Goal: Task Accomplishment & Management: Manage account settings

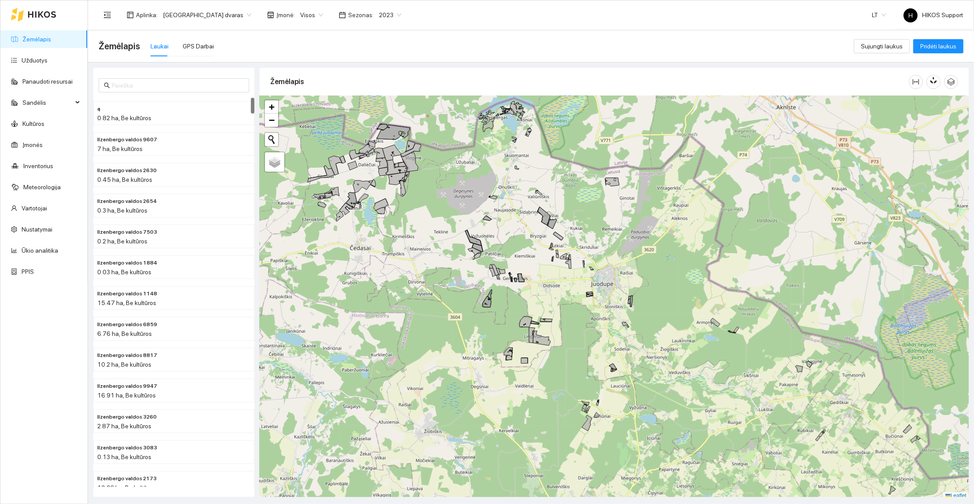
click at [179, 14] on span "[GEOGRAPHIC_DATA] dvaras" at bounding box center [207, 14] width 88 height 13
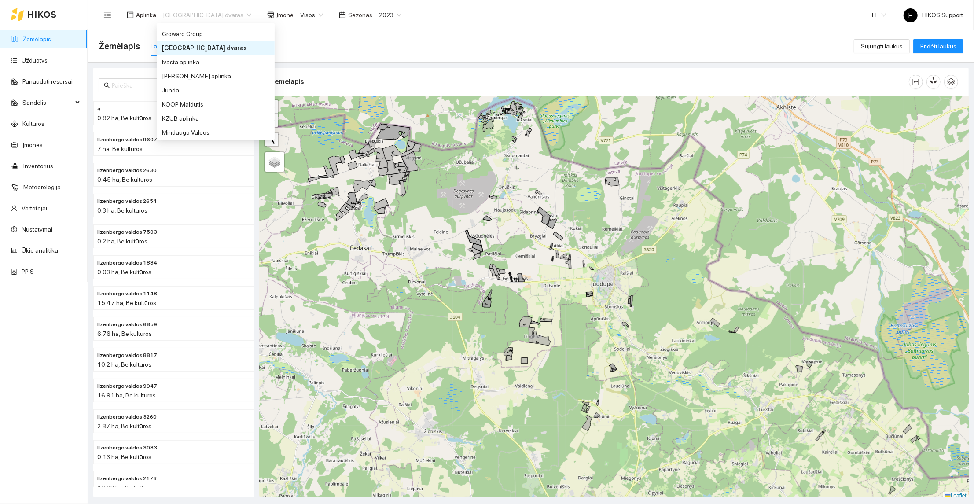
scroll to position [237, 0]
click at [189, 37] on div "Groward Group" at bounding box center [215, 35] width 107 height 10
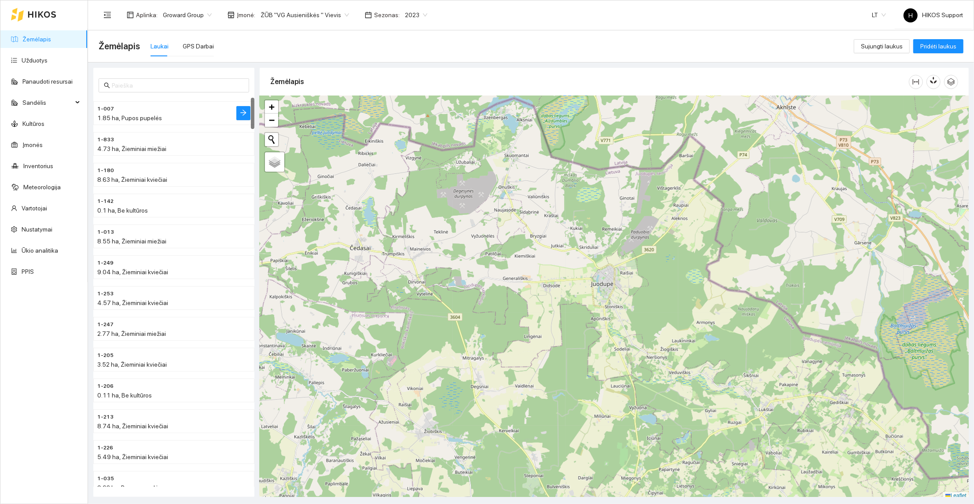
click at [163, 114] on div "1.85 ha, Pupos pupelės" at bounding box center [156, 118] width 118 height 10
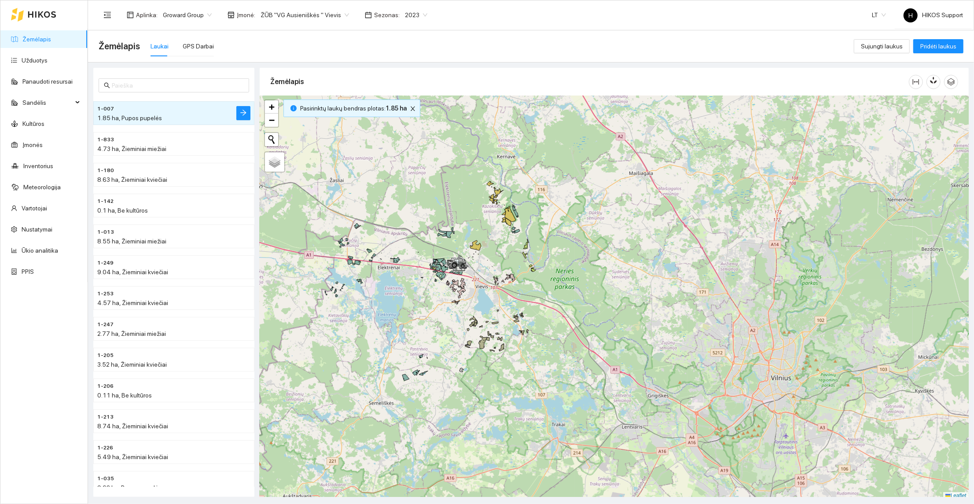
scroll to position [3, 0]
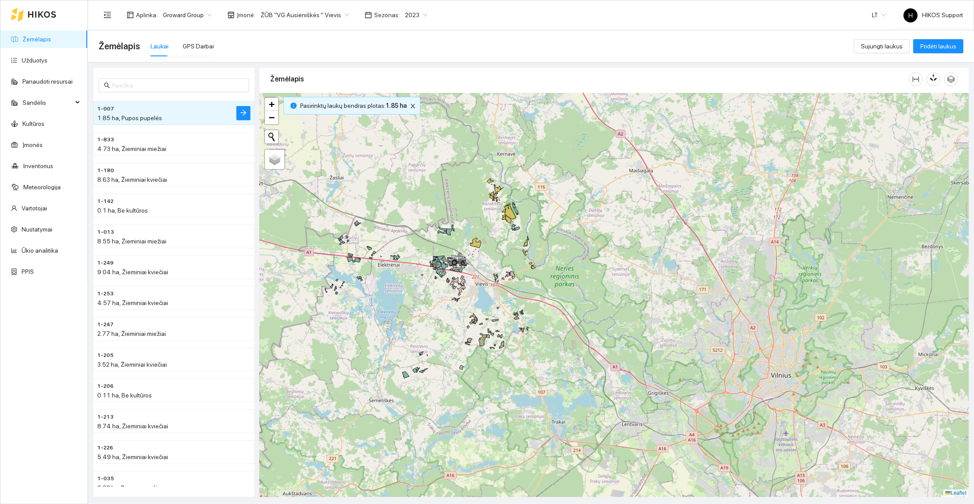
drag, startPoint x: 414, startPoint y: 326, endPoint x: 491, endPoint y: 326, distance: 77.0
click at [491, 326] on div at bounding box center [614, 294] width 709 height 403
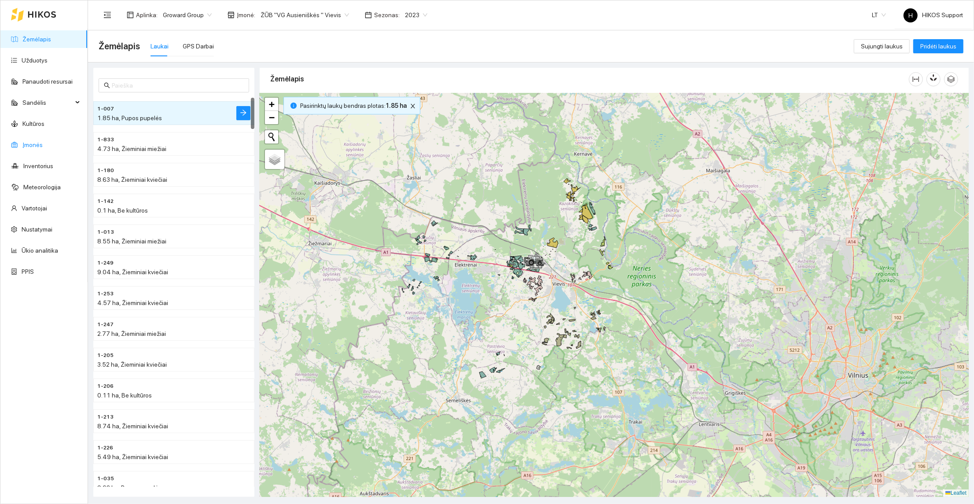
click at [26, 143] on link "Įmonės" at bounding box center [32, 144] width 20 height 7
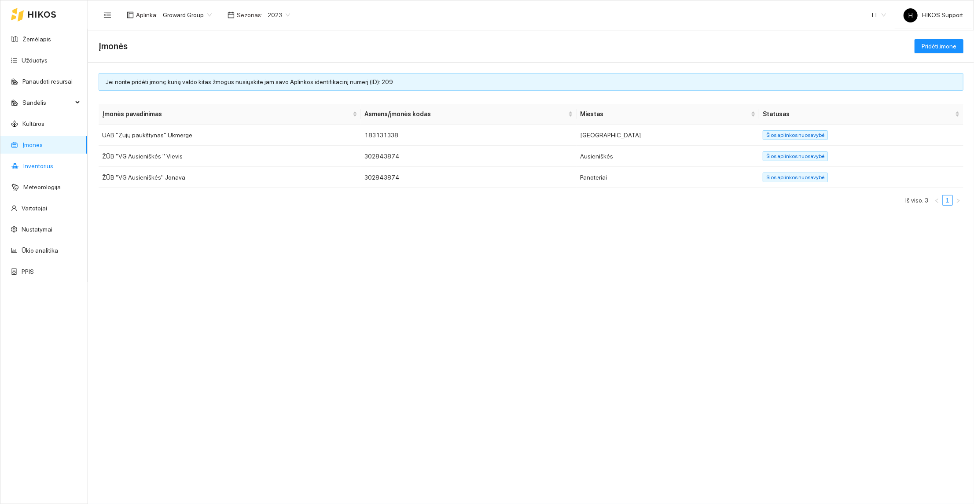
click at [35, 169] on link "Inventorius" at bounding box center [38, 165] width 30 height 7
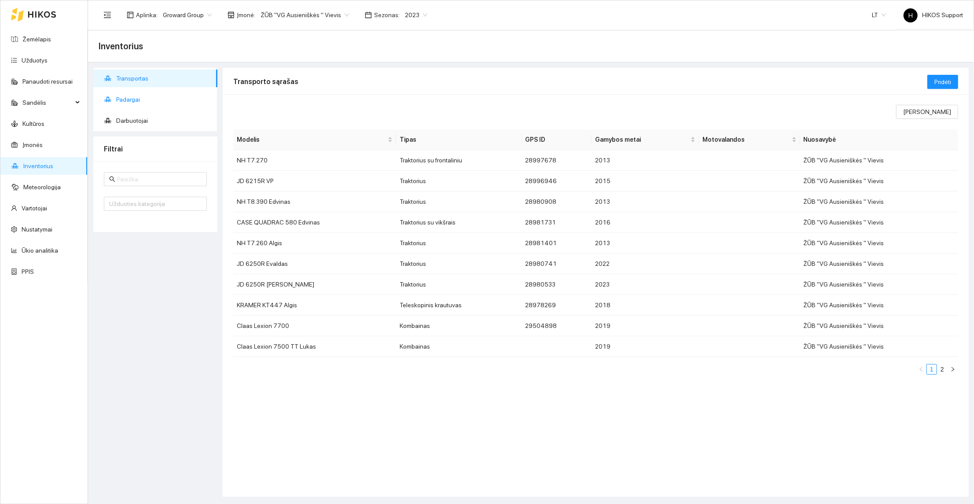
click at [138, 96] on span "Padargai" at bounding box center [163, 100] width 94 height 18
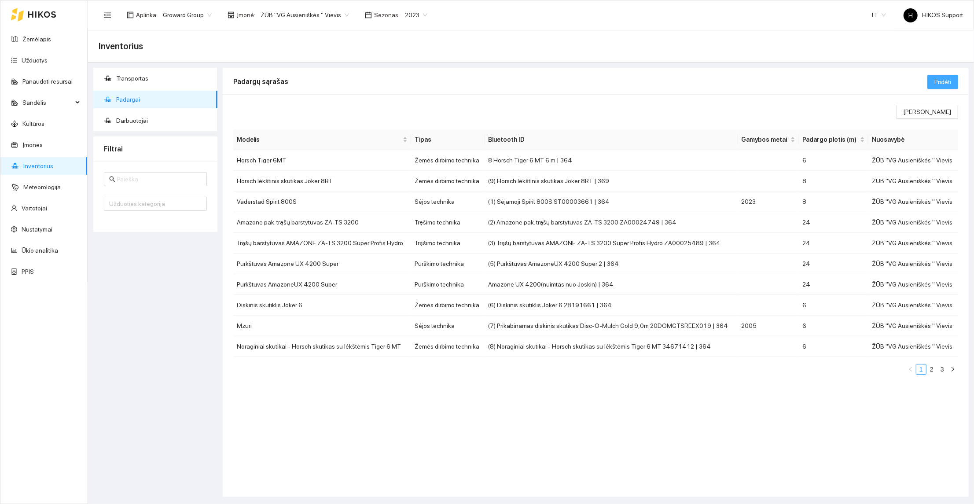
click at [947, 77] on span "Pridėti" at bounding box center [942, 82] width 17 height 10
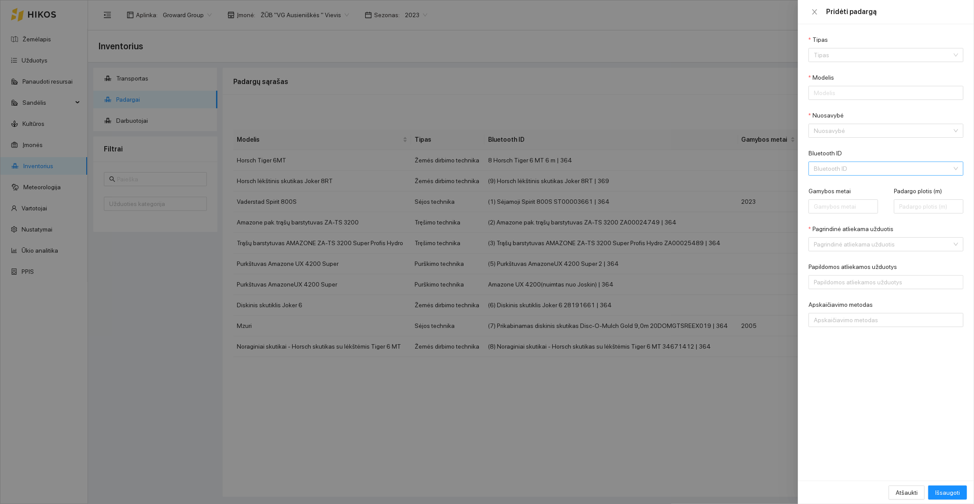
click at [847, 172] on input "Bluetooth ID" at bounding box center [882, 168] width 138 height 13
click at [642, 62] on div at bounding box center [487, 252] width 974 height 504
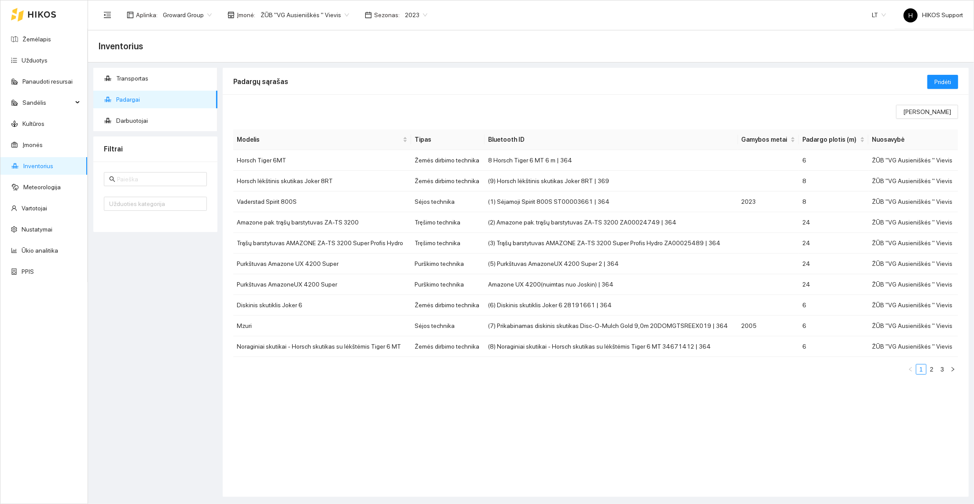
click at [300, 21] on div "ŽŪB "VG Ausieniškės " Vievis" at bounding box center [304, 15] width 99 height 14
click at [323, 47] on div "UAB "Zujų paukštynas" Ukmerge" at bounding box center [301, 46] width 90 height 10
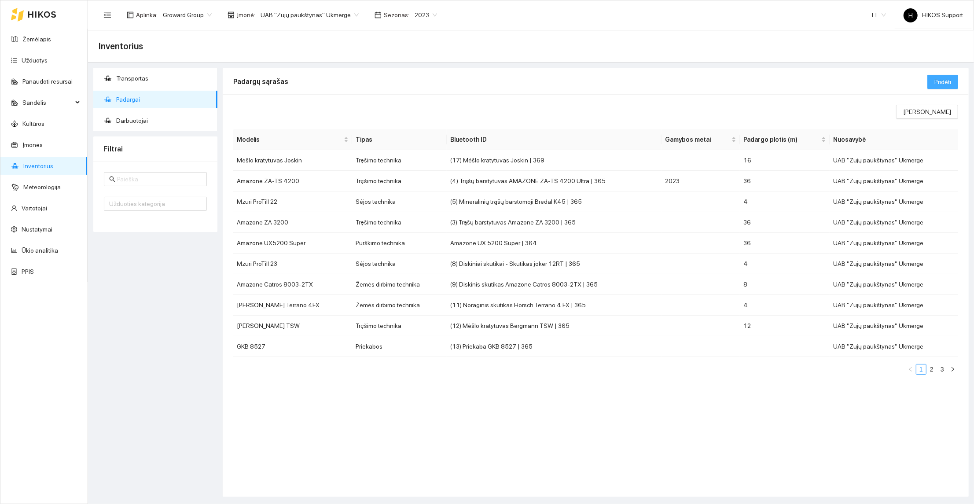
click at [949, 78] on span "Pridėti" at bounding box center [942, 82] width 17 height 10
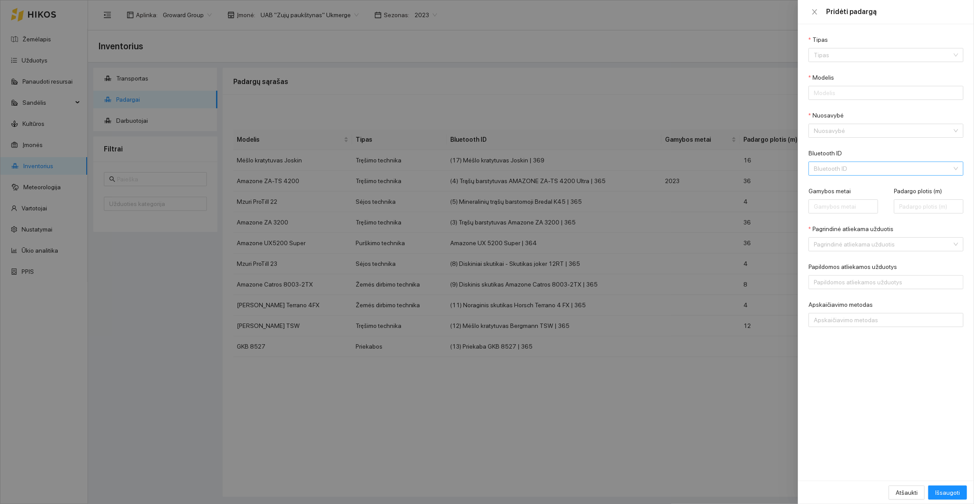
click at [868, 167] on input "Bluetooth ID" at bounding box center [882, 168] width 138 height 13
click at [889, 166] on input "Bluetooth ID" at bounding box center [882, 168] width 138 height 13
click at [339, 23] on div at bounding box center [487, 252] width 974 height 504
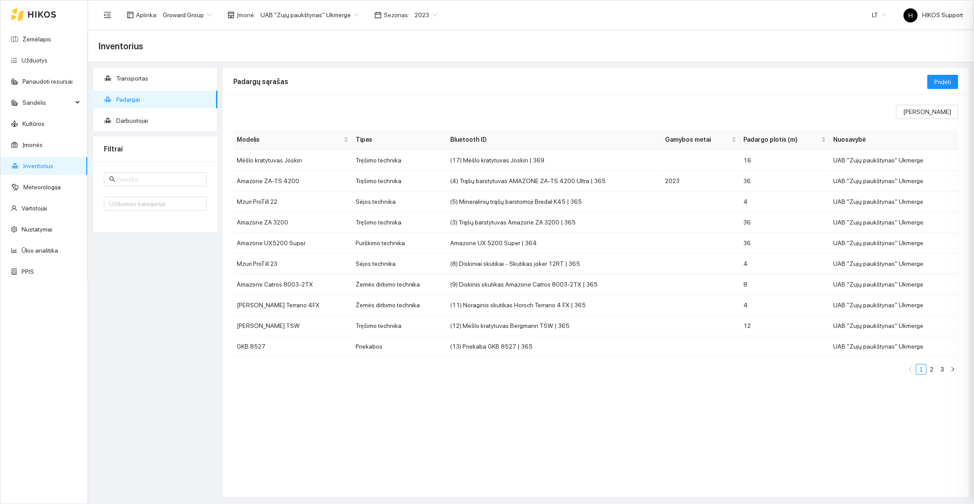
click at [339, 18] on span "UAB "Zujų paukštynas" Ukmerge" at bounding box center [309, 14] width 98 height 13
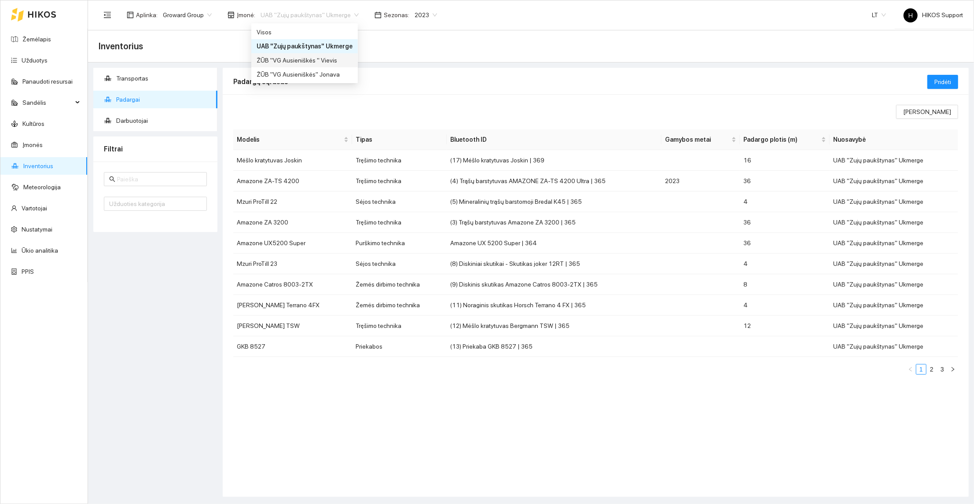
click at [302, 61] on div "ŽŪB "VG Ausieniškės " Vievis" at bounding box center [304, 60] width 96 height 10
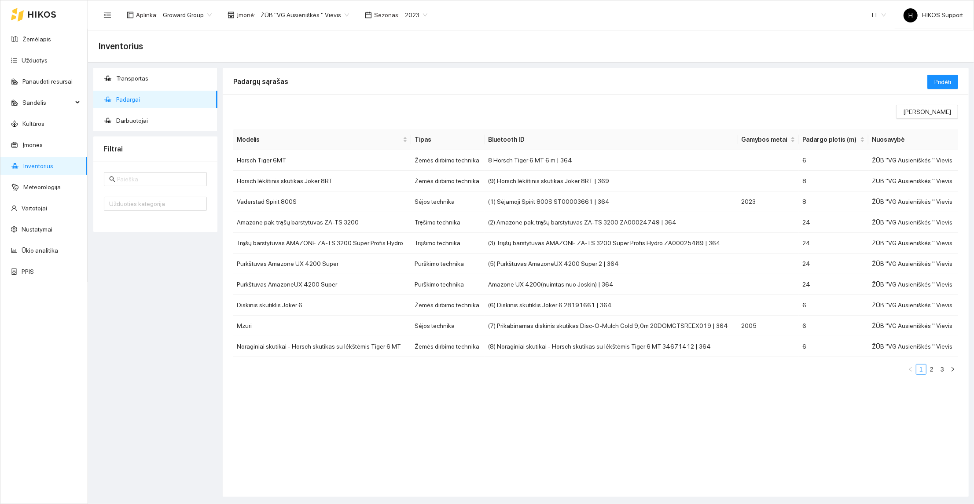
click at [302, 12] on span "ŽŪB "VG Ausieniškės " Vievis" at bounding box center [304, 14] width 88 height 13
click at [313, 48] on div "UAB "Zujų paukštynas" Ukmerge" at bounding box center [301, 46] width 90 height 10
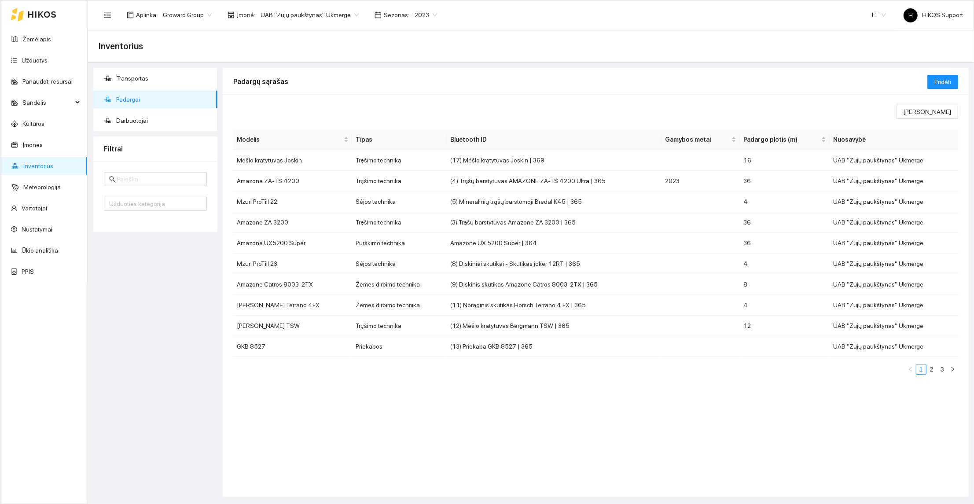
click at [310, 18] on span "UAB "Zujų paukštynas" Ukmerge" at bounding box center [309, 14] width 98 height 13
click at [309, 62] on div "ŽŪB "VG Ausieniškės " Vievis" at bounding box center [304, 60] width 96 height 10
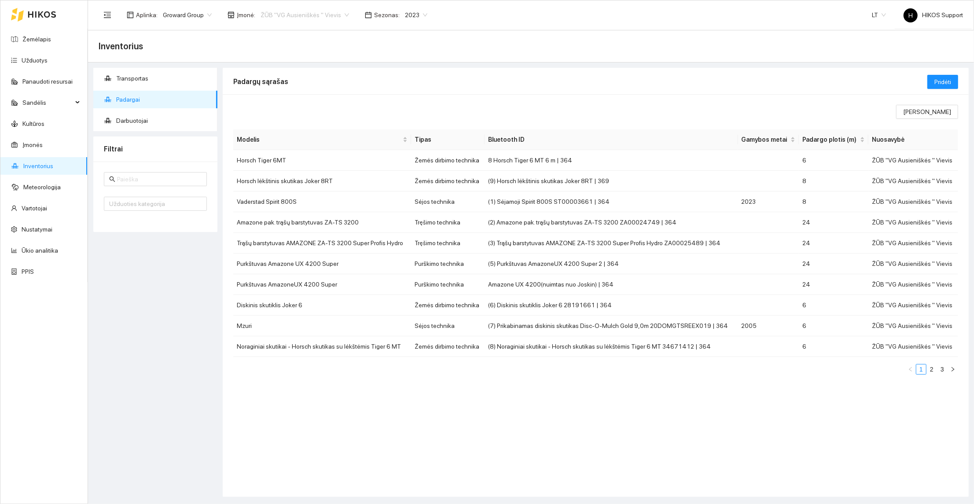
click at [318, 16] on span "ŽŪB "VG Ausieniškės " Vievis" at bounding box center [304, 14] width 88 height 13
click at [311, 70] on div "ŽŪB "VG Ausieniškės" Jonava" at bounding box center [301, 75] width 90 height 10
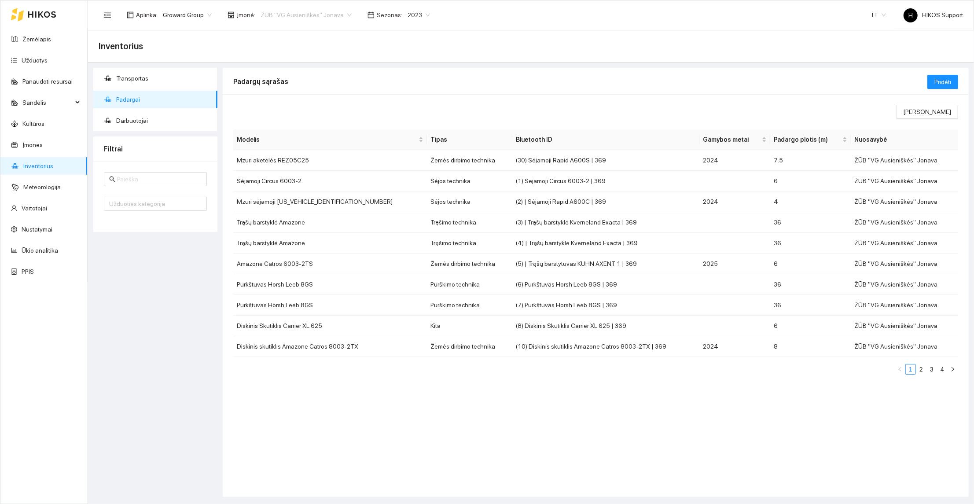
click at [307, 17] on span "ŽŪB "VG Ausieniškės" Jonava" at bounding box center [305, 14] width 91 height 13
click at [271, 32] on div "Visos" at bounding box center [301, 32] width 90 height 10
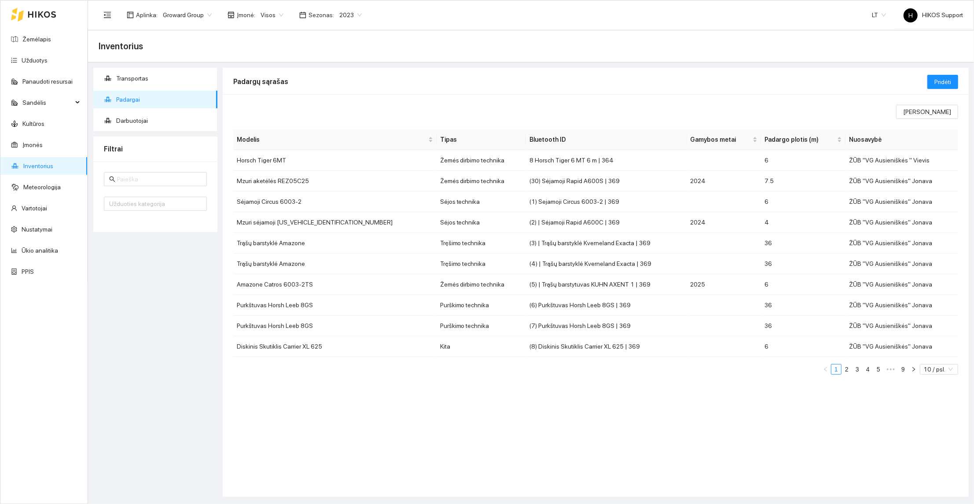
click at [131, 98] on span "Padargai" at bounding box center [163, 100] width 94 height 18
click at [941, 86] on span "Pridėti" at bounding box center [942, 82] width 17 height 10
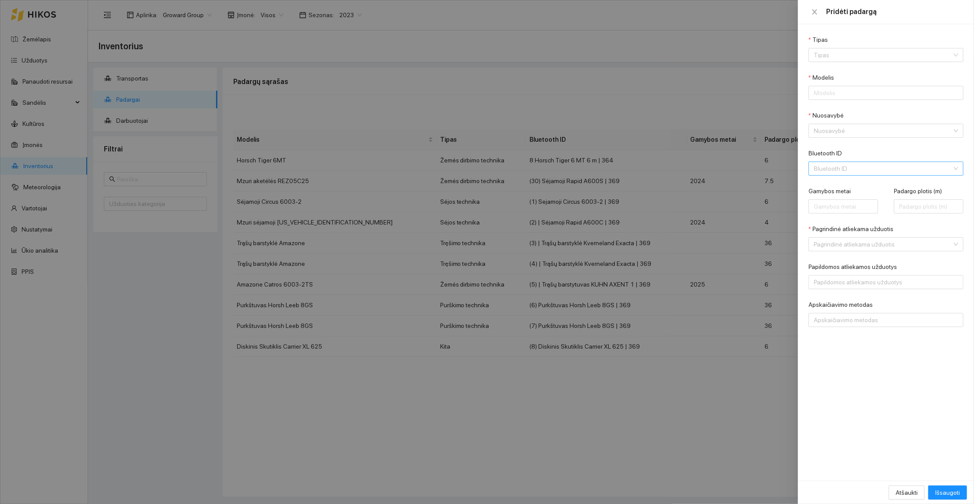
click at [904, 162] on input "Bluetooth ID" at bounding box center [882, 168] width 138 height 13
click at [655, 104] on div at bounding box center [487, 252] width 974 height 504
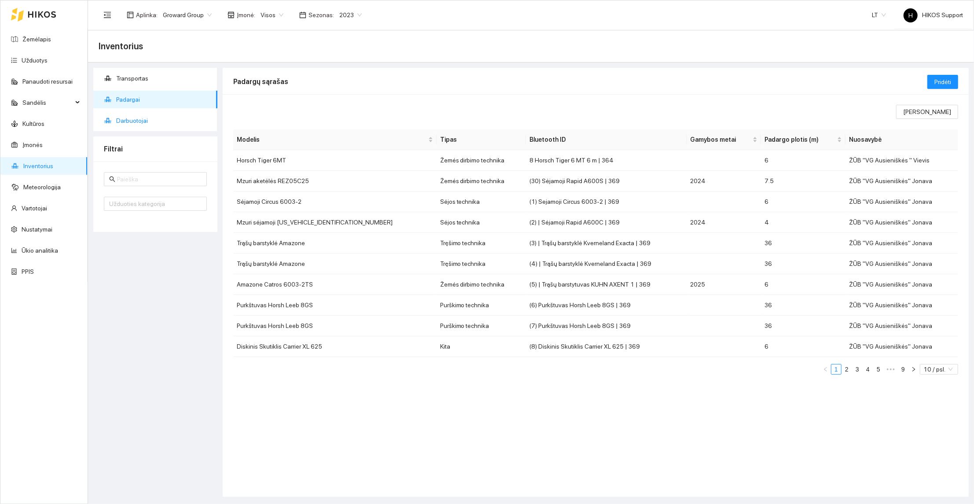
click at [134, 119] on span "Darbuotojai" at bounding box center [163, 121] width 94 height 18
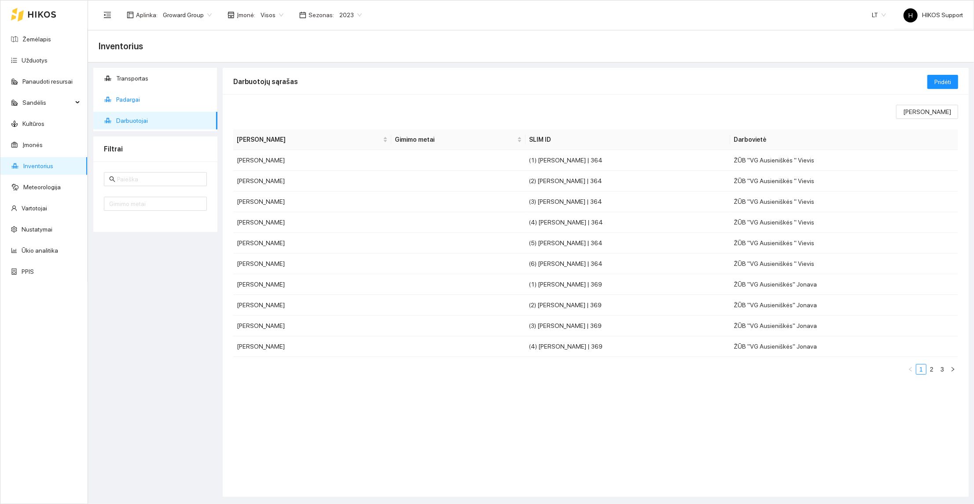
click at [131, 103] on span "Padargai" at bounding box center [163, 100] width 94 height 18
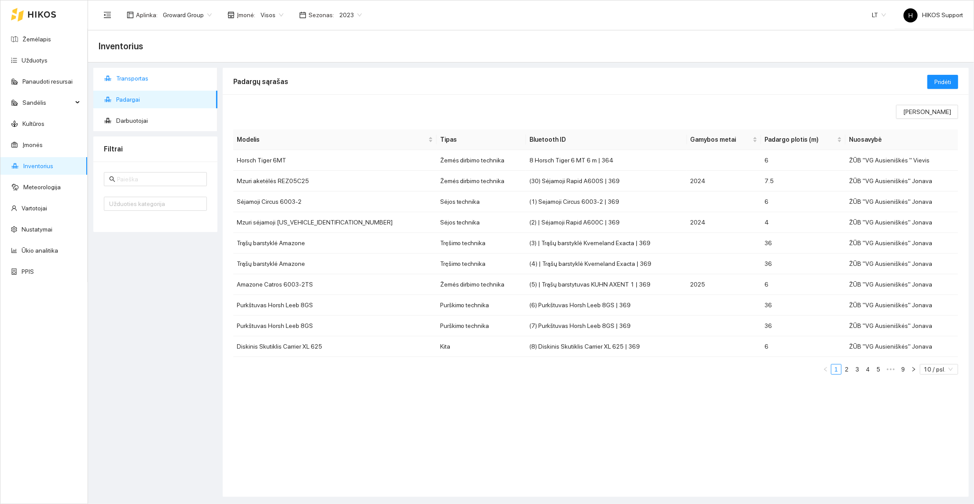
click at [129, 78] on span "Transportas" at bounding box center [163, 79] width 94 height 18
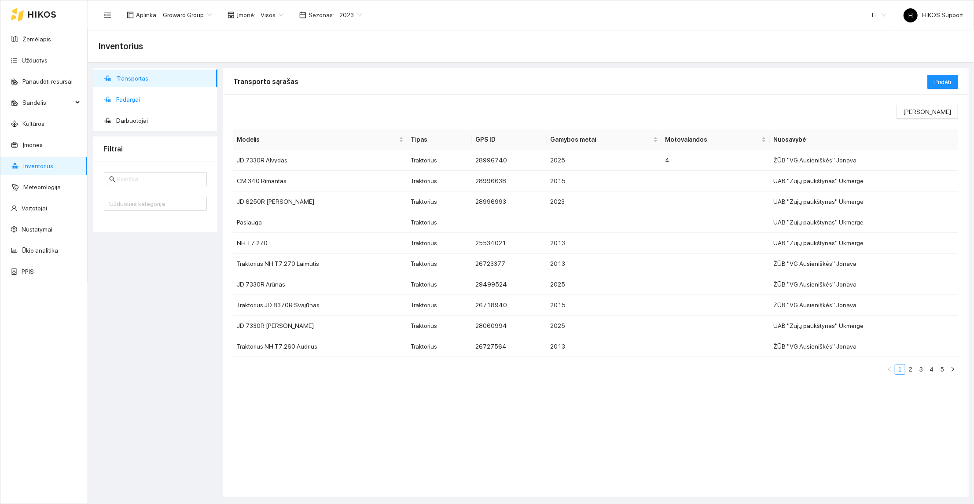
click at [127, 97] on span "Padargai" at bounding box center [163, 100] width 94 height 18
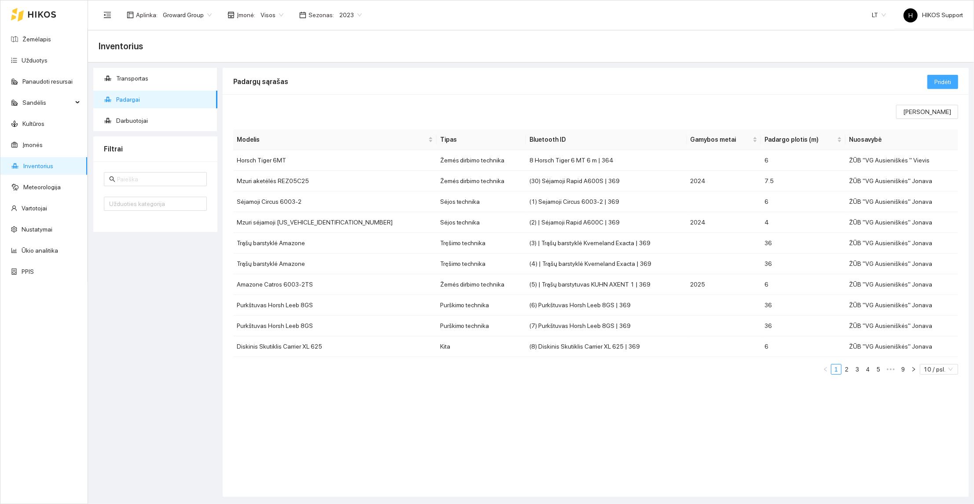
click at [946, 80] on span "Pridėti" at bounding box center [942, 82] width 17 height 10
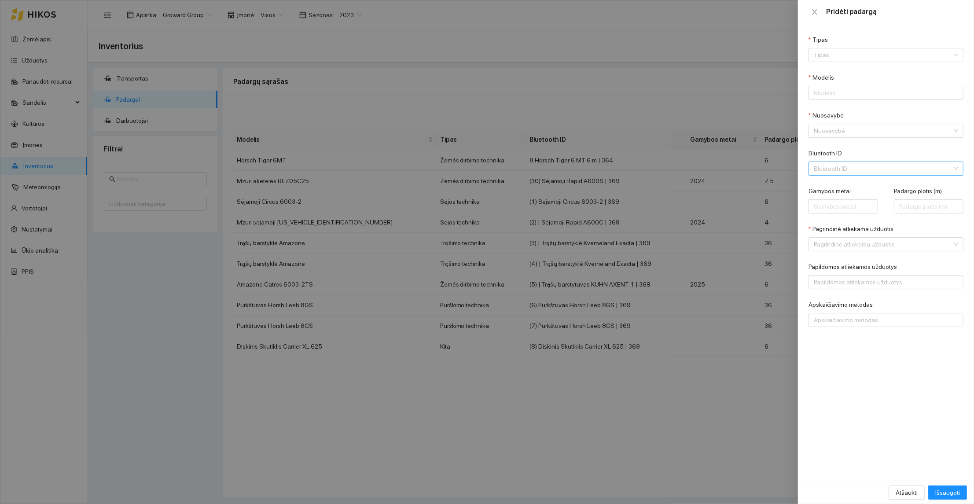
click at [854, 168] on input "Bluetooth ID" at bounding box center [882, 168] width 138 height 13
click at [855, 170] on input "Bluetooth ID" at bounding box center [882, 168] width 138 height 13
click at [755, 43] on div at bounding box center [487, 252] width 974 height 504
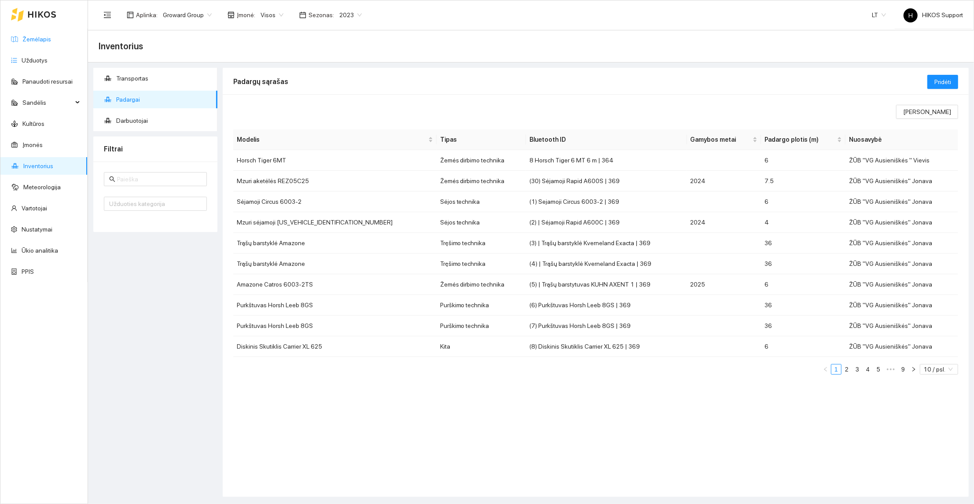
click at [39, 36] on link "Žemėlapis" at bounding box center [36, 39] width 29 height 7
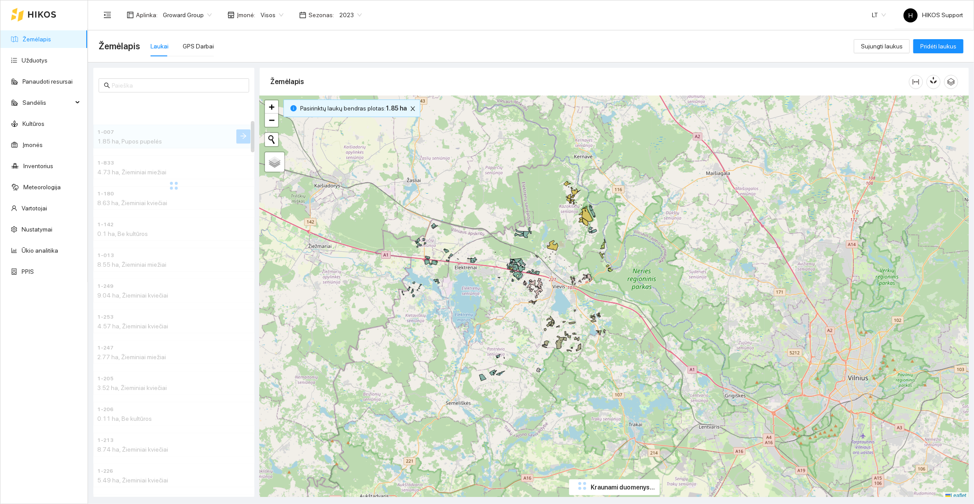
click at [176, 13] on span "Groward Group" at bounding box center [187, 14] width 49 height 13
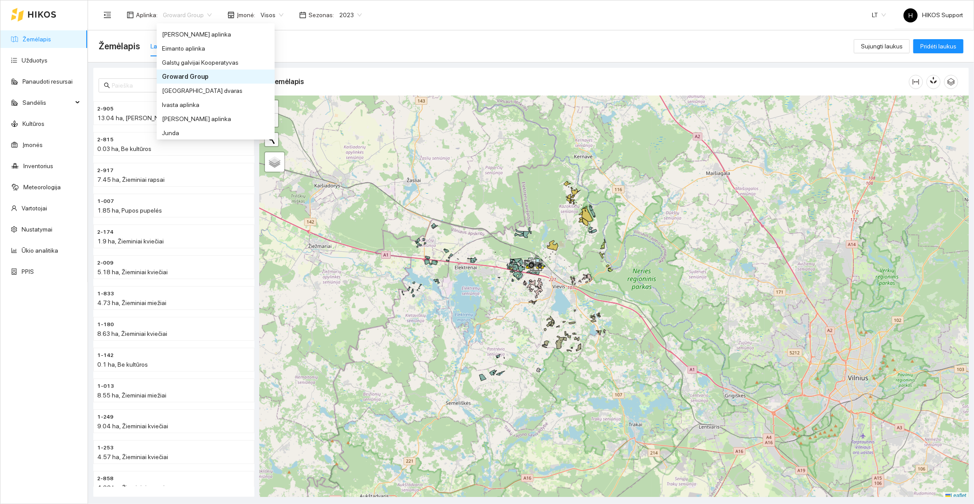
scroll to position [181, 0]
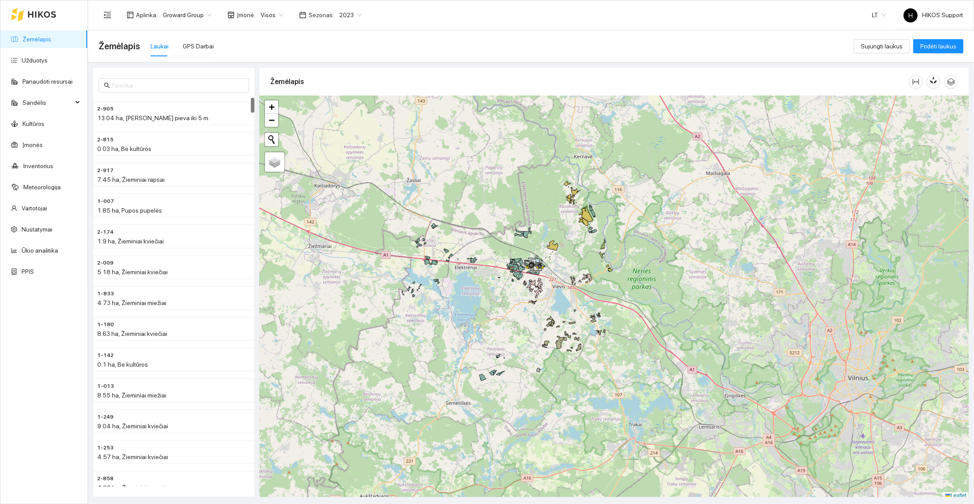
click at [191, 10] on span "Groward Group" at bounding box center [187, 14] width 49 height 13
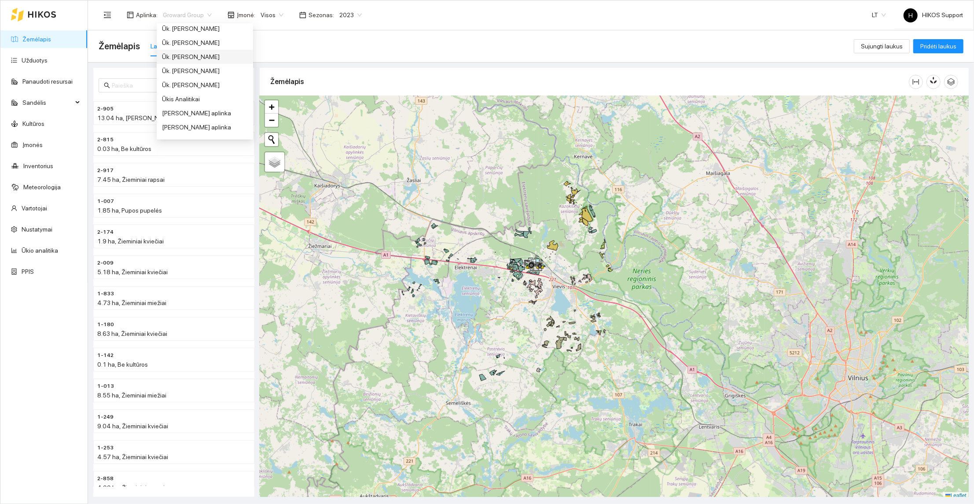
scroll to position [589, 0]
click at [193, 62] on div "Ūk. [PERSON_NAME]" at bounding box center [205, 63] width 86 height 10
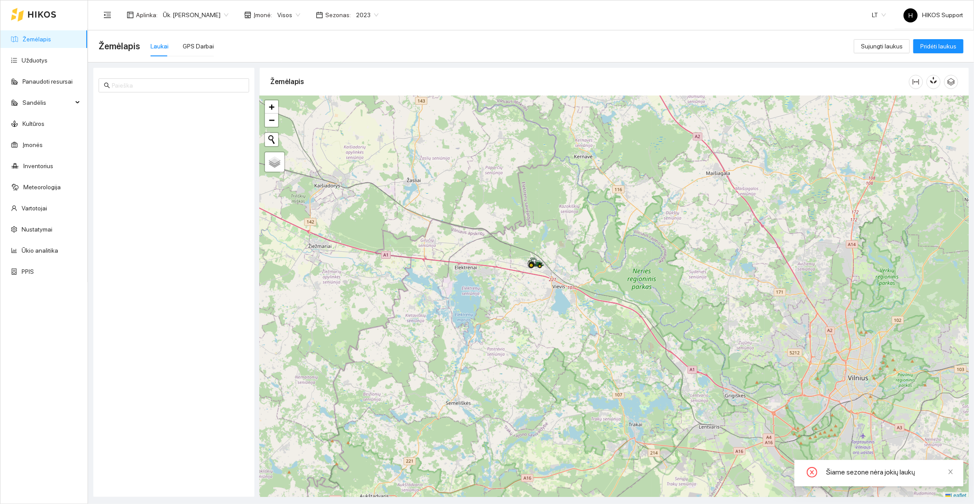
scroll to position [3, 0]
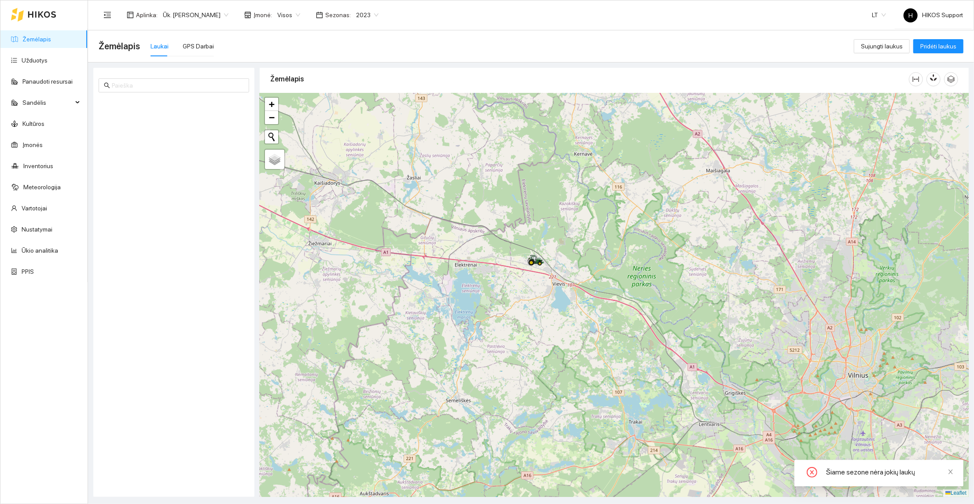
drag, startPoint x: 525, startPoint y: 202, endPoint x: 575, endPoint y: 291, distance: 101.6
click at [575, 291] on div at bounding box center [614, 294] width 709 height 403
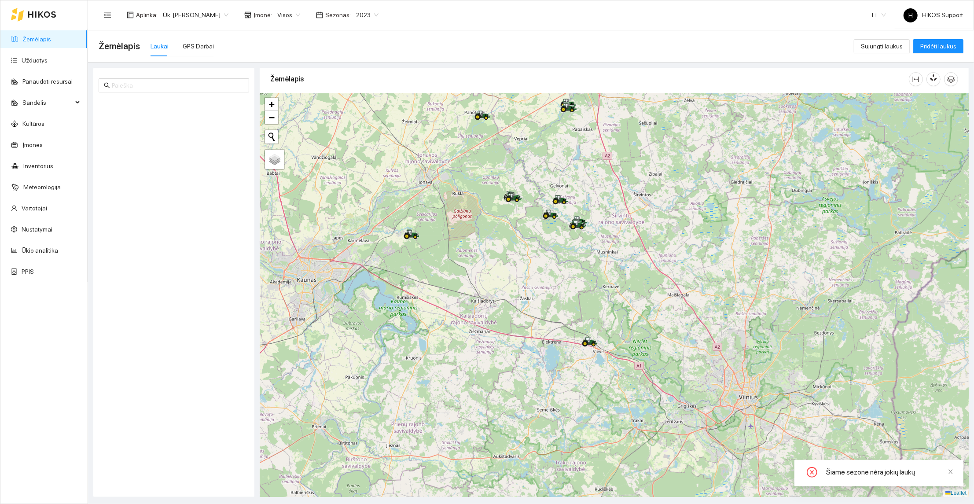
drag, startPoint x: 556, startPoint y: 240, endPoint x: 587, endPoint y: 345, distance: 109.6
click at [587, 344] on div at bounding box center [614, 294] width 709 height 403
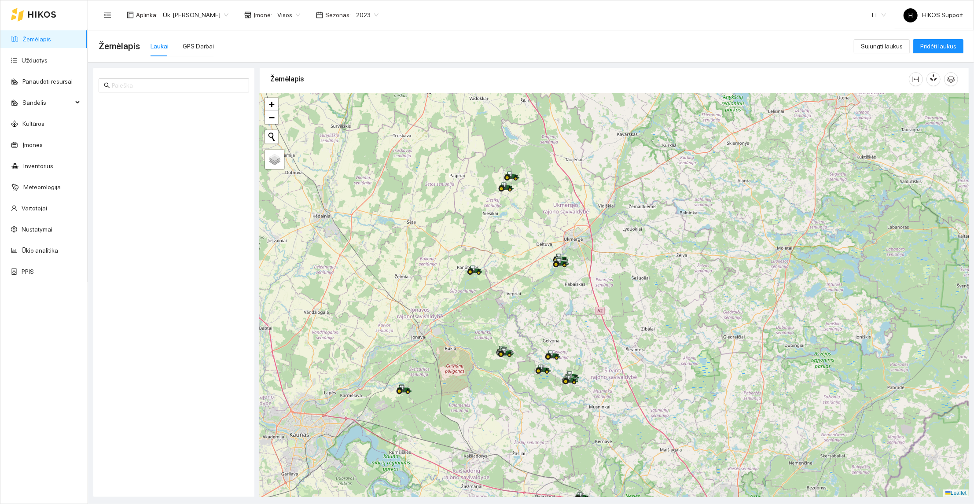
drag, startPoint x: 670, startPoint y: 290, endPoint x: 633, endPoint y: 335, distance: 58.1
click at [633, 335] on div at bounding box center [614, 294] width 709 height 403
click at [35, 38] on link "Žemėlapis" at bounding box center [36, 39] width 29 height 7
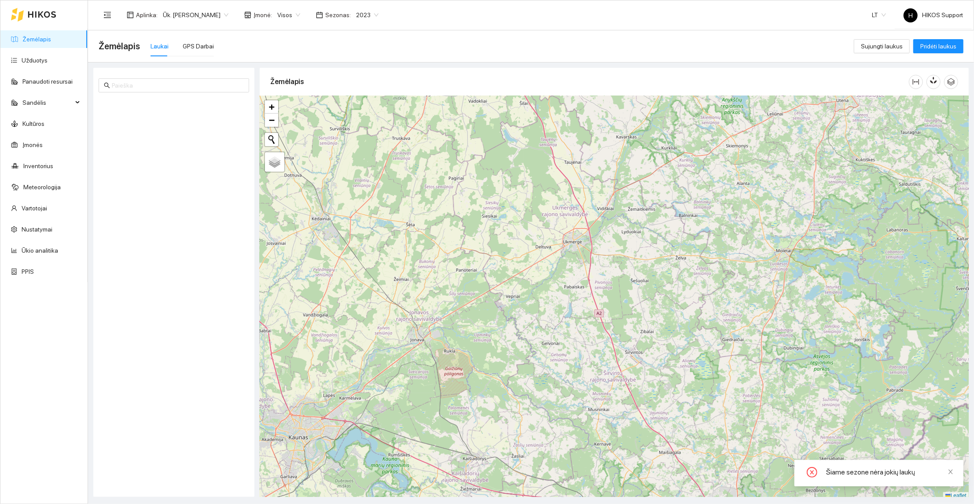
click at [374, 10] on span "2023" at bounding box center [367, 14] width 22 height 13
click at [369, 103] on div "2025" at bounding box center [365, 103] width 22 height 10
click at [209, 14] on span "Ūk. [PERSON_NAME]" at bounding box center [196, 14] width 66 height 13
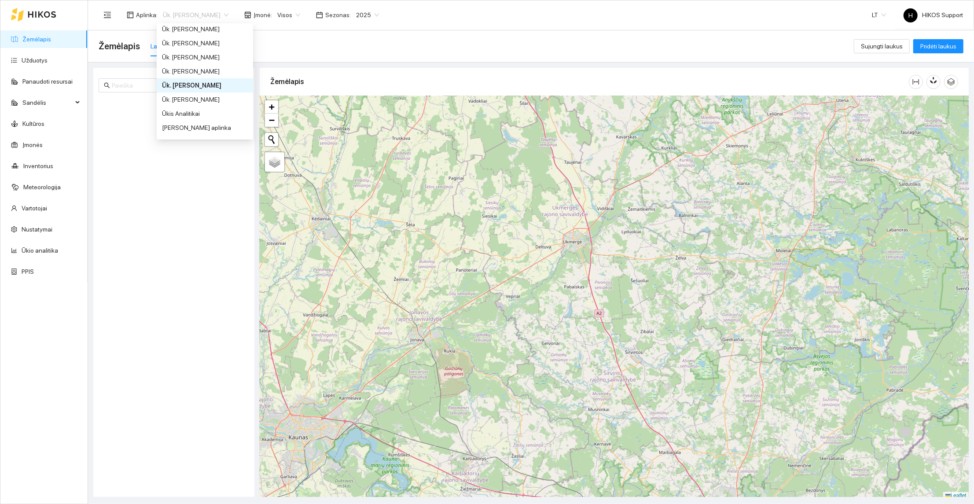
scroll to position [572, 0]
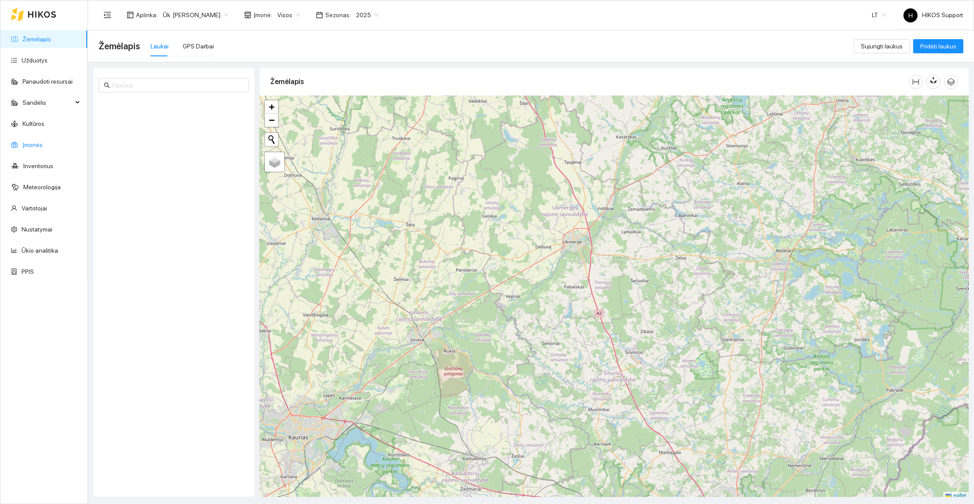
click at [27, 144] on link "Įmonės" at bounding box center [32, 144] width 20 height 7
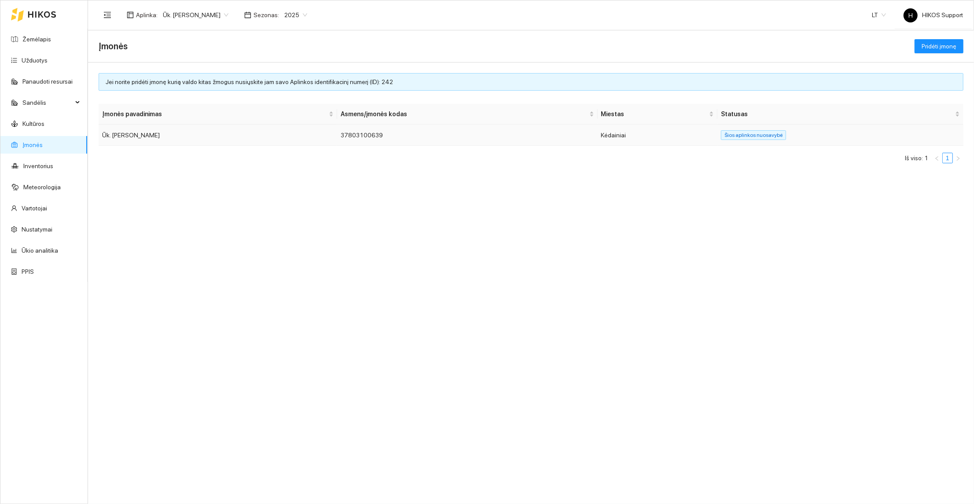
click at [130, 137] on td "Ūk. [PERSON_NAME]" at bounding box center [218, 135] width 238 height 21
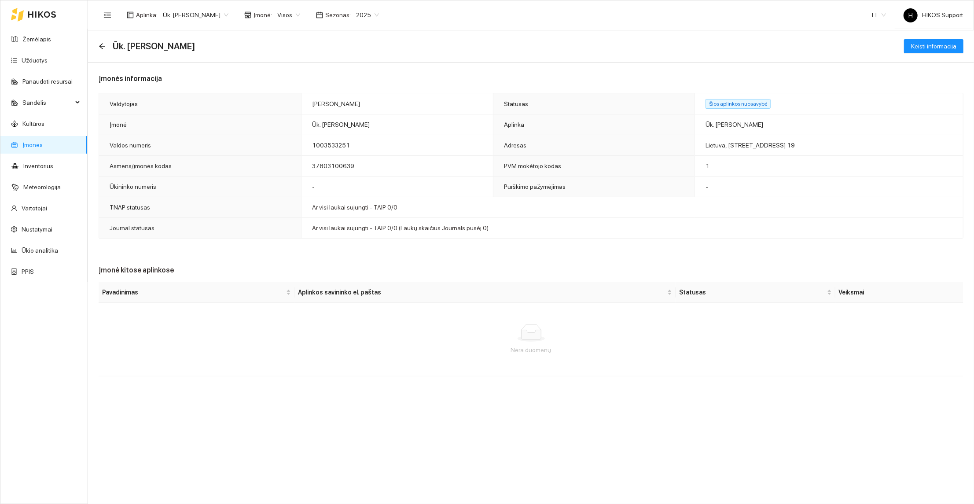
drag, startPoint x: 802, startPoint y: 143, endPoint x: 719, endPoint y: 147, distance: 83.7
click at [719, 147] on td "Lietuva, [STREET_ADDRESS] 19" at bounding box center [828, 145] width 268 height 21
click at [708, 147] on span "Lietuva, [STREET_ADDRESS] 19" at bounding box center [749, 145] width 89 height 7
click at [934, 48] on span "Keisti informaciją" at bounding box center [933, 46] width 45 height 10
type input "1003533251"
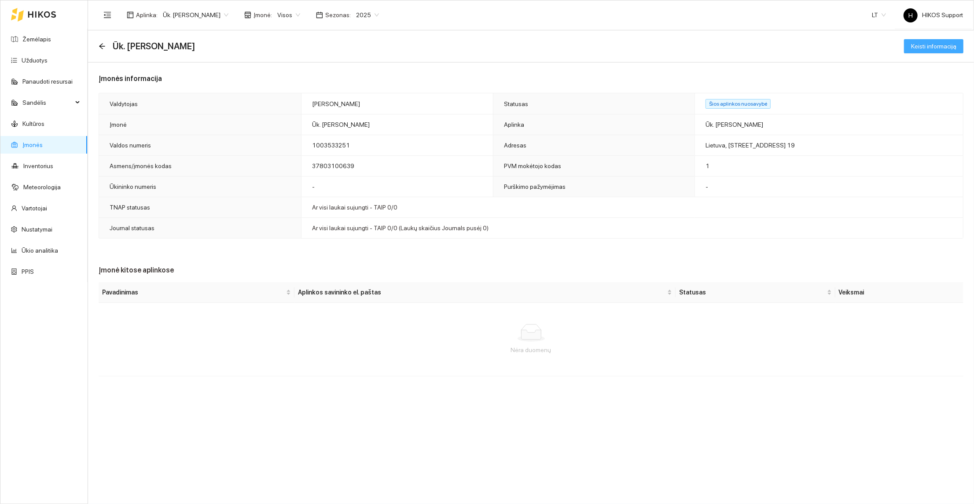
type input "Ūk. [PERSON_NAME]"
type input "37803100639"
type input "1"
type input "Lietuva"
type input "1"
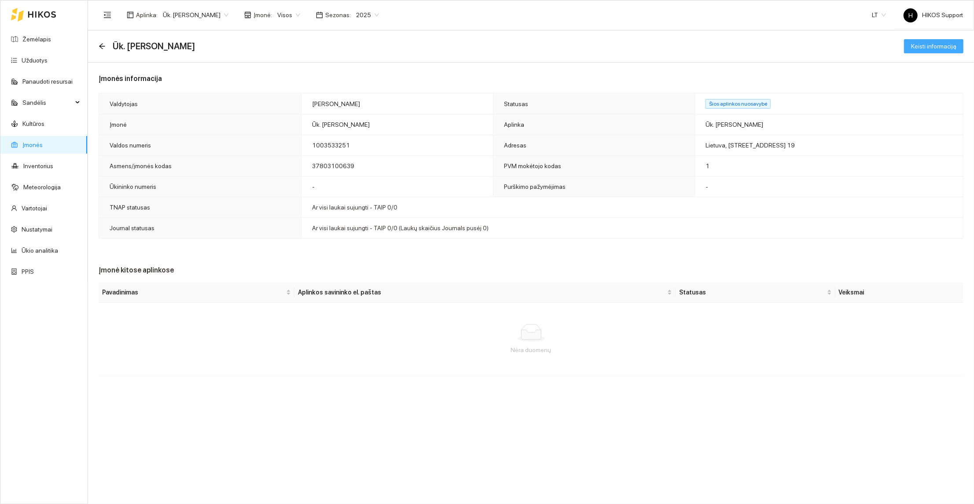
type input "Kėdainiai"
type input "[PERSON_NAME]"
type input "19"
type input "1"
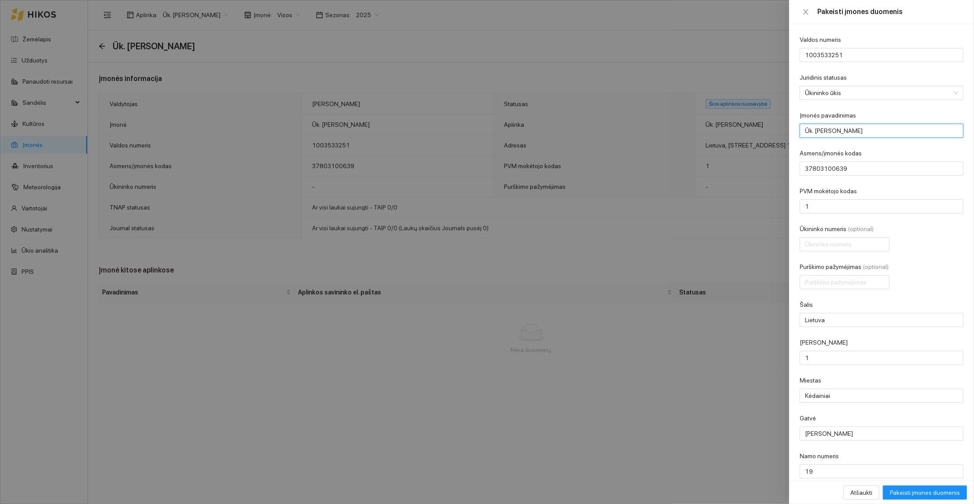
click at [872, 129] on input "Ūk. [PERSON_NAME]" at bounding box center [881, 131] width 164 height 14
type input "Ūk. [PERSON_NAME]"
click at [896, 153] on div "Asmens/įmonės kodas" at bounding box center [881, 154] width 164 height 13
click at [922, 493] on span "Pakeisti įmones duomenis" at bounding box center [925, 492] width 70 height 10
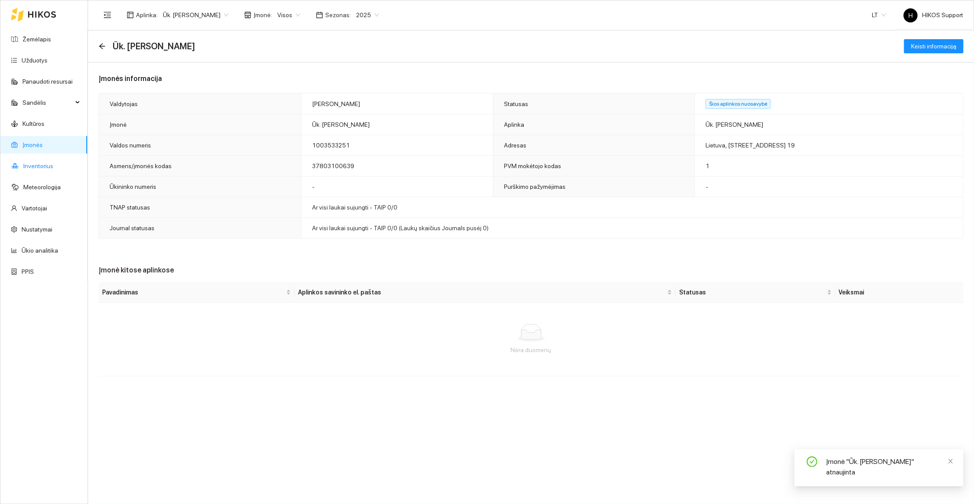
click at [42, 165] on link "Inventorius" at bounding box center [38, 165] width 30 height 7
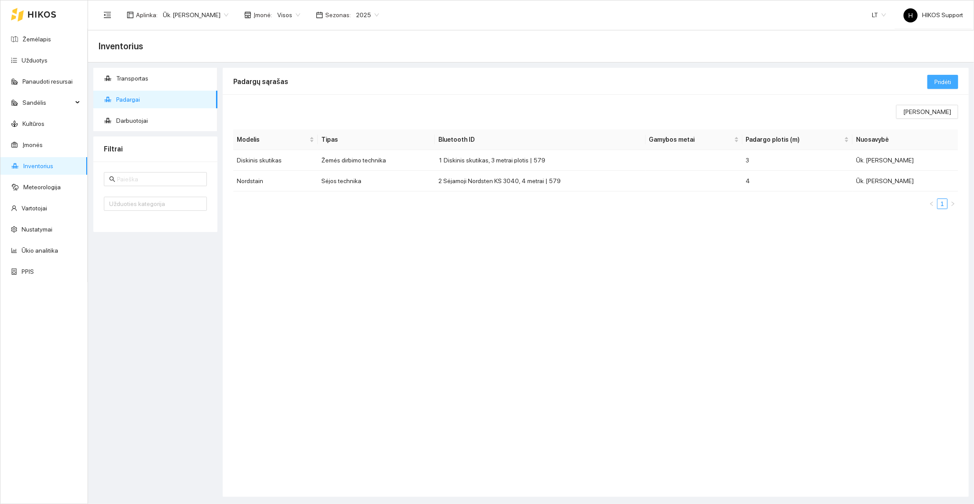
click at [945, 82] on span "Pridėti" at bounding box center [942, 82] width 17 height 10
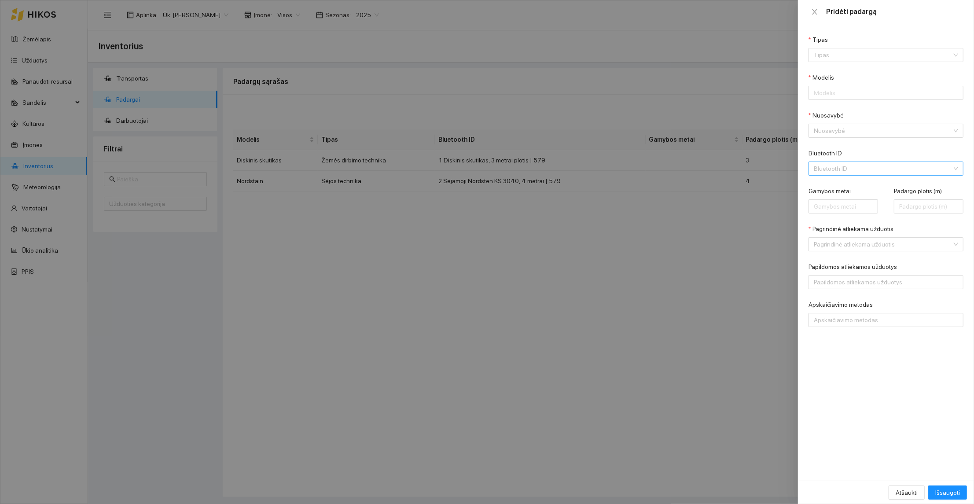
click at [854, 168] on input "Bluetooth ID" at bounding box center [882, 168] width 138 height 13
click at [816, 12] on icon "close" at bounding box center [814, 11] width 7 height 7
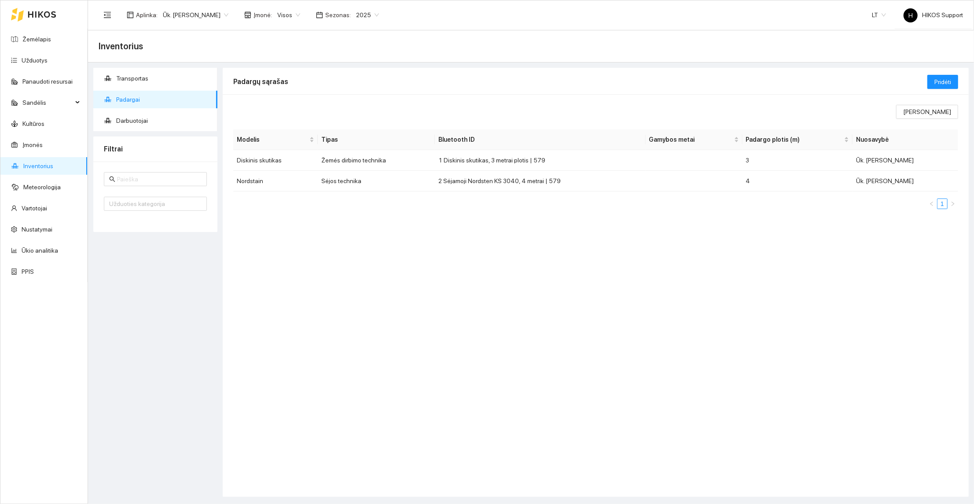
click at [752, 29] on header "Aplinka : Ūk. Žilvinas Gaudinskas Įmonė : Visos Sezonas : 2025 LT H HIKOS Suppo…" at bounding box center [531, 15] width 886 height 30
drag, startPoint x: 755, startPoint y: 30, endPoint x: 799, endPoint y: 6, distance: 50.2
click at [784, 18] on header "Aplinka : Ūk. Žilvinas Gaudinskas Įmonė : Visos Sezonas : 2025 LT H HIKOS Suppo…" at bounding box center [531, 15] width 886 height 30
click at [41, 40] on link "Žemėlapis" at bounding box center [36, 39] width 29 height 7
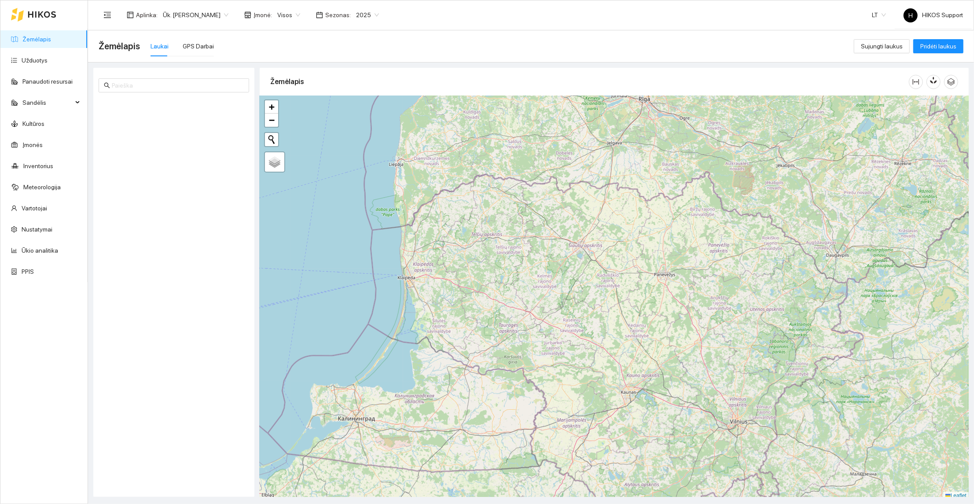
click at [221, 11] on span "Ūk. [PERSON_NAME]" at bounding box center [196, 14] width 66 height 13
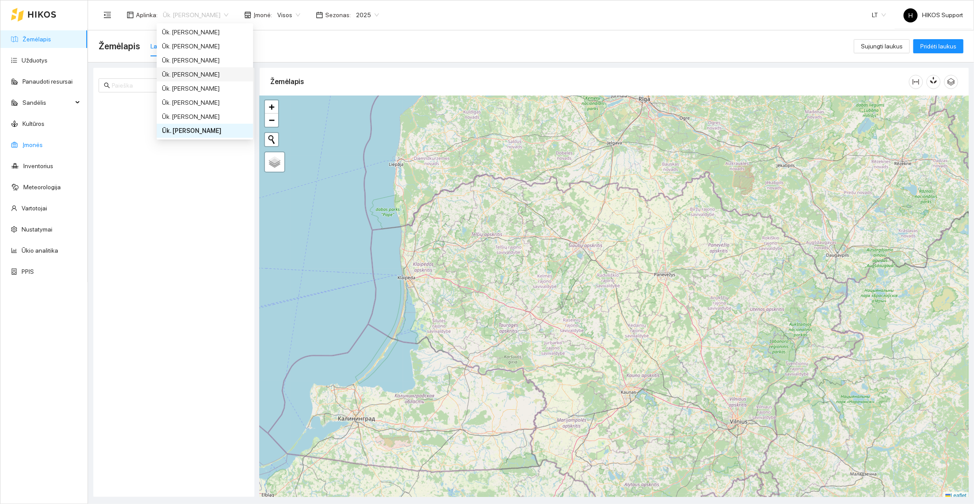
click at [29, 145] on link "Įmonės" at bounding box center [32, 144] width 20 height 7
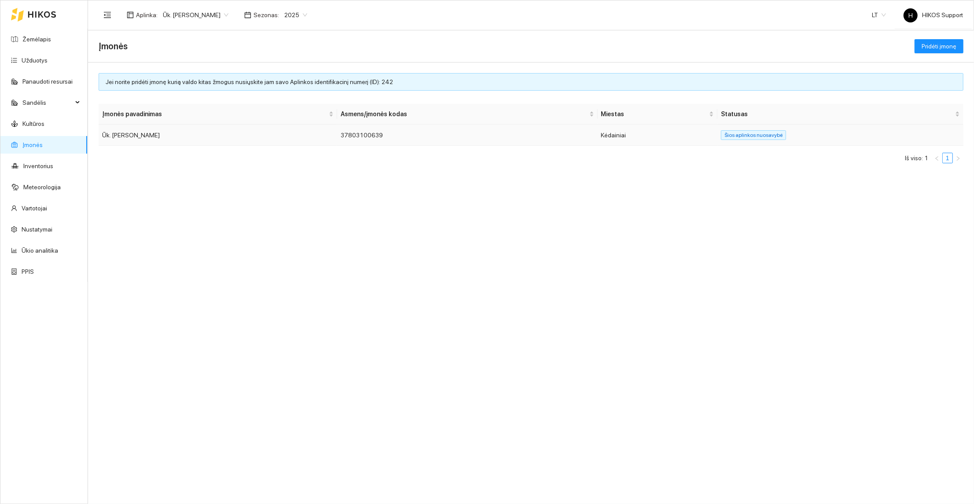
click at [136, 133] on td "Ūk. [PERSON_NAME]" at bounding box center [218, 135] width 238 height 21
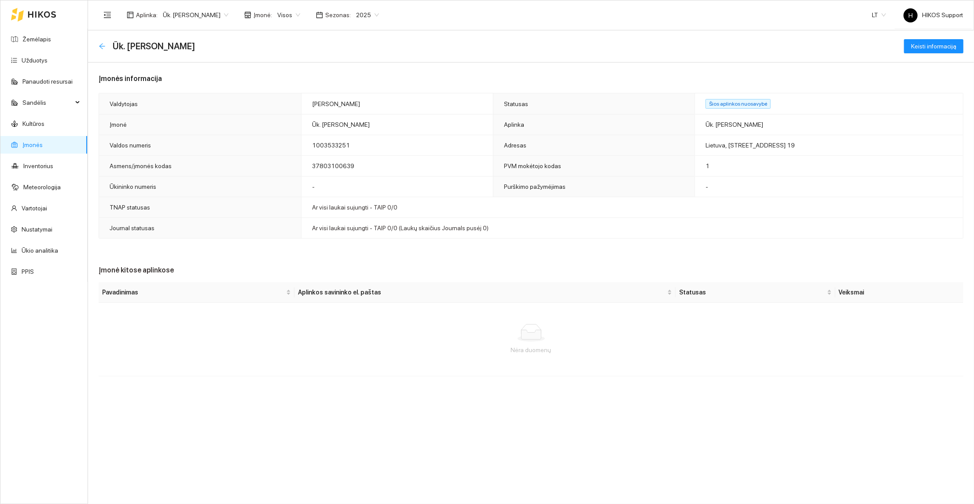
click at [101, 46] on icon "arrow-left" at bounding box center [102, 46] width 6 height 6
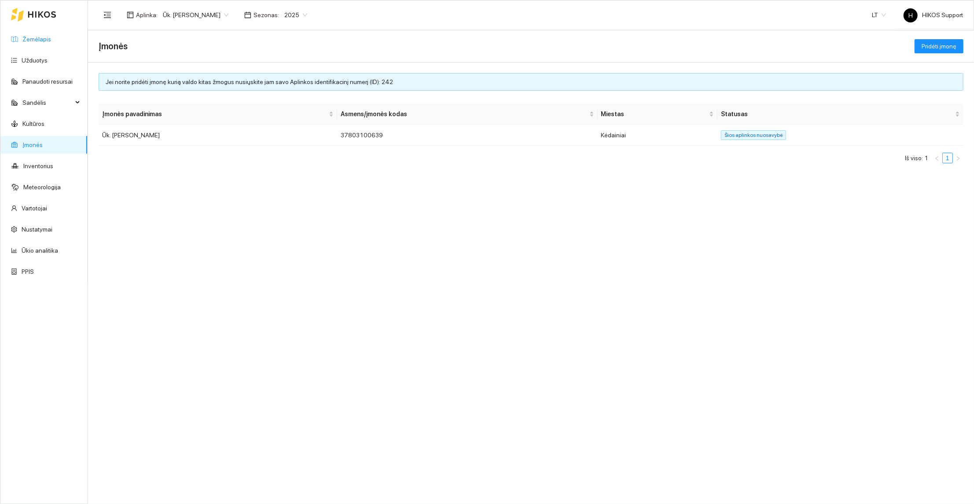
click at [51, 43] on link "Žemėlapis" at bounding box center [36, 39] width 29 height 7
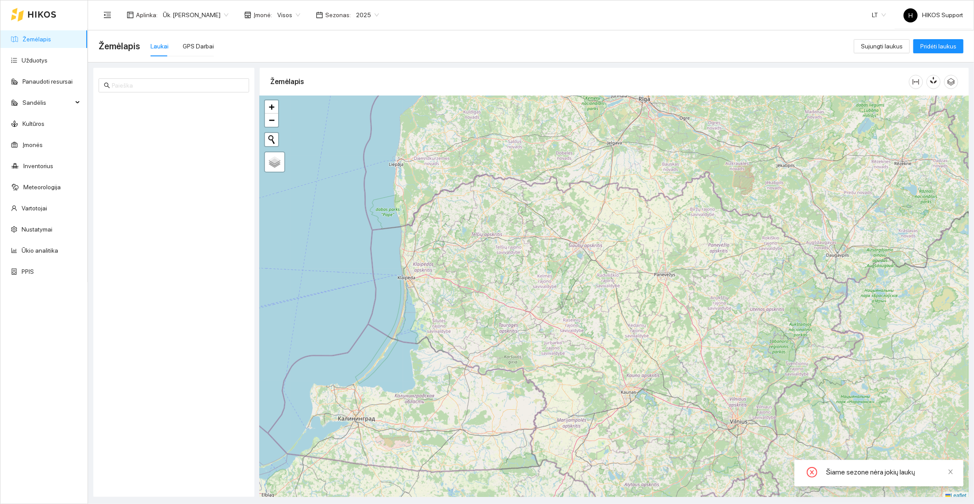
click at [213, 8] on span "Ūk. [PERSON_NAME]" at bounding box center [196, 14] width 66 height 13
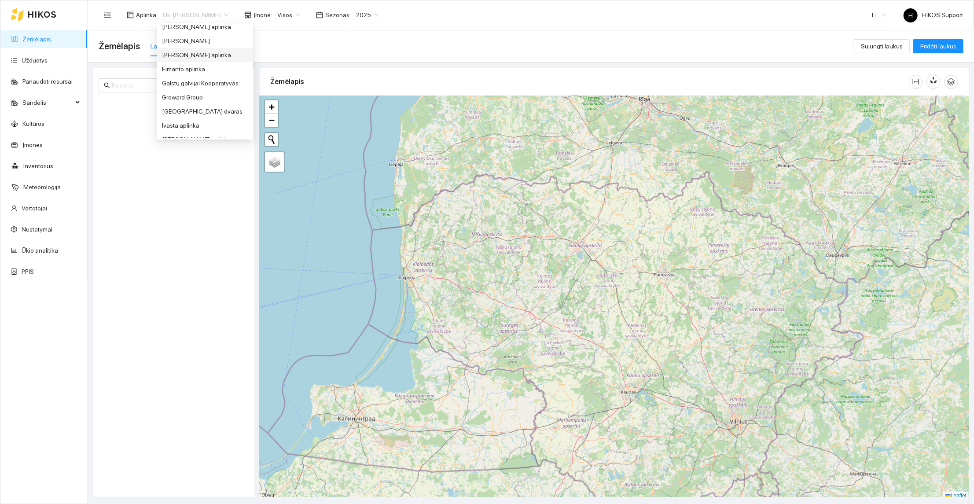
scroll to position [180, 0]
click at [185, 90] on div "Groward Group" at bounding box center [205, 92] width 86 height 10
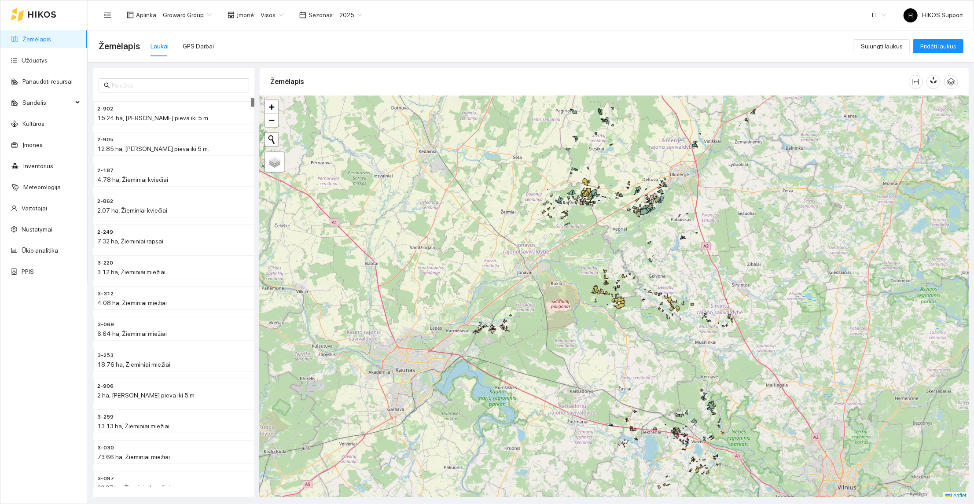
click at [274, 14] on span "Visos" at bounding box center [271, 14] width 23 height 13
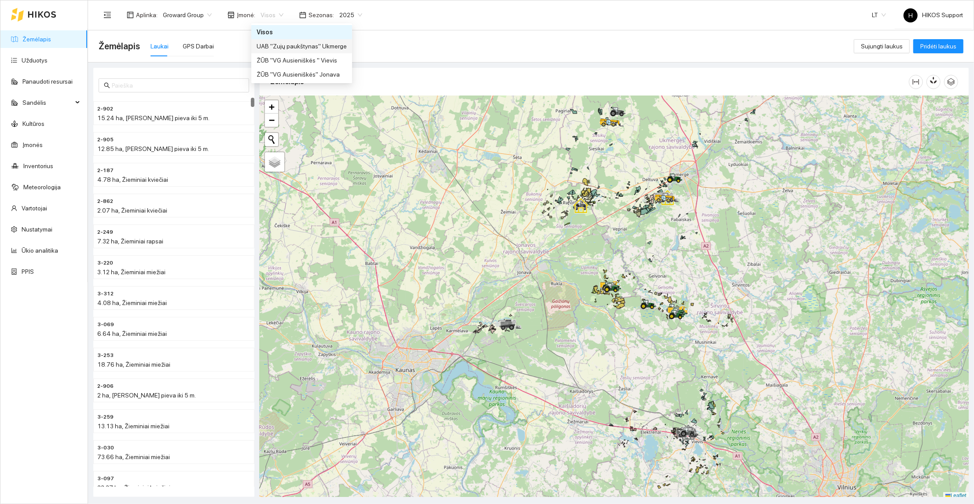
click at [305, 50] on div "UAB "Zujų paukštynas" Ukmerge" at bounding box center [301, 46] width 90 height 10
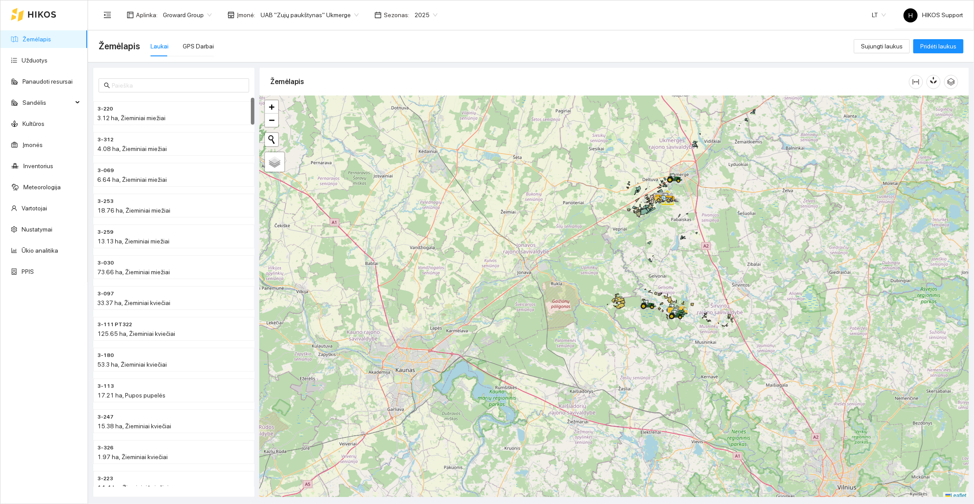
click at [191, 16] on span "Groward Group" at bounding box center [187, 14] width 49 height 13
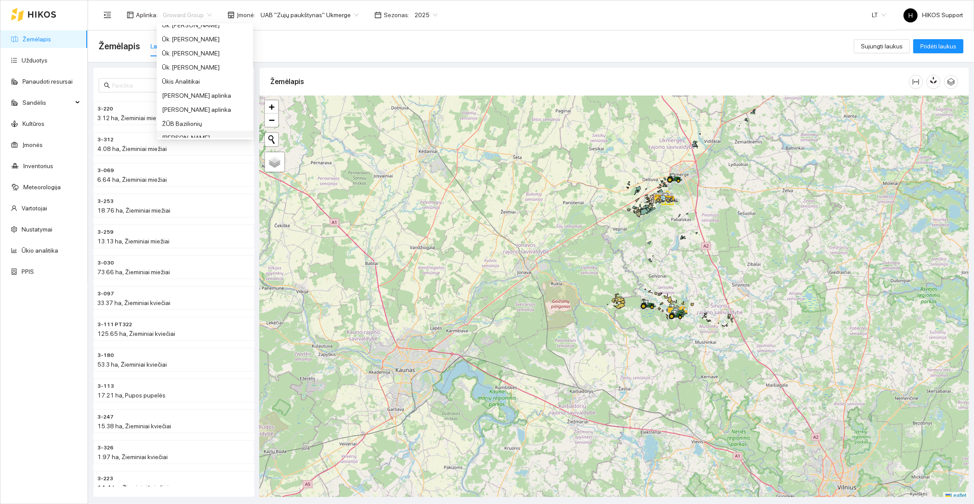
scroll to position [598, 0]
click at [197, 54] on div "Ūk. [PERSON_NAME]" at bounding box center [205, 54] width 86 height 10
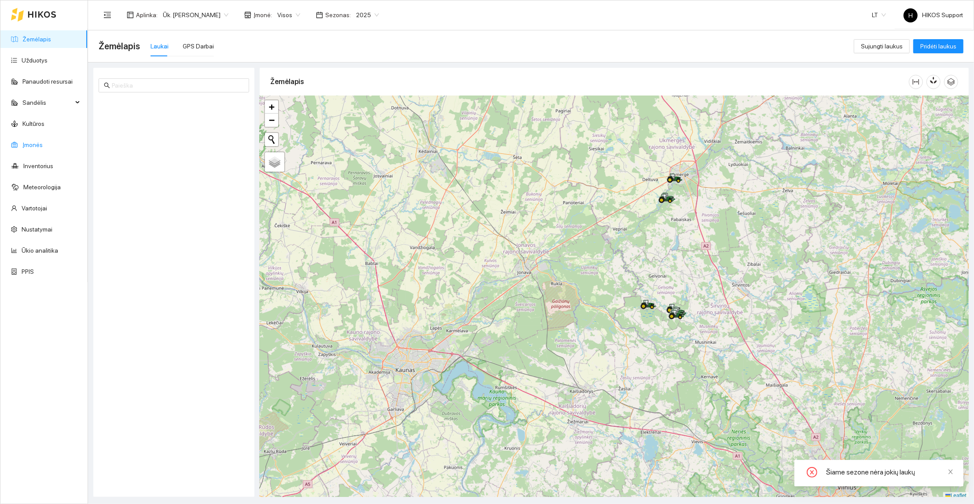
click at [33, 141] on link "Įmonės" at bounding box center [32, 144] width 20 height 7
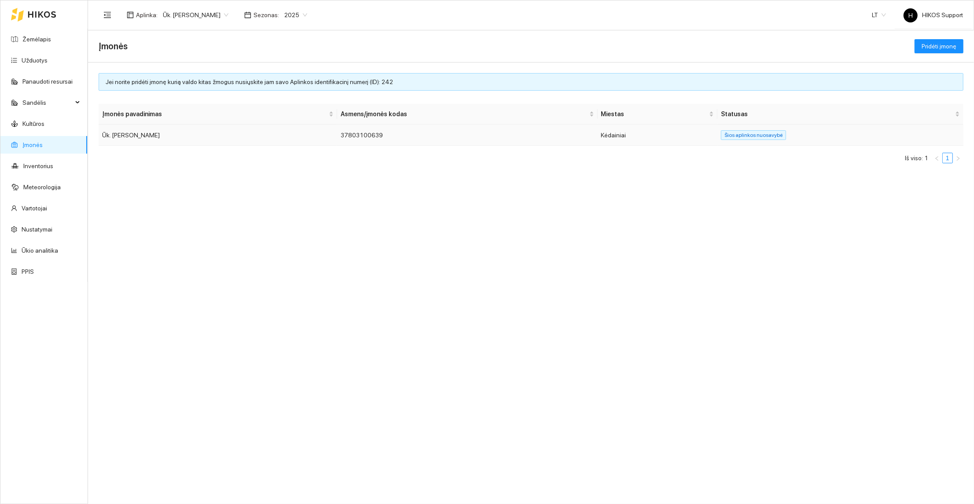
click at [120, 141] on td "Ūk. [PERSON_NAME]" at bounding box center [218, 135] width 238 height 21
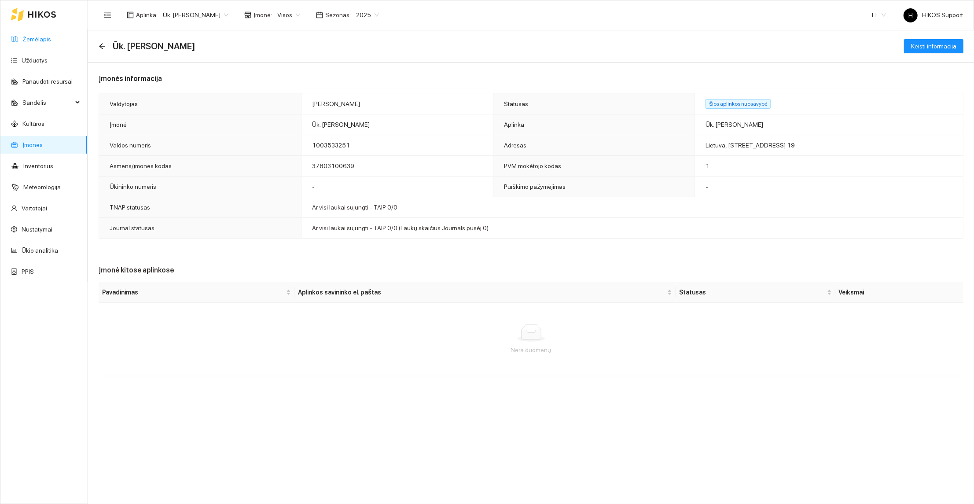
click at [35, 37] on link "Žemėlapis" at bounding box center [36, 39] width 29 height 7
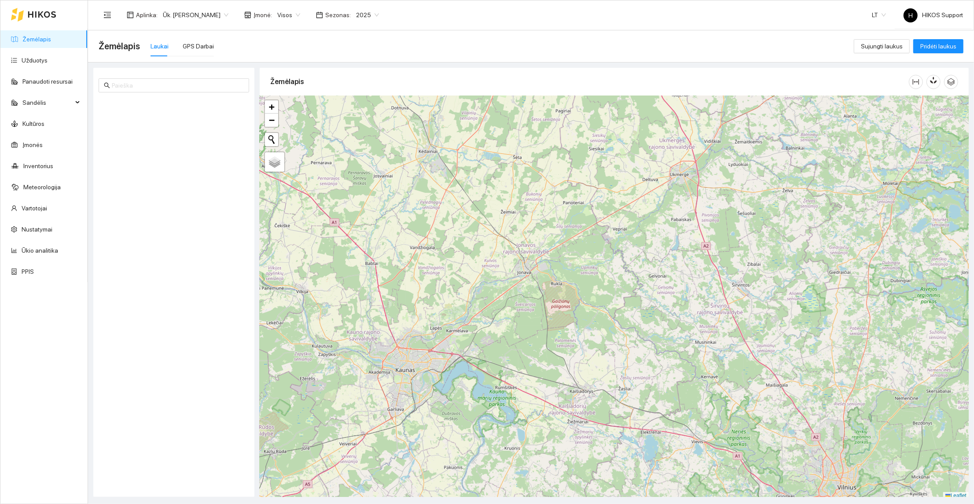
click at [209, 6] on div "Aplinka : Ūk. [PERSON_NAME] Įmonė : Visos Sezonas : 2025" at bounding box center [242, 15] width 286 height 18
click at [22, 37] on link "Žemėlapis" at bounding box center [36, 39] width 29 height 7
click at [209, 14] on span "Ūk. [PERSON_NAME]" at bounding box center [196, 14] width 66 height 13
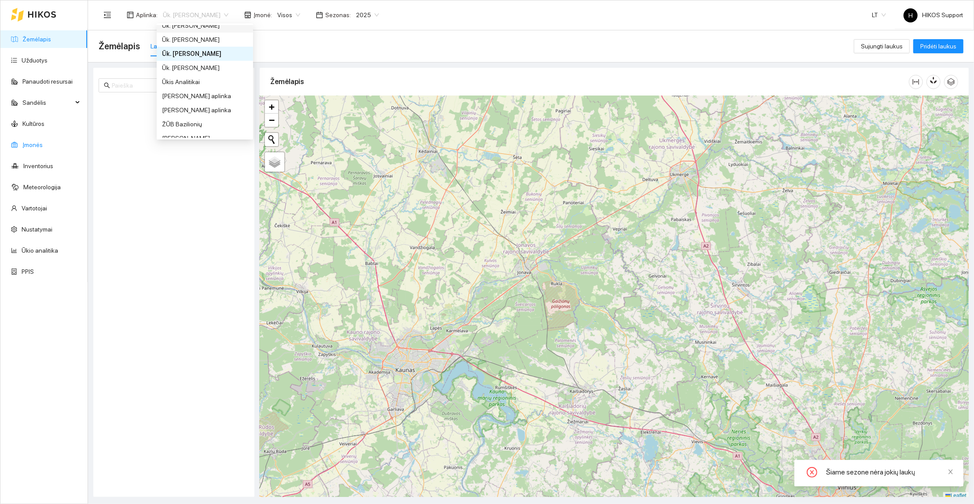
click at [25, 141] on link "Įmonės" at bounding box center [32, 144] width 20 height 7
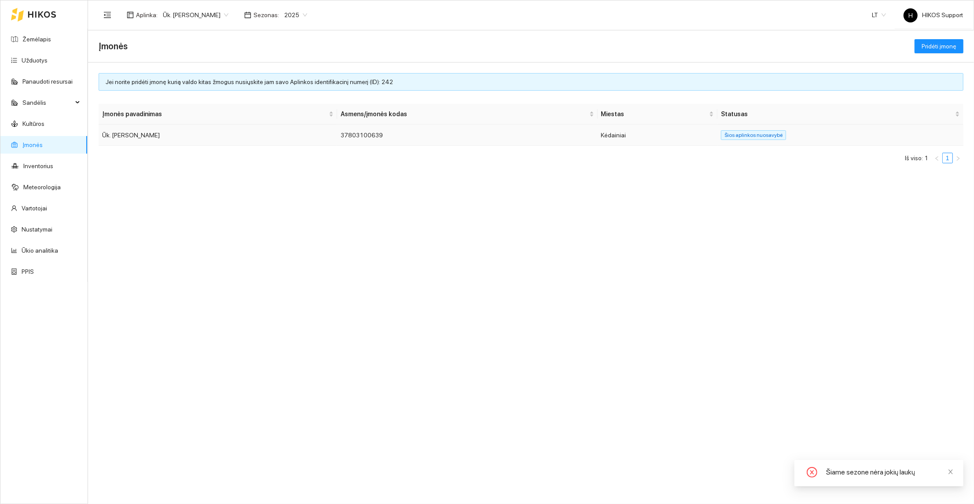
click at [153, 131] on td "Ūk. [PERSON_NAME]" at bounding box center [218, 135] width 238 height 21
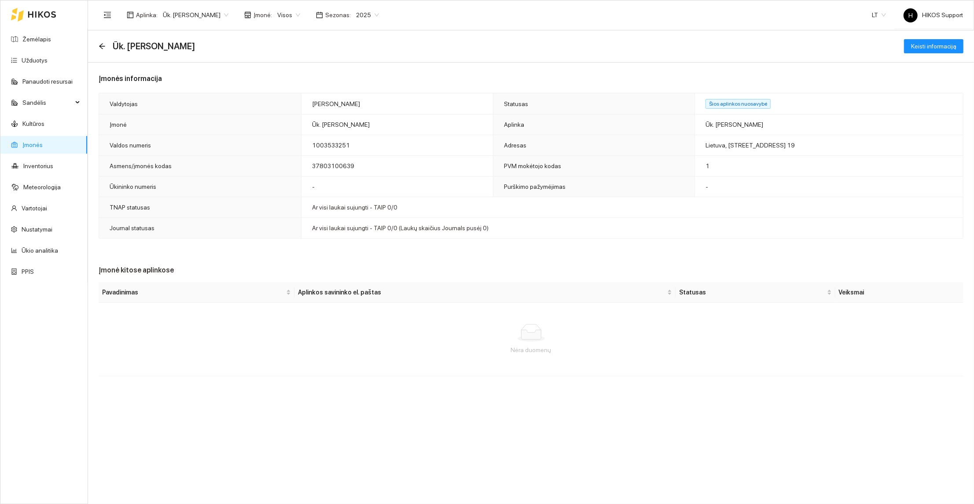
click at [288, 16] on span "Visos" at bounding box center [288, 14] width 23 height 13
click at [440, 70] on div "Įmonės informacija Valdytojas [PERSON_NAME] Statusas Šios aplinkos nuosavybė Įm…" at bounding box center [531, 224] width 886 height 324
click at [930, 43] on span "Keisti informaciją" at bounding box center [933, 46] width 45 height 10
type input "1003533251"
type input "Ūk. [PERSON_NAME]"
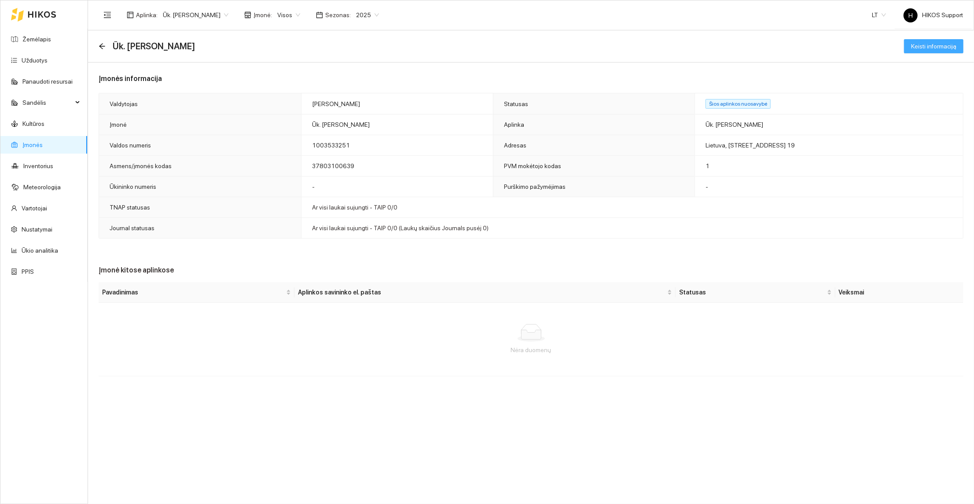
type input "37803100639"
type input "1"
type input "Lietuva"
type input "1"
type input "Kėdainiai"
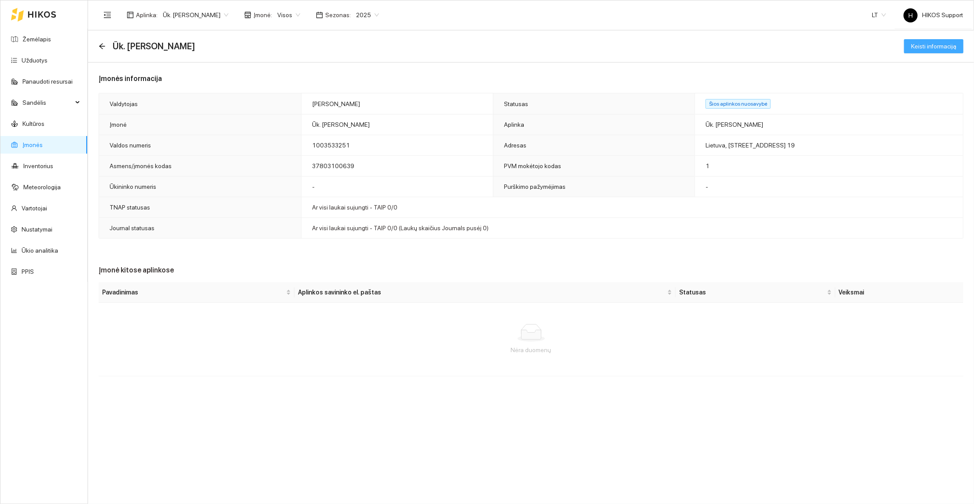
type input "[PERSON_NAME]"
type input "19"
type input "1"
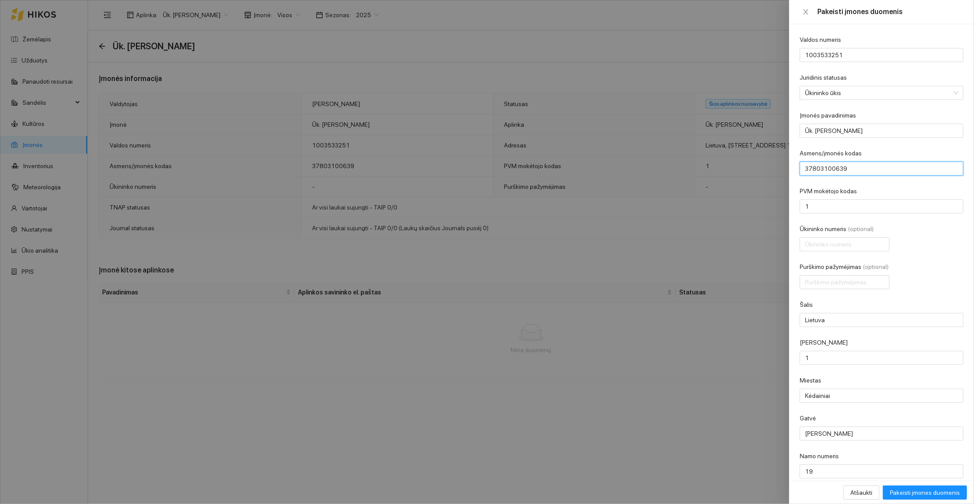
drag, startPoint x: 857, startPoint y: 167, endPoint x: 794, endPoint y: 169, distance: 63.4
click at [794, 169] on div "Valdos numeris 1003533251 Juridinis statusas Ūkininko ūkis Įmonės pavadinimas Ū…" at bounding box center [881, 252] width 185 height 456
paste input "8801310171"
type input "38801310171"
click at [880, 178] on form "Valdos numeris 1003533251 Juridinis statusas Ūkininko ūkis Įmonės pavadinimas Ū…" at bounding box center [881, 275] width 164 height 481
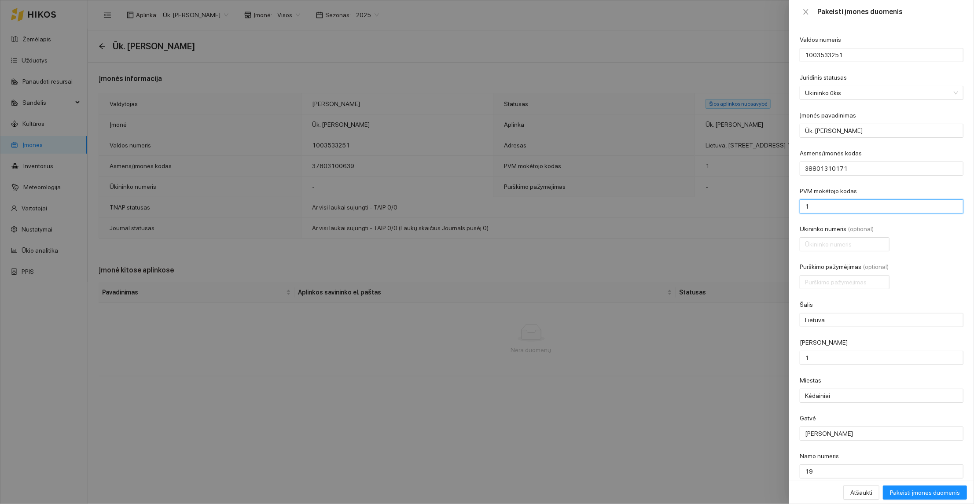
click at [828, 208] on input "1" at bounding box center [881, 206] width 164 height 14
click at [852, 130] on input "Ūk. [PERSON_NAME]" at bounding box center [881, 131] width 164 height 14
click at [849, 51] on input "1003533251" at bounding box center [881, 55] width 164 height 14
click at [851, 55] on input "1003533251" at bounding box center [881, 55] width 164 height 14
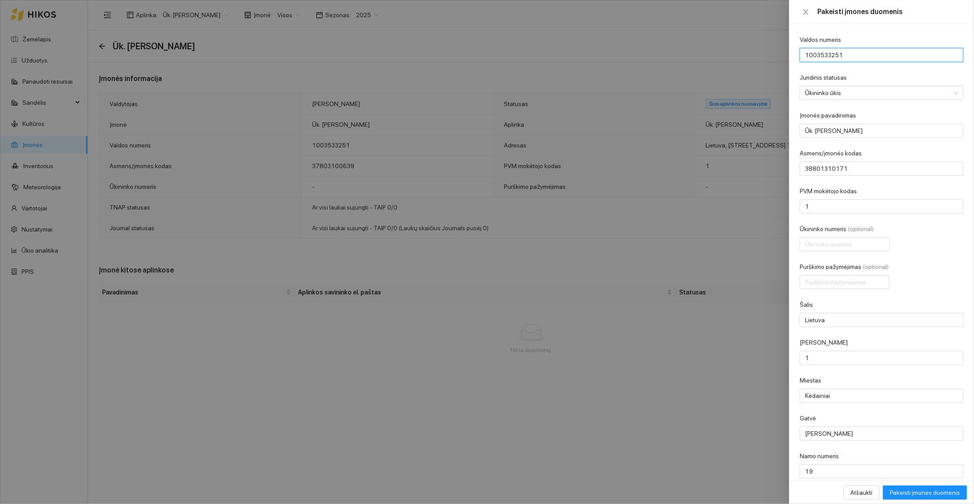
click at [851, 55] on input "1003533251" at bounding box center [881, 55] width 164 height 14
paste input "11764234"
type input "1011764234"
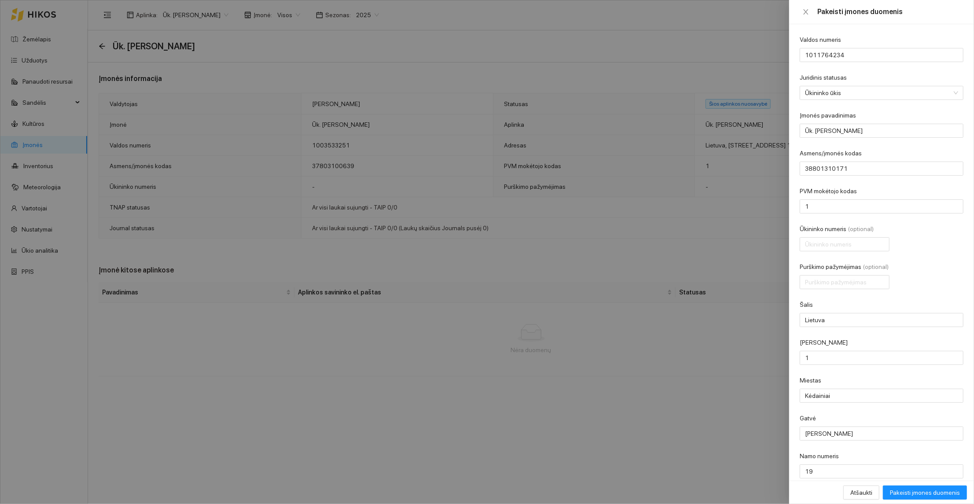
click at [872, 66] on form "Valdos numeris 1011764234 Juridinis statusas Ūkininko ūkis Įmonės pavadinimas Ū…" at bounding box center [881, 275] width 164 height 481
click at [831, 351] on input "1" at bounding box center [881, 358] width 164 height 14
type input "Kedainiai"
click at [830, 388] on input "Kėdainiai" at bounding box center [881, 395] width 164 height 14
click at [843, 388] on input "Kėdainiai" at bounding box center [881, 395] width 164 height 14
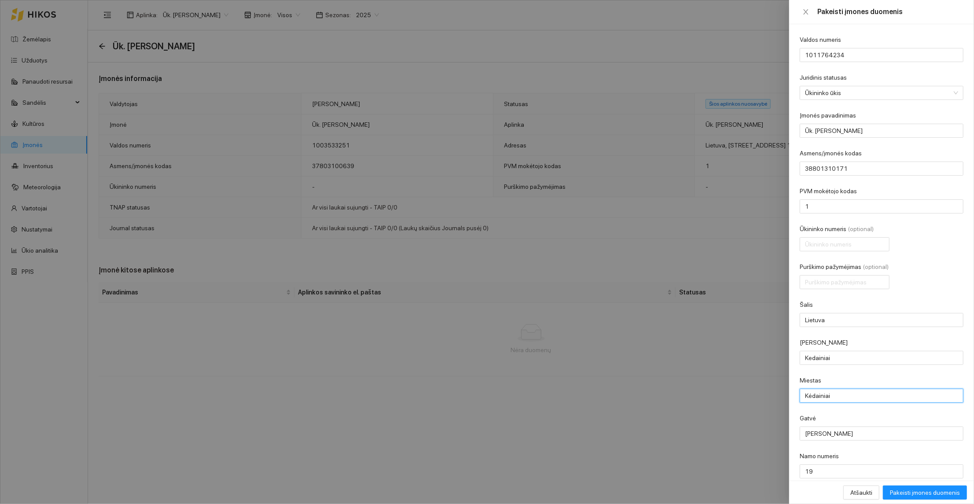
click at [843, 388] on input "Kėdainiai" at bounding box center [881, 395] width 164 height 14
paste input "Ąžuolaičių km"
click at [861, 373] on form "Valdos numeris 1011764234 Juridinis statusas Ūkininko ūkis Įmonės pavadinimas Ū…" at bounding box center [881, 275] width 164 height 481
click at [846, 388] on input "Ąžuolaičių km" at bounding box center [881, 395] width 164 height 14
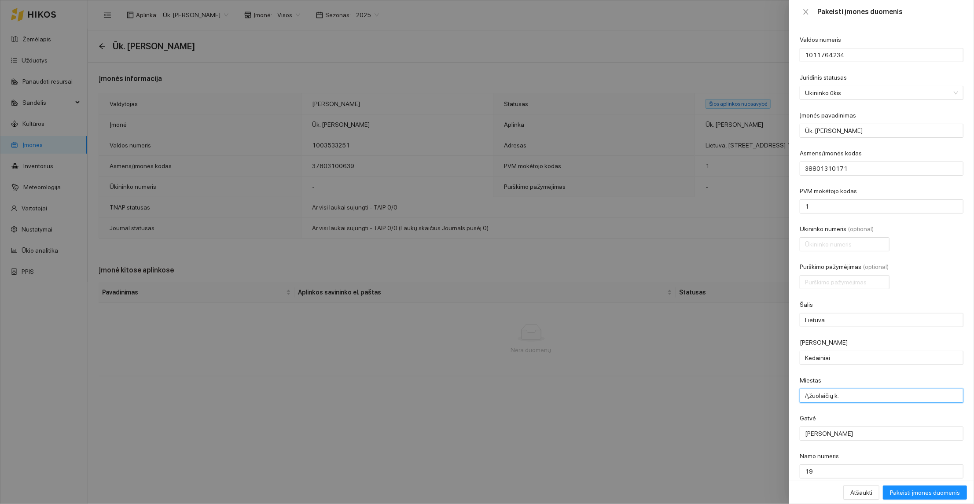
type input "Ąžuolaičių k."
click at [719, 397] on div at bounding box center [487, 252] width 974 height 504
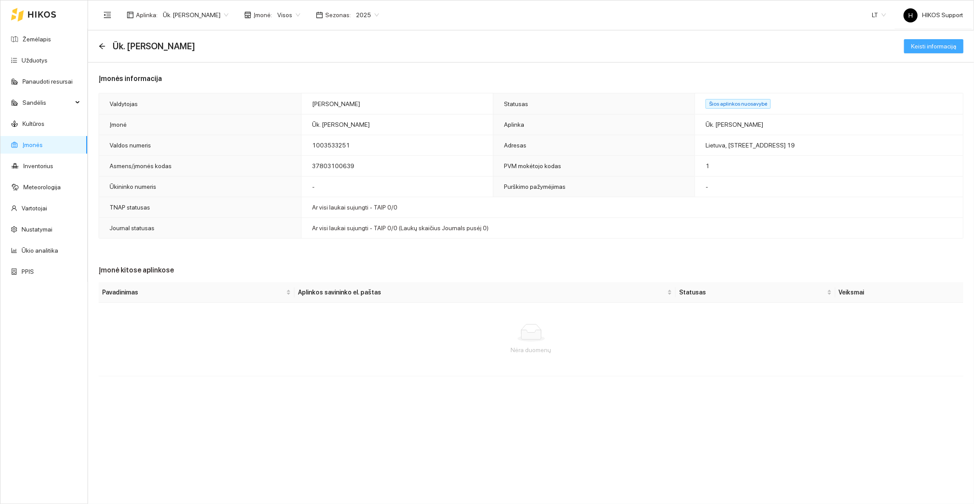
click at [925, 47] on span "Keisti informaciją" at bounding box center [933, 46] width 45 height 10
type input "1003533251"
type input "Ūk. [PERSON_NAME]"
type input "37803100639"
type input "1"
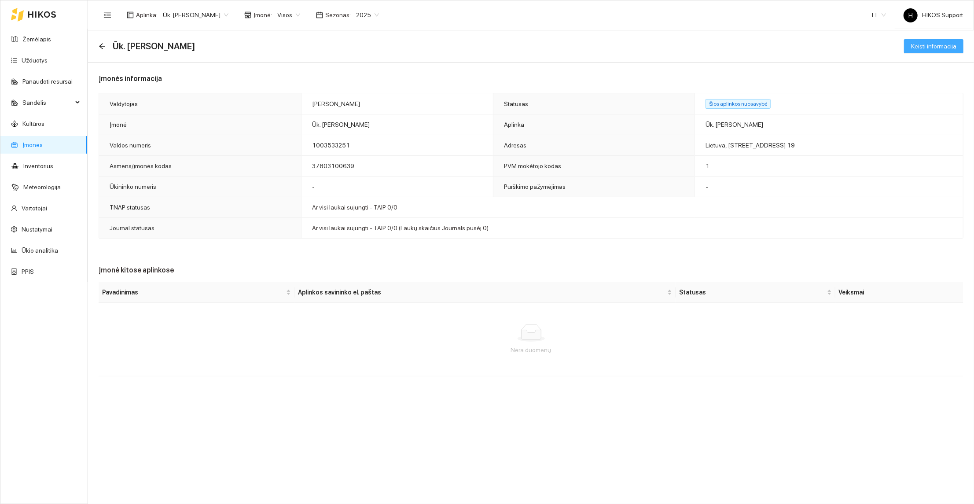
type input "Lietuva"
type input "1"
type input "Kėdainiai"
type input "[PERSON_NAME]"
type input "19"
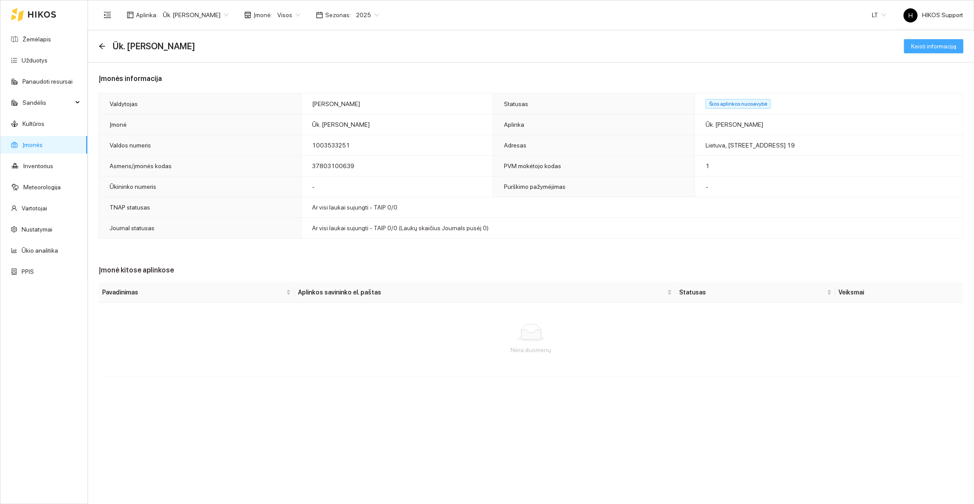
type input "1"
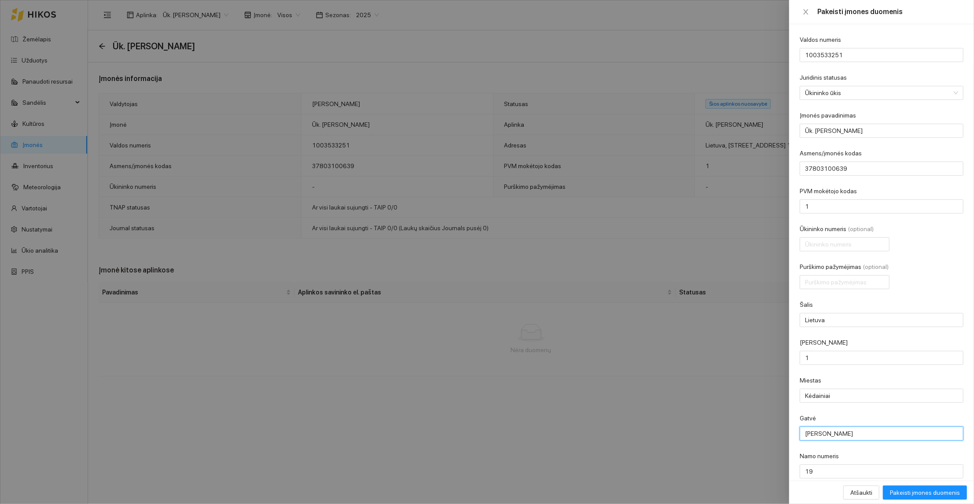
click at [857, 426] on input "[PERSON_NAME]" at bounding box center [881, 433] width 164 height 14
paste input "Dobilo g. 10, Akademija,"
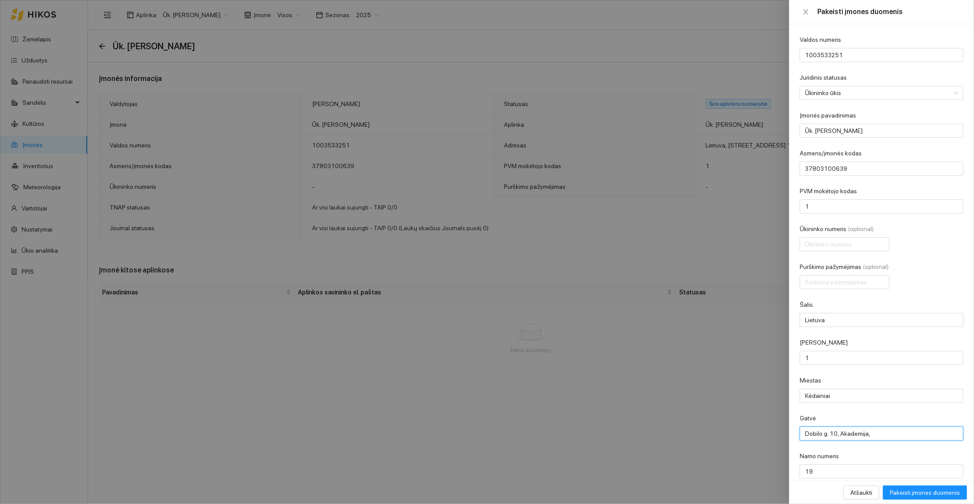
drag, startPoint x: 837, startPoint y: 394, endPoint x: 795, endPoint y: 398, distance: 41.5
click at [795, 398] on div "Valdos numeris 1003533251 Juridinis statusas Ūkininko ūkis Įmonės pavadinimas Ū…" at bounding box center [881, 252] width 185 height 456
type input "Akademija,"
click at [830, 464] on input "19" at bounding box center [881, 471] width 164 height 14
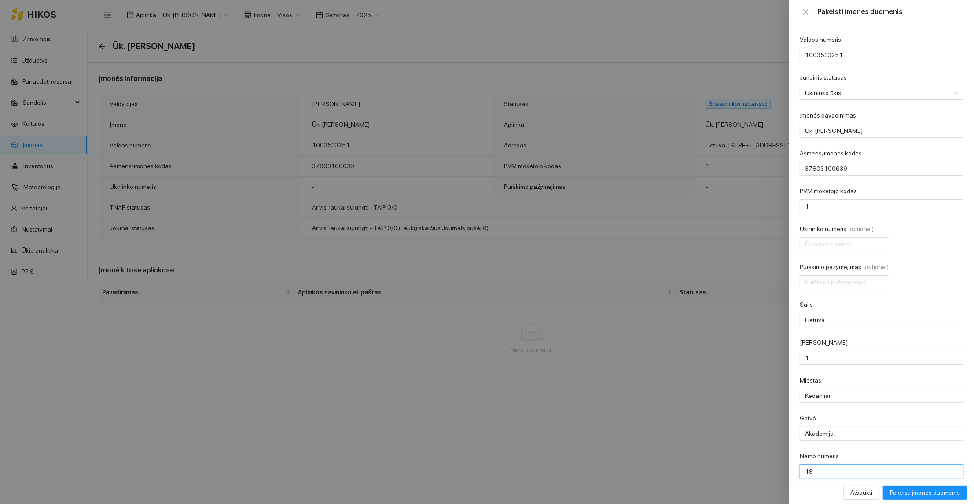
click at [830, 464] on input "19" at bounding box center [881, 471] width 164 height 14
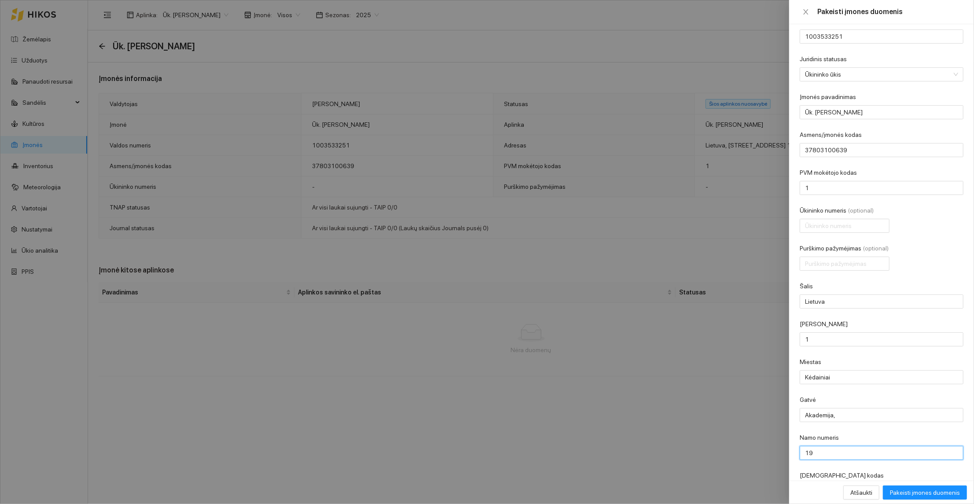
paste input "Dobilo g. 10,"
type input "Dobilo g. 10,"
click at [842, 408] on input "Akademija," at bounding box center [881, 415] width 164 height 14
click at [837, 408] on input "Akademija," at bounding box center [881, 415] width 164 height 14
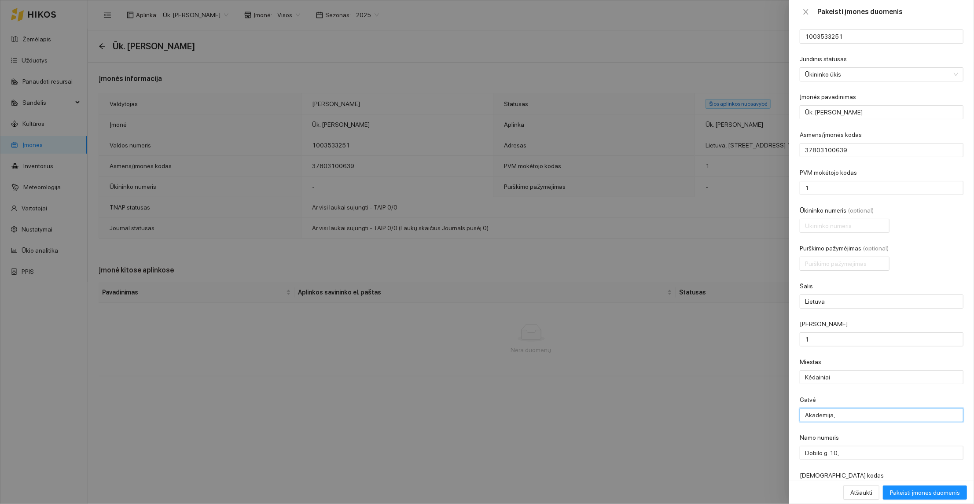
click at [837, 408] on input "Akademija," at bounding box center [881, 415] width 164 height 14
click at [834, 370] on input "Kėdainiai" at bounding box center [881, 377] width 164 height 14
click at [839, 408] on input "Akademija," at bounding box center [881, 415] width 164 height 14
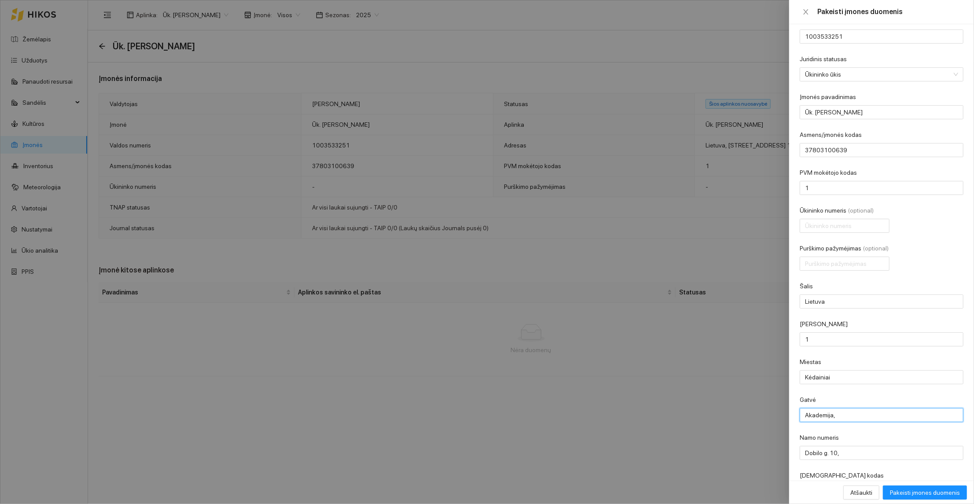
click at [839, 408] on input "Akademija," at bounding box center [881, 415] width 164 height 14
paste input "Dobilo g. 10"
click at [853, 408] on input "Dobilo g. 10," at bounding box center [881, 415] width 164 height 14
type input "Dobilo g. 10,"
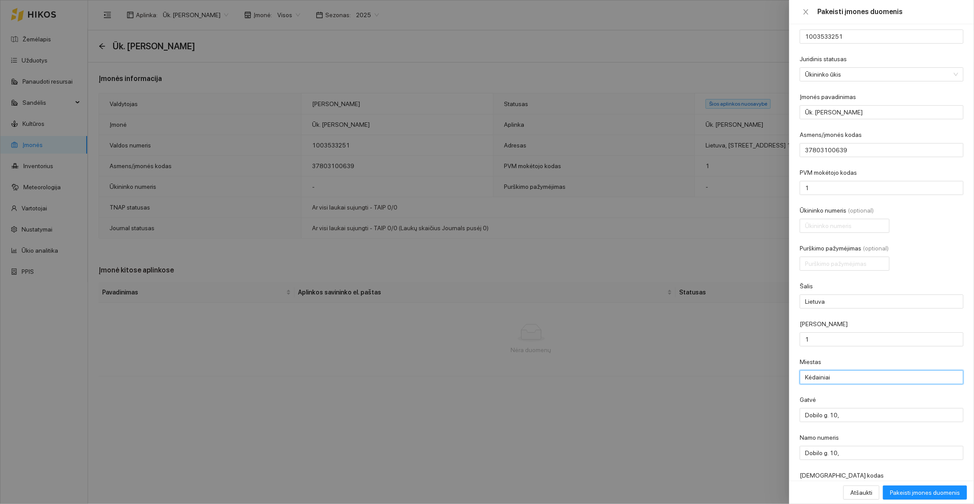
click at [834, 370] on input "Kėdainiai" at bounding box center [881, 377] width 164 height 14
click at [821, 332] on input "1" at bounding box center [881, 339] width 164 height 14
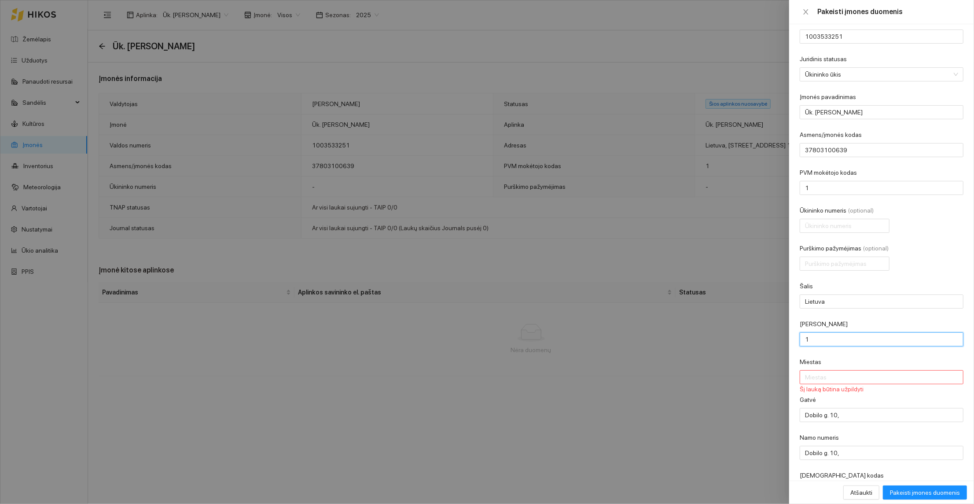
paste input "Kėdainiai"
click at [821, 332] on input "1Kėdainiai" at bounding box center [881, 339] width 164 height 14
click at [810, 332] on input "1Kėdainiai" at bounding box center [881, 339] width 164 height 14
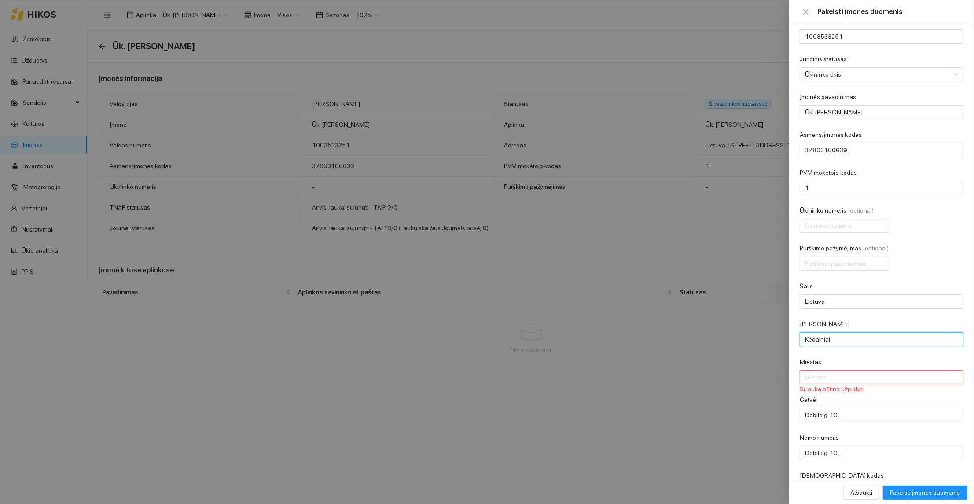
click at [843, 332] on input "Kėdainiai" at bounding box center [881, 339] width 164 height 14
type input "Kėdainių r."
click at [824, 370] on input "Miestas" at bounding box center [881, 377] width 164 height 14
type input "Akademija"
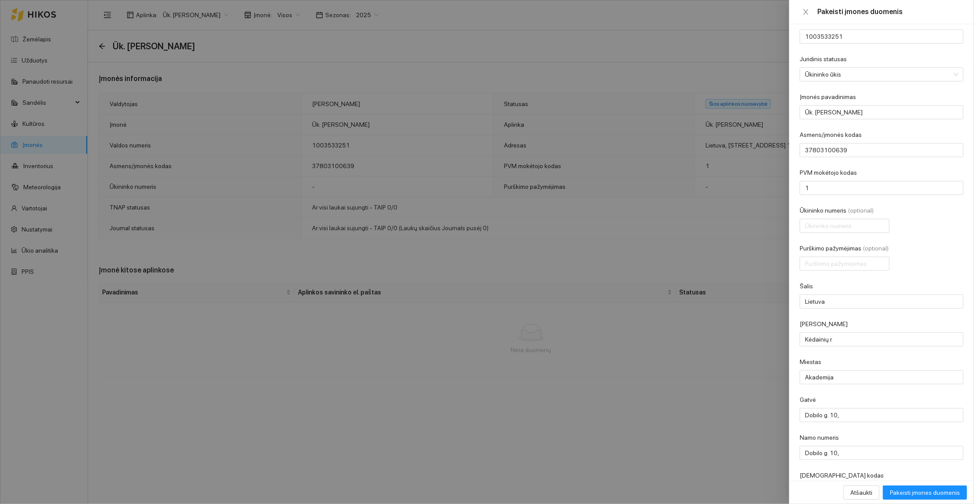
click at [847, 395] on div "Gatvė" at bounding box center [881, 401] width 164 height 13
click at [839, 408] on input "Dobilo g. 10," at bounding box center [881, 415] width 164 height 14
click at [844, 408] on input "Dobilo g. 10," at bounding box center [881, 415] width 164 height 14
type input "Dobilo g. 10"
click at [844, 446] on input "Dobilo g. 10," at bounding box center [881, 453] width 164 height 14
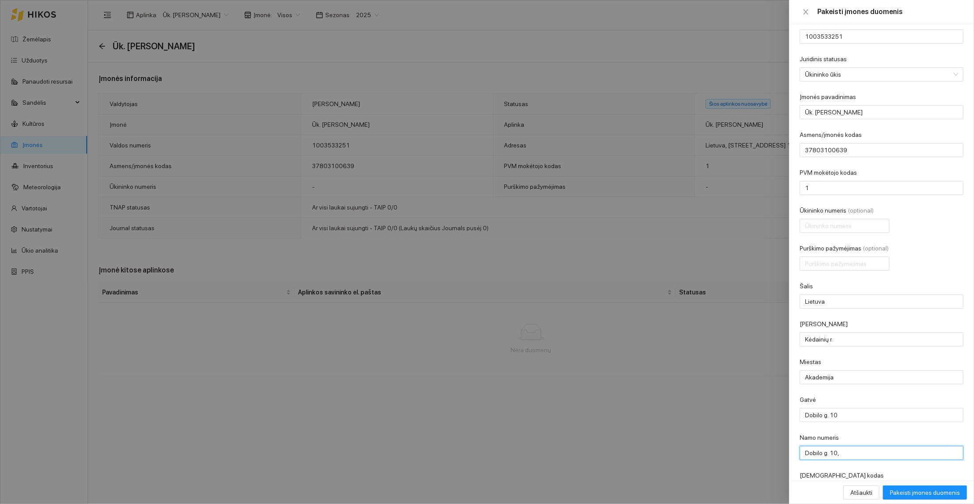
click at [844, 446] on input "Dobilo g. 10," at bounding box center [881, 453] width 164 height 14
type input "ą"
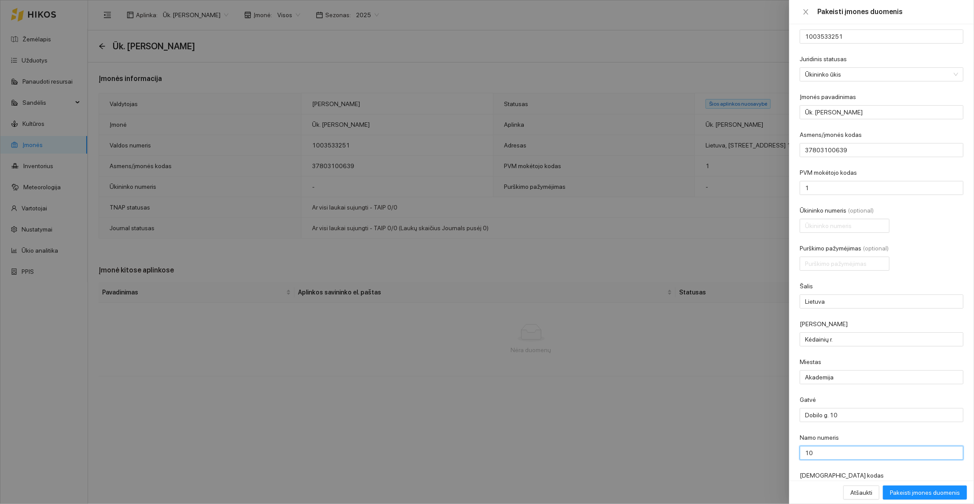
type input "10"
click at [851, 470] on div "[DEMOGRAPHIC_DATA] kodas" at bounding box center [881, 476] width 164 height 13
click at [824, 484] on input "1" at bounding box center [881, 491] width 164 height 14
type input "00000"
click at [849, 470] on div "[DEMOGRAPHIC_DATA] kodas" at bounding box center [881, 476] width 164 height 13
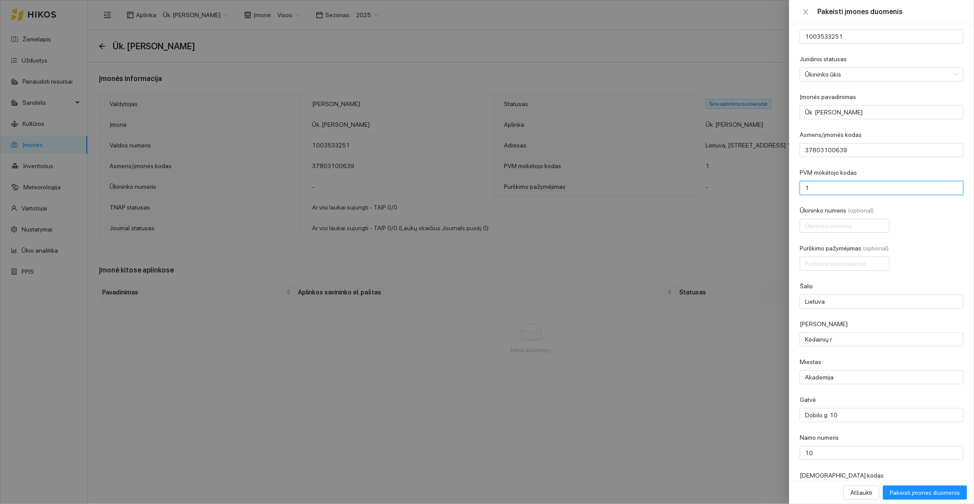
click at [830, 183] on input "1" at bounding box center [881, 188] width 164 height 14
type input "00000"
click at [870, 170] on div "PVM mokėtojo kodas" at bounding box center [881, 174] width 164 height 13
click at [828, 221] on input "Ūkininko numeris (optional)" at bounding box center [844, 226] width 90 height 14
click at [889, 243] on div "Purškimo pažymėjimas (optional)" at bounding box center [844, 249] width 90 height 13
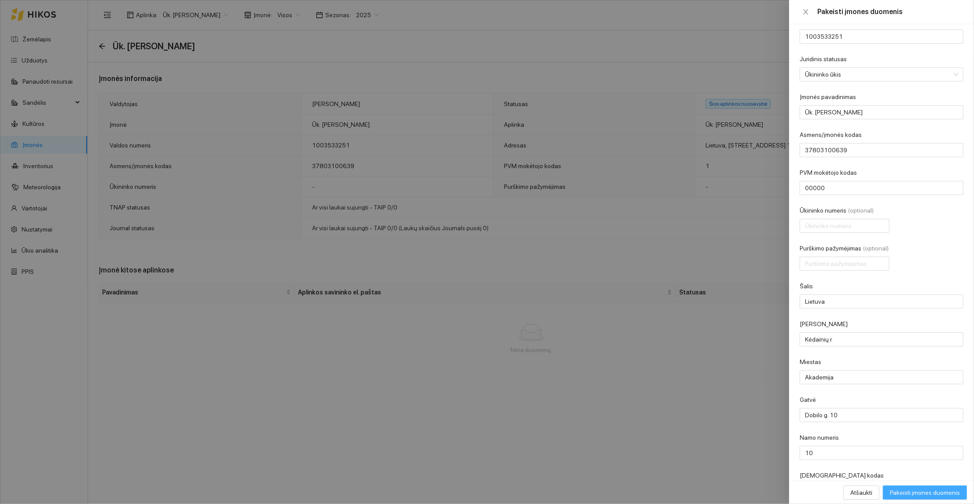
click at [929, 494] on span "Pakeisti įmones duomenis" at bounding box center [925, 492] width 70 height 10
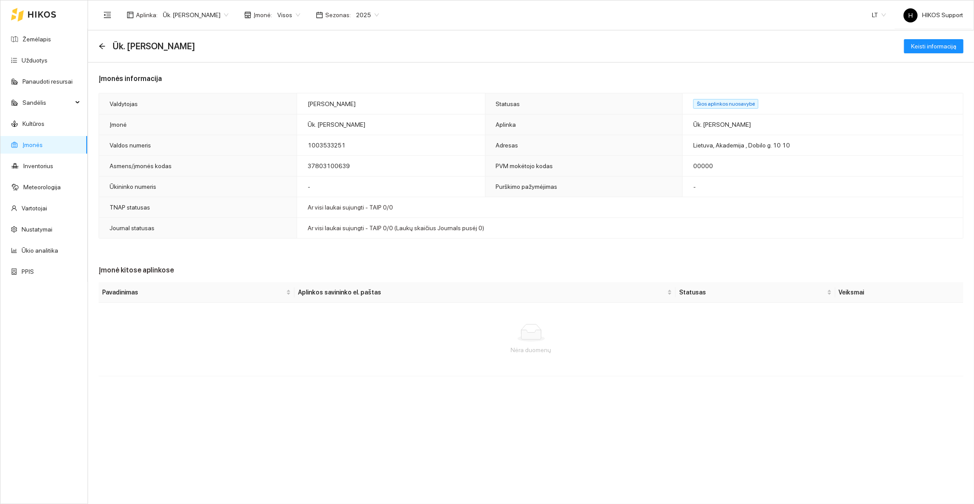
click at [322, 142] on span "1003533251" at bounding box center [327, 145] width 38 height 7
click at [323, 162] on span "37803100639" at bounding box center [329, 165] width 42 height 7
click at [936, 47] on span "Keisti informaciją" at bounding box center [933, 46] width 45 height 10
type input "1003533251"
type input "Ūk. [PERSON_NAME]"
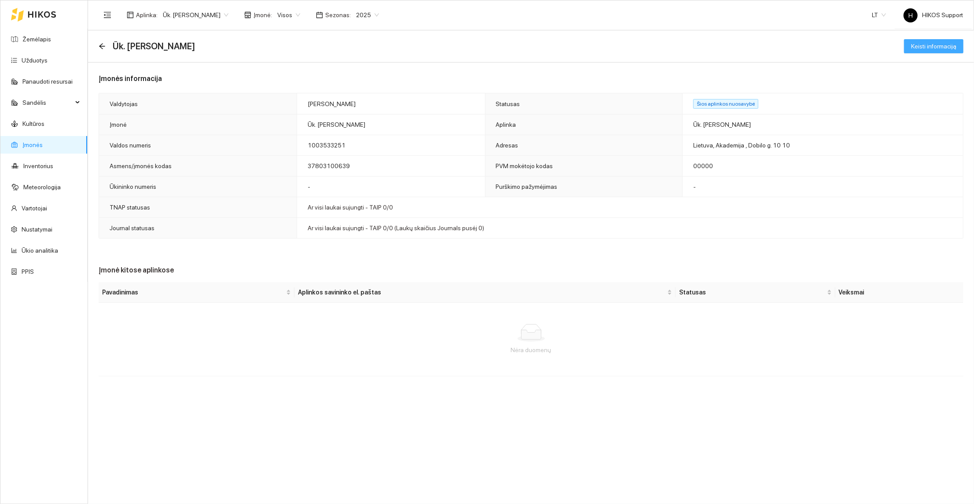
type input "37803100639"
type input "00000"
type input "Lietuva"
type input "Kėdainių r."
type input "Akademija"
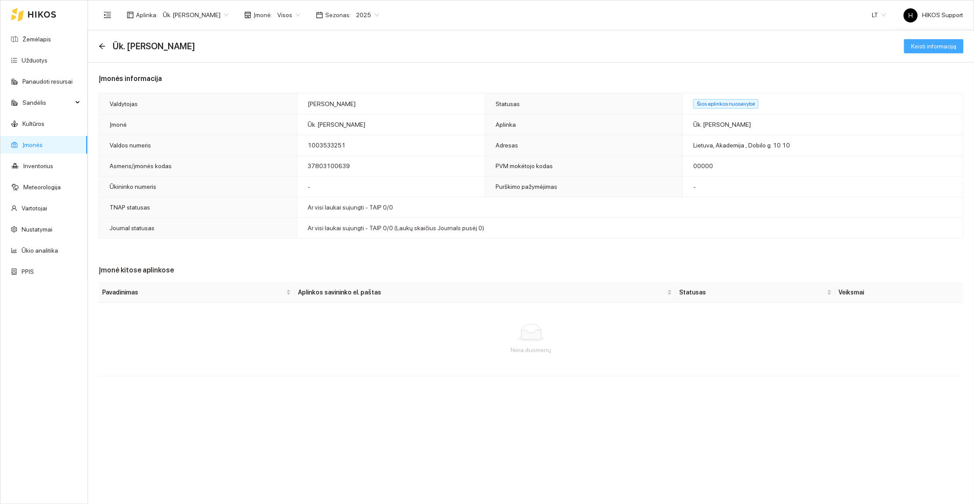
type input "Dobilo g. 10"
type input "10"
type input "00000"
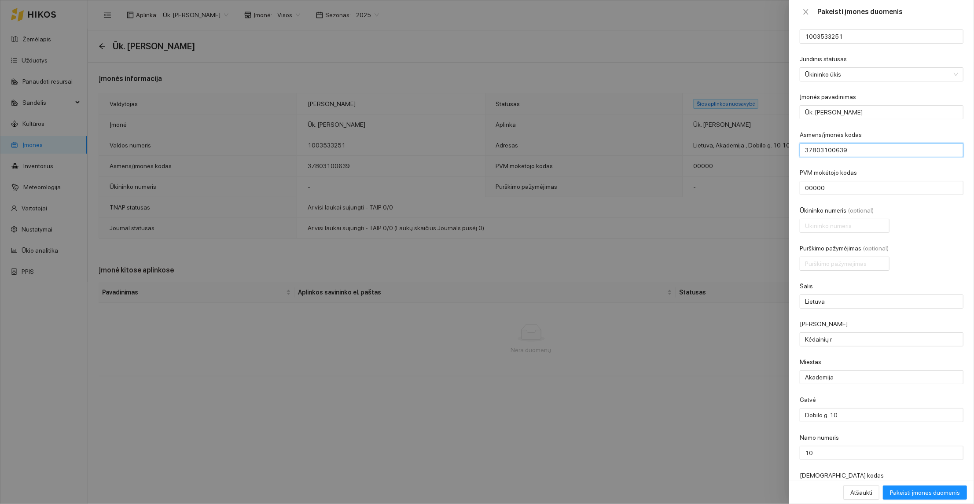
click at [828, 149] on input "37803100639" at bounding box center [881, 150] width 164 height 14
paste input "8801310171"
type input "38801310171"
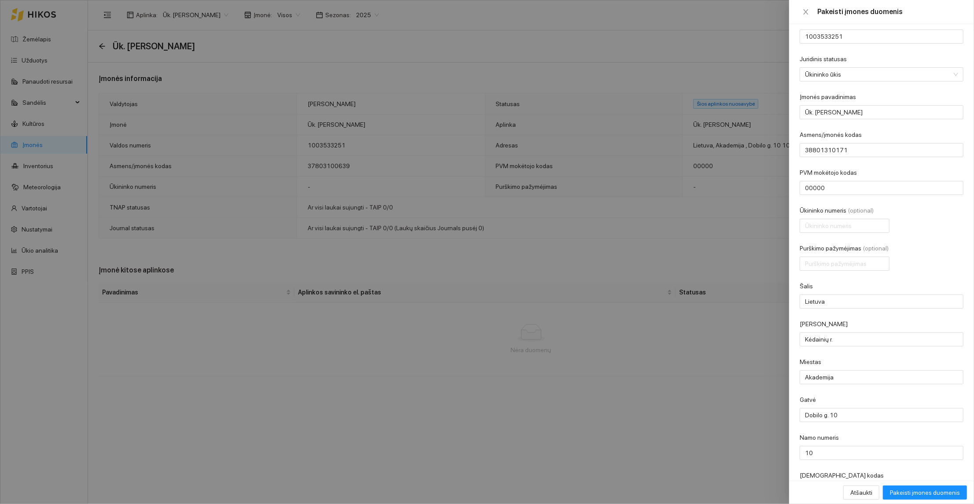
click at [874, 164] on form "Valdos numeris 1003533251 Juridinis statusas Ūkininko ūkis Įmonės pavadinimas Ū…" at bounding box center [881, 256] width 164 height 481
click at [937, 492] on span "Pakeisti įmones duomenis" at bounding box center [925, 492] width 70 height 10
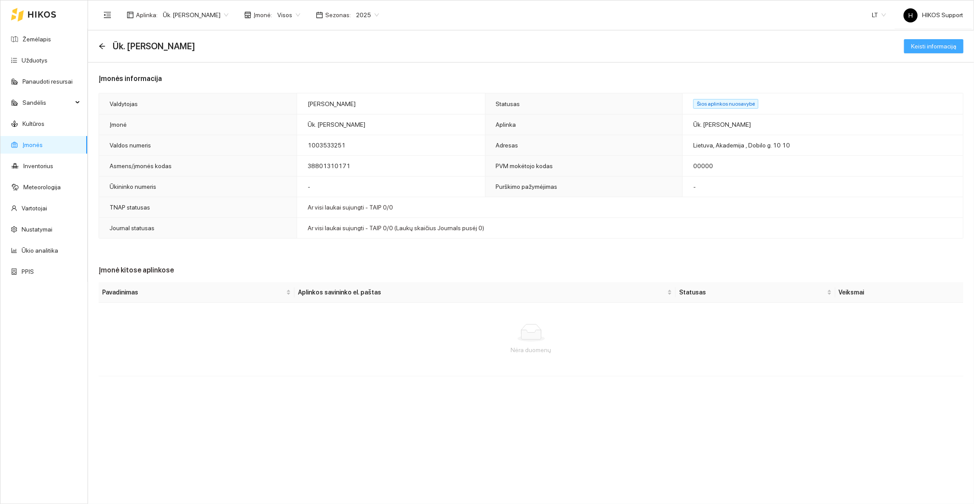
click at [928, 45] on span "Keisti informaciją" at bounding box center [933, 46] width 45 height 10
type input "1003533251"
type input "Ūk. [PERSON_NAME]"
type input "38801310171"
type input "00000"
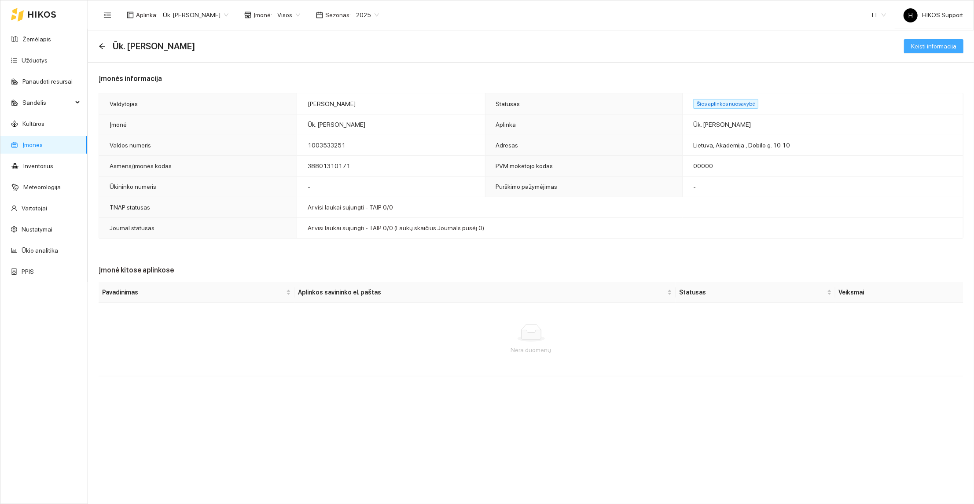
type input "Lietuva"
type input "Kėdainių r."
type input "Akademija"
type input "Dobilo g. 10"
type input "10"
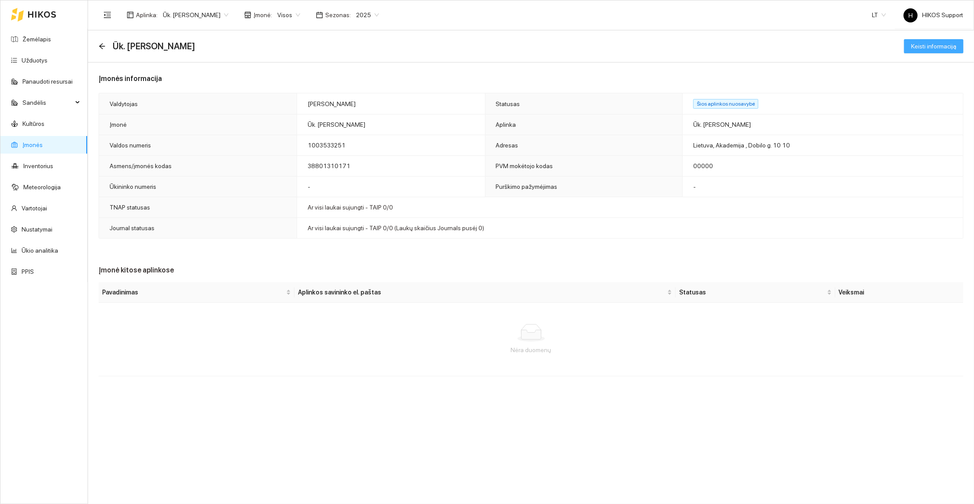
type input "00000"
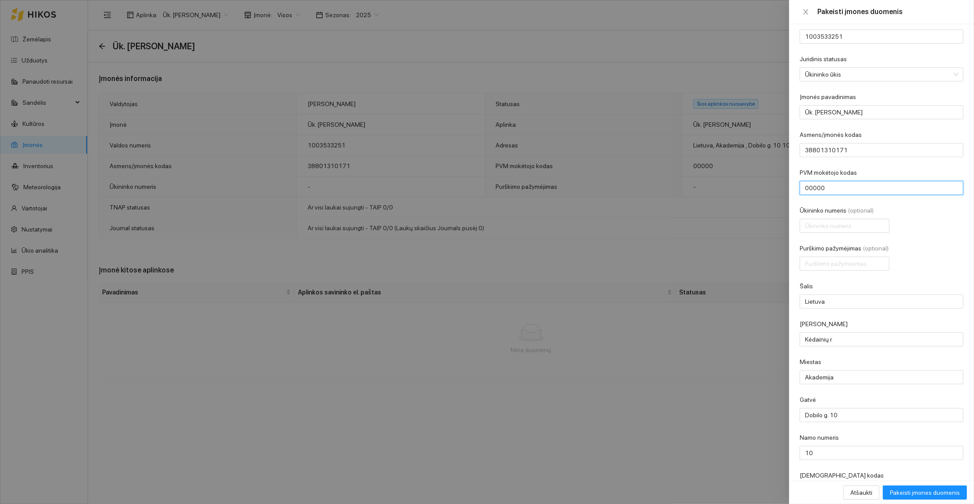
click at [827, 185] on input "00000" at bounding box center [881, 188] width 164 height 14
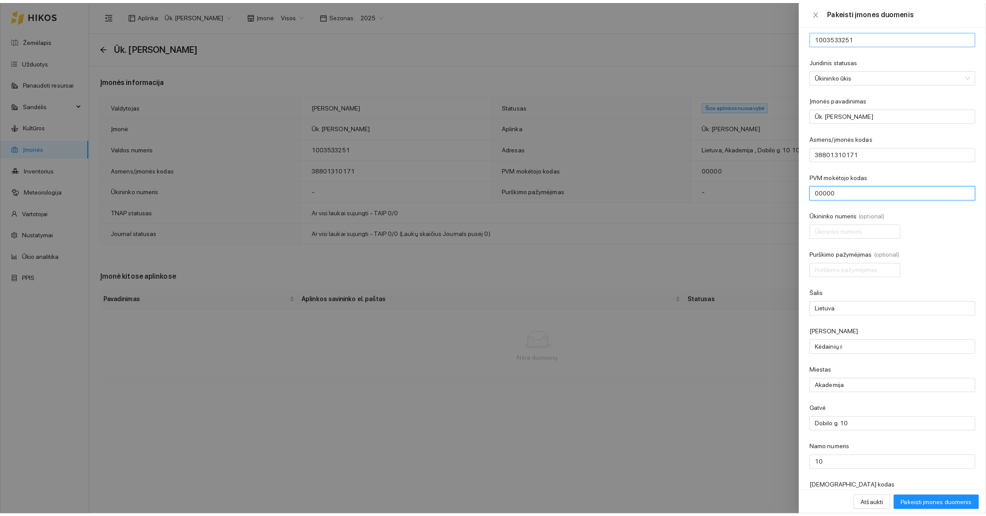
scroll to position [0, 0]
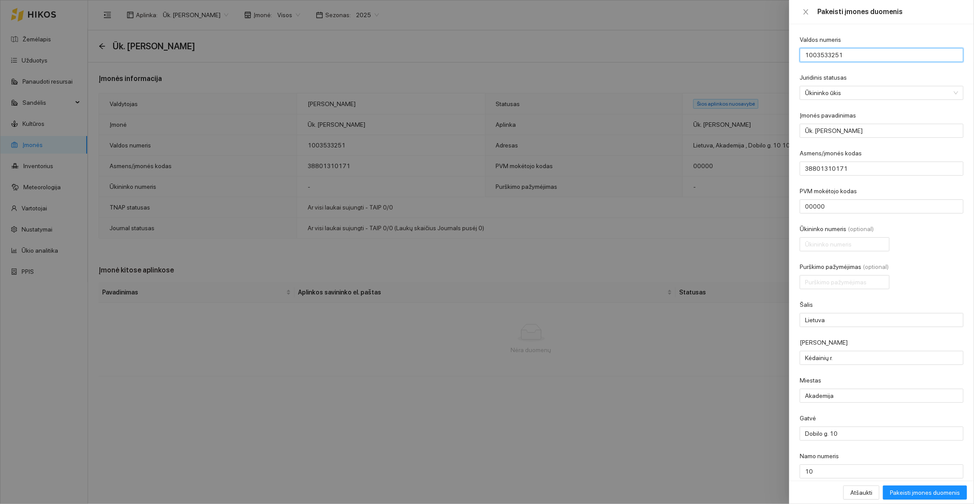
click at [848, 52] on input "1003533251" at bounding box center [881, 55] width 164 height 14
paste input "11764234"
type input "1011764234"
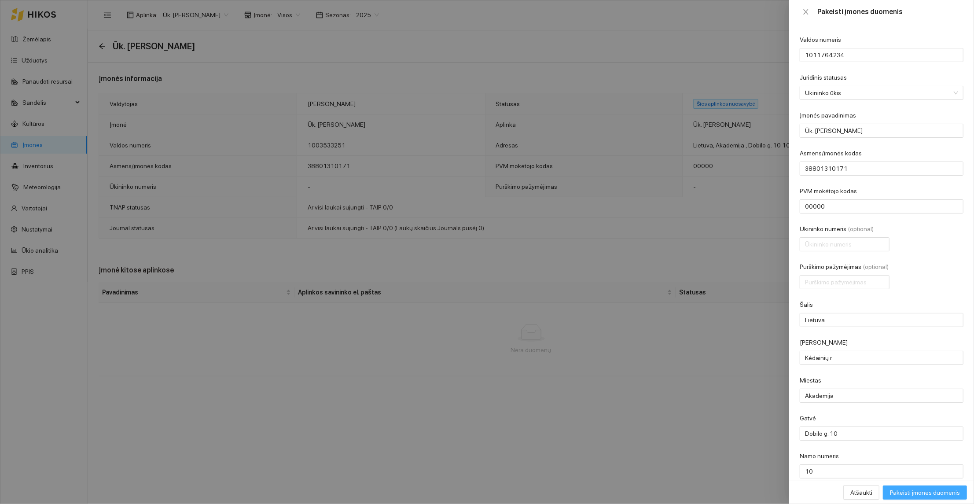
click at [920, 493] on span "Pakeisti įmones duomenis" at bounding box center [925, 492] width 70 height 10
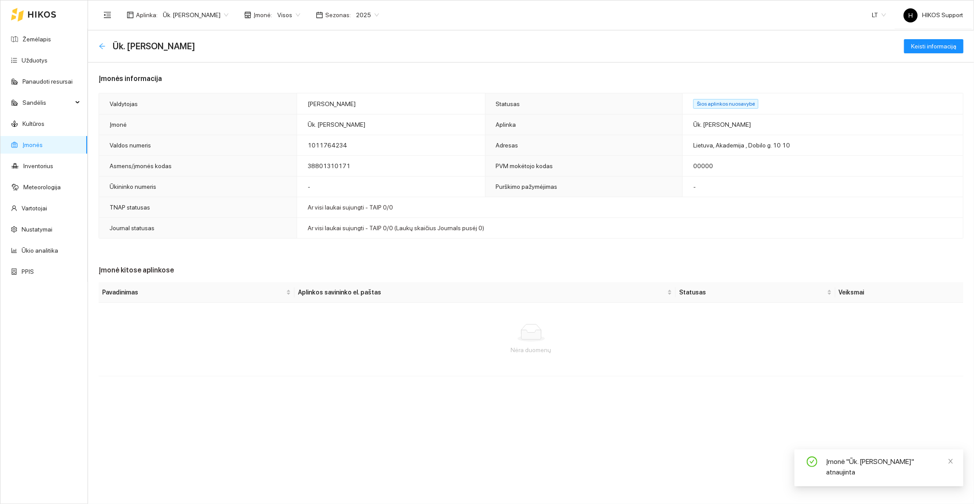
click at [103, 46] on icon "arrow-left" at bounding box center [102, 46] width 6 height 6
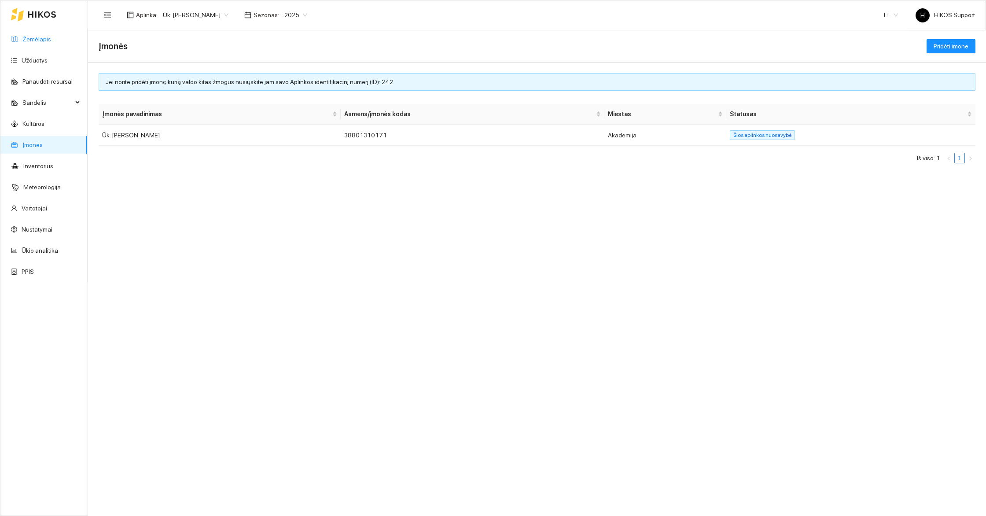
click at [34, 43] on link "Žemėlapis" at bounding box center [36, 39] width 29 height 7
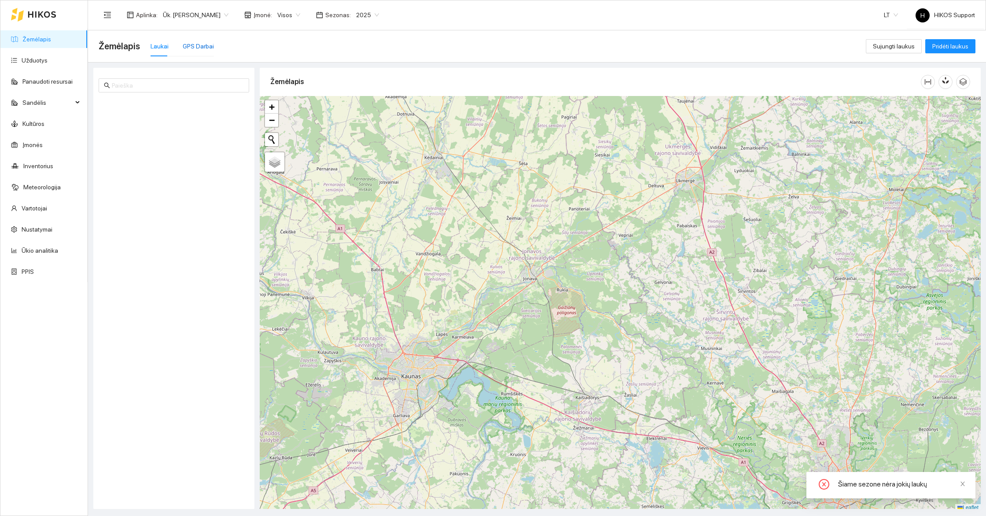
click at [198, 46] on div "GPS Darbai" at bounding box center [198, 46] width 31 height 10
click at [156, 48] on div "Laukai" at bounding box center [159, 46] width 18 height 10
click at [374, 8] on span "2025" at bounding box center [367, 14] width 23 height 13
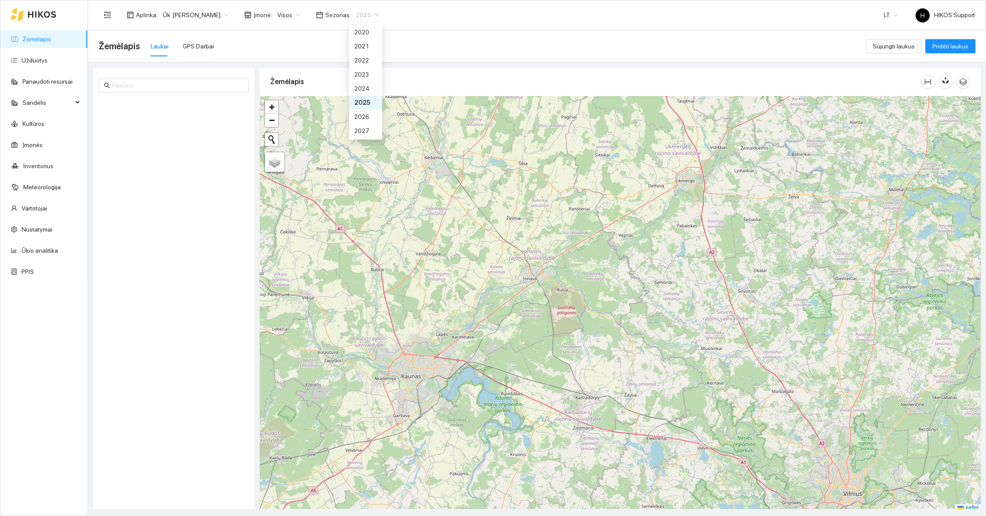
click at [492, 54] on div "Žemėlapis Laukai GPS Darbai" at bounding box center [482, 46] width 767 height 28
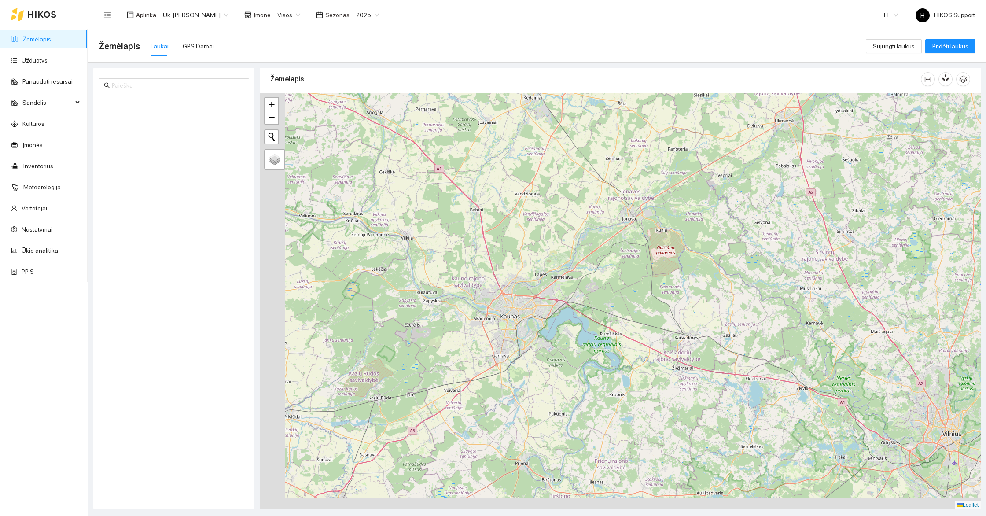
drag, startPoint x: 388, startPoint y: 249, endPoint x: 514, endPoint y: 185, distance: 141.3
click at [513, 186] on div "+ − Nieko nerasta. Bandykite dar kartą. Žemėlapis Palydovas Leaflet" at bounding box center [620, 300] width 721 height 415
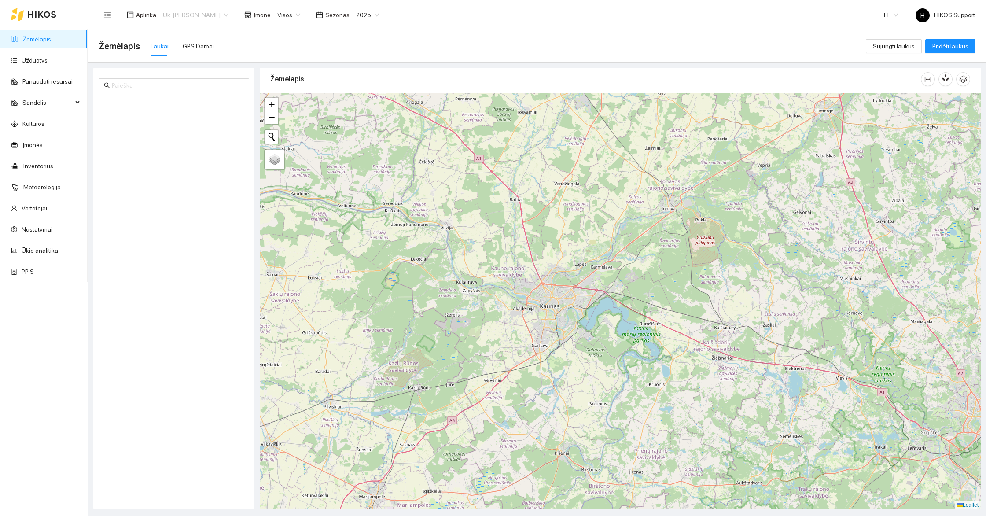
click at [179, 14] on span "Ūk. [PERSON_NAME]" at bounding box center [196, 14] width 66 height 13
click at [197, 59] on div "[PERSON_NAME]" at bounding box center [205, 60] width 86 height 10
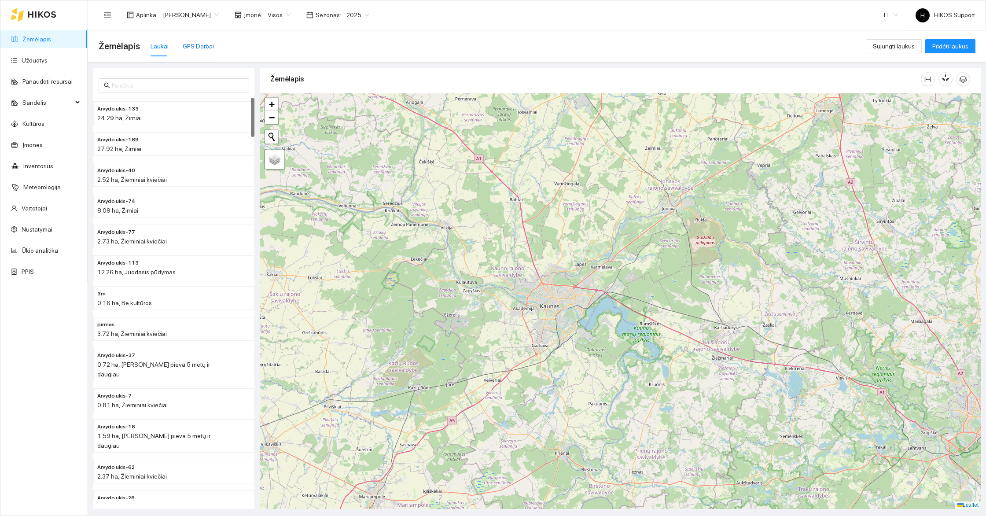
click at [193, 48] on div "GPS Darbai" at bounding box center [198, 46] width 31 height 10
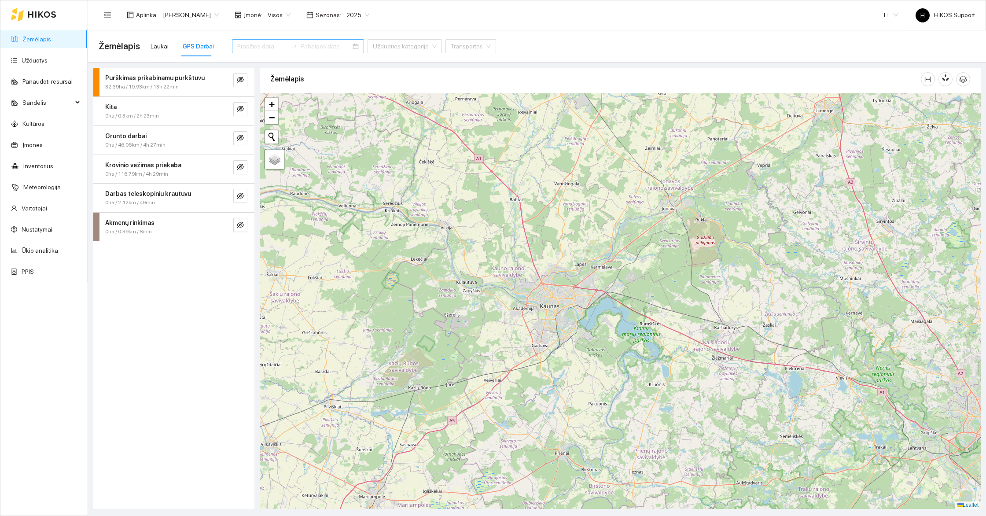
click at [242, 46] on input at bounding box center [262, 46] width 50 height 10
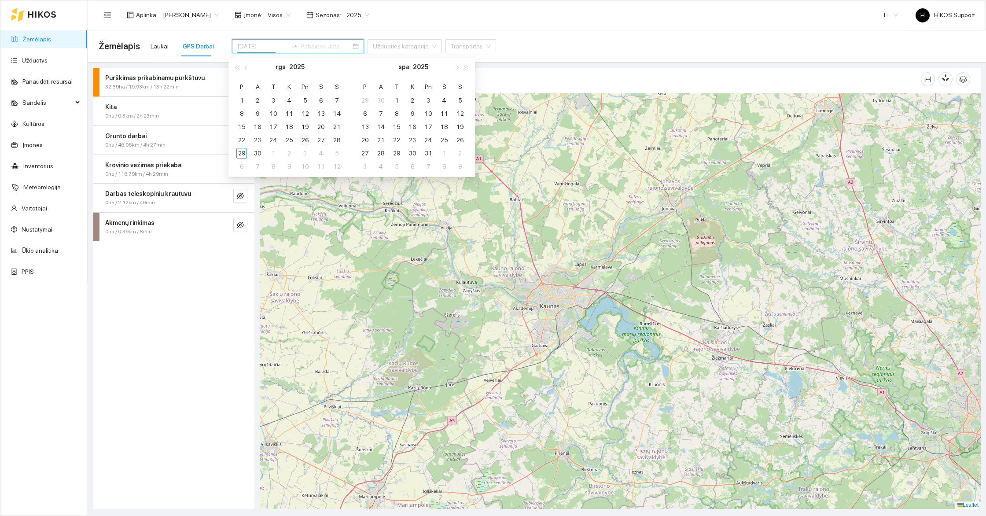
type input "[DATE]"
click at [306, 139] on div "26" at bounding box center [305, 140] width 11 height 11
type input "[DATE]"
click at [242, 151] on div "29" at bounding box center [241, 153] width 11 height 11
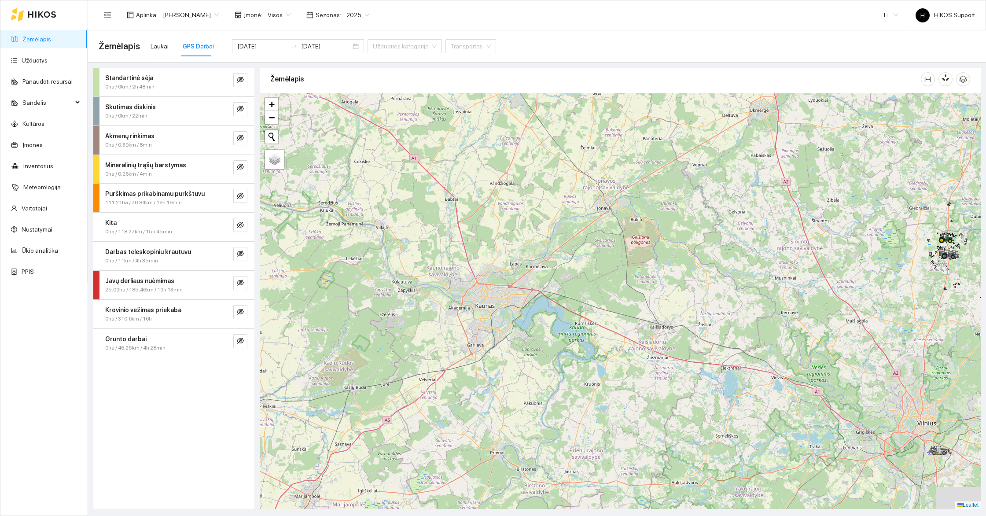
drag, startPoint x: 554, startPoint y: 213, endPoint x: 407, endPoint y: 191, distance: 149.1
click at [407, 191] on div at bounding box center [620, 300] width 721 height 415
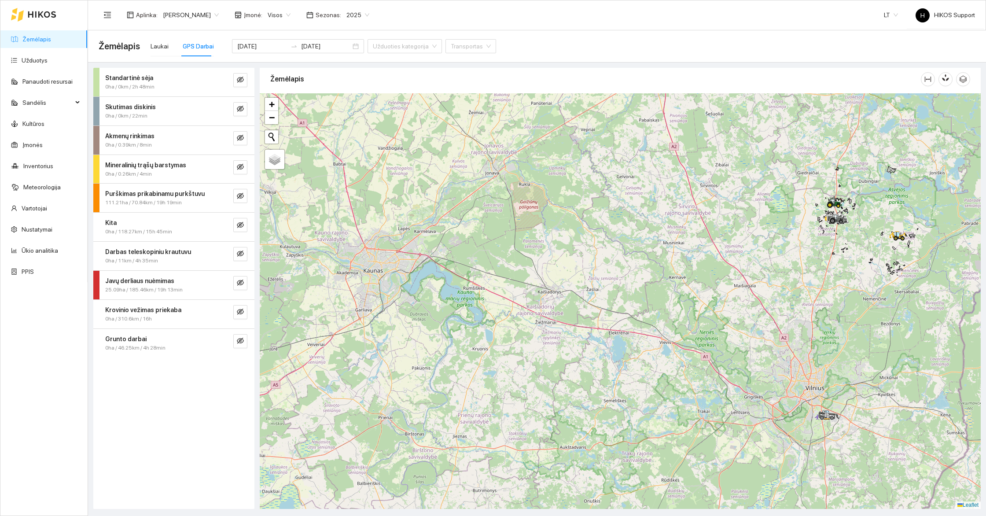
click at [859, 234] on div at bounding box center [620, 300] width 721 height 415
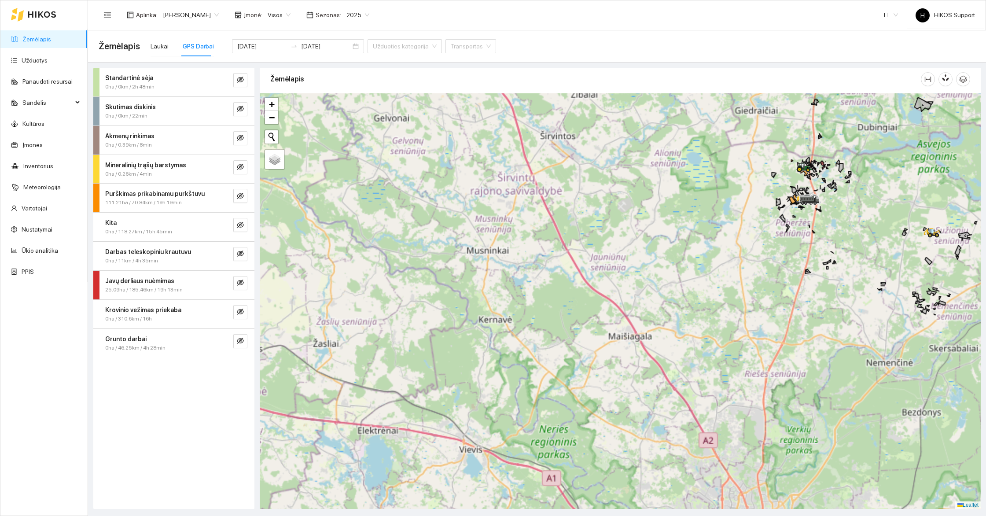
click at [859, 234] on div at bounding box center [620, 300] width 721 height 415
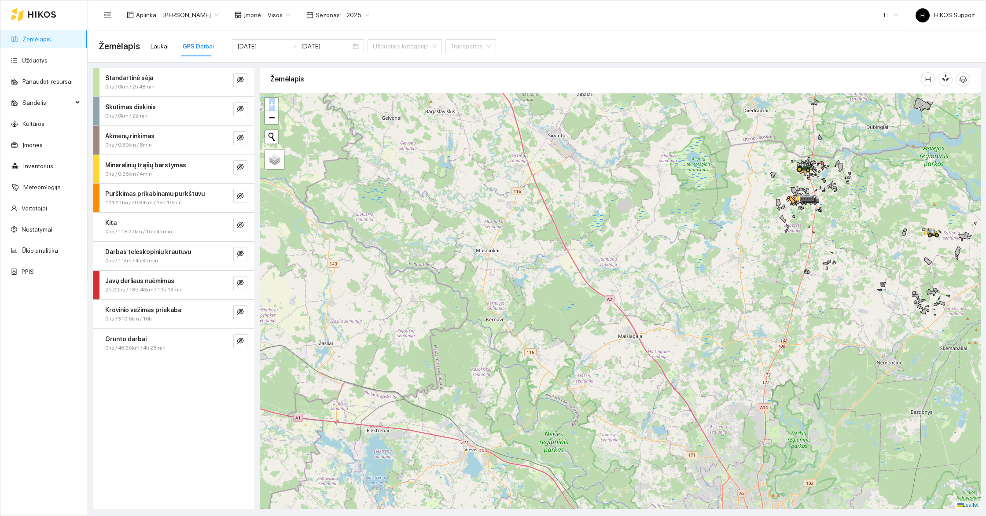
click at [868, 215] on div at bounding box center [620, 300] width 721 height 415
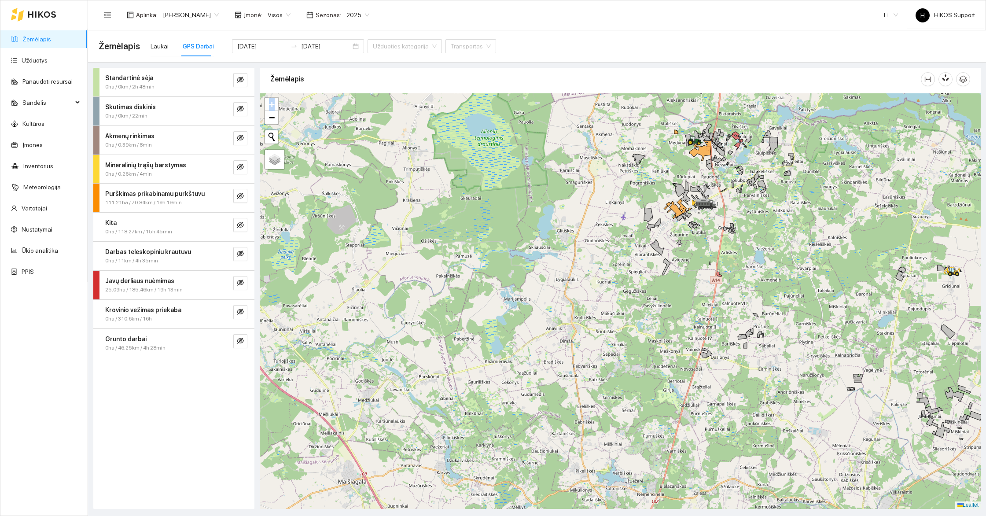
drag, startPoint x: 868, startPoint y: 212, endPoint x: 703, endPoint y: 315, distance: 194.1
click at [703, 315] on div at bounding box center [620, 300] width 721 height 415
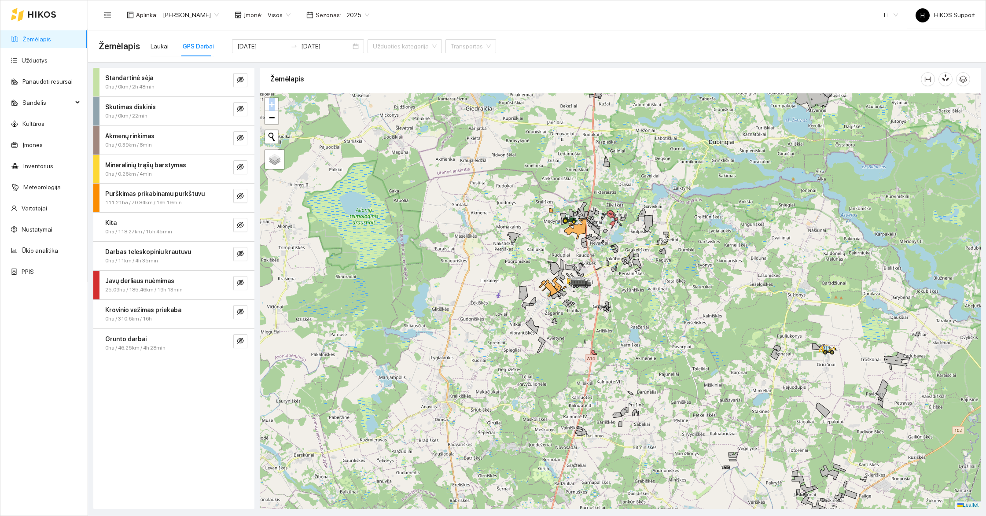
click at [639, 278] on div at bounding box center [620, 300] width 721 height 415
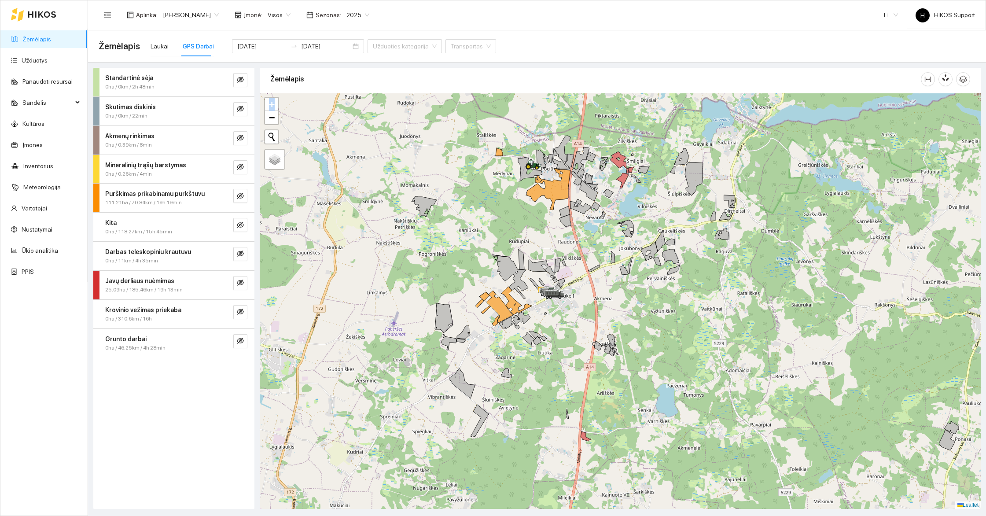
drag, startPoint x: 655, startPoint y: 290, endPoint x: 589, endPoint y: 279, distance: 66.4
click at [589, 279] on div at bounding box center [620, 300] width 721 height 415
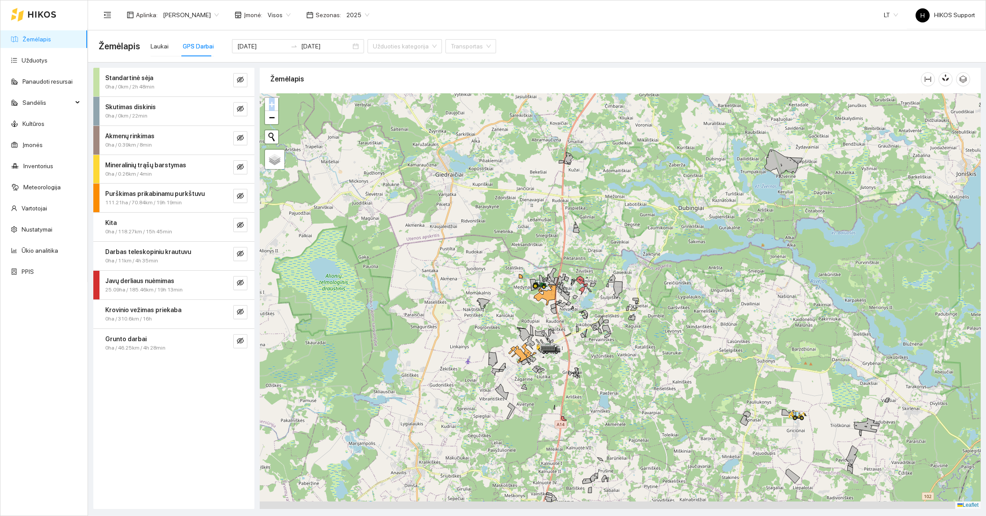
drag, startPoint x: 579, startPoint y: 389, endPoint x: 546, endPoint y: 314, distance: 82.6
click at [546, 314] on div at bounding box center [620, 300] width 721 height 415
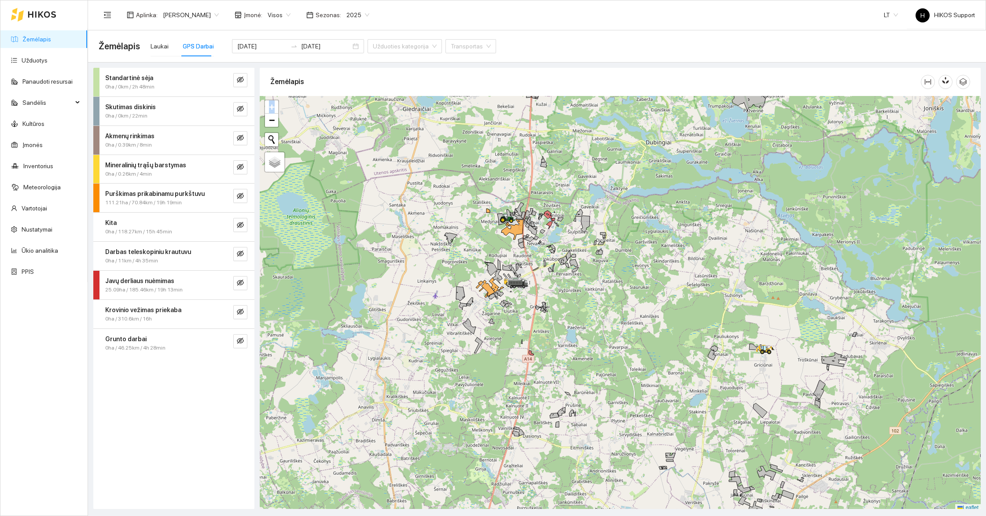
scroll to position [3, 0]
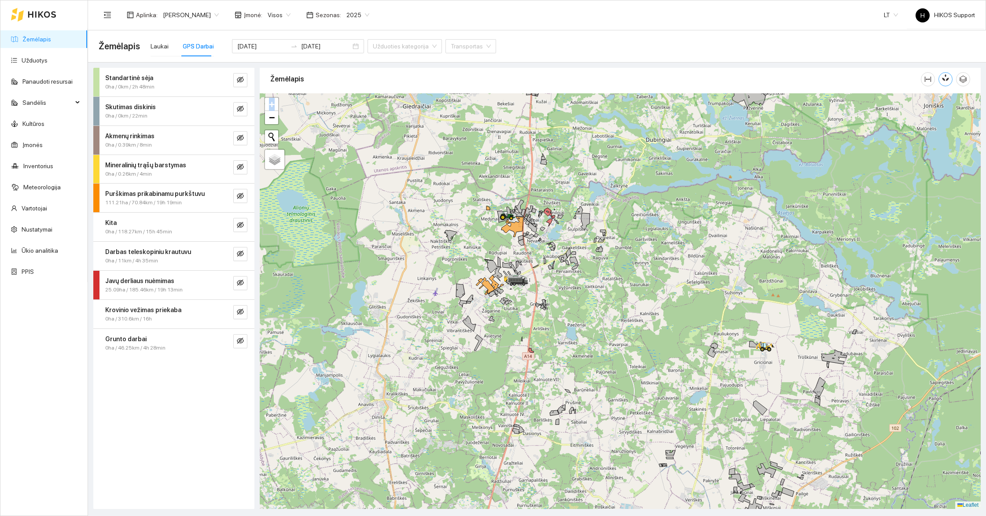
click at [942, 81] on button "button" at bounding box center [945, 79] width 14 height 14
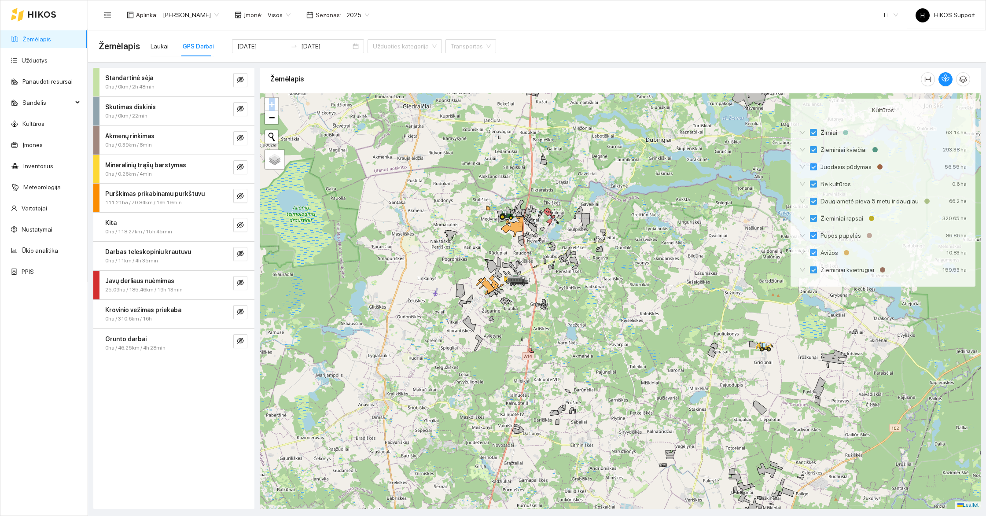
click at [566, 313] on div at bounding box center [620, 300] width 721 height 415
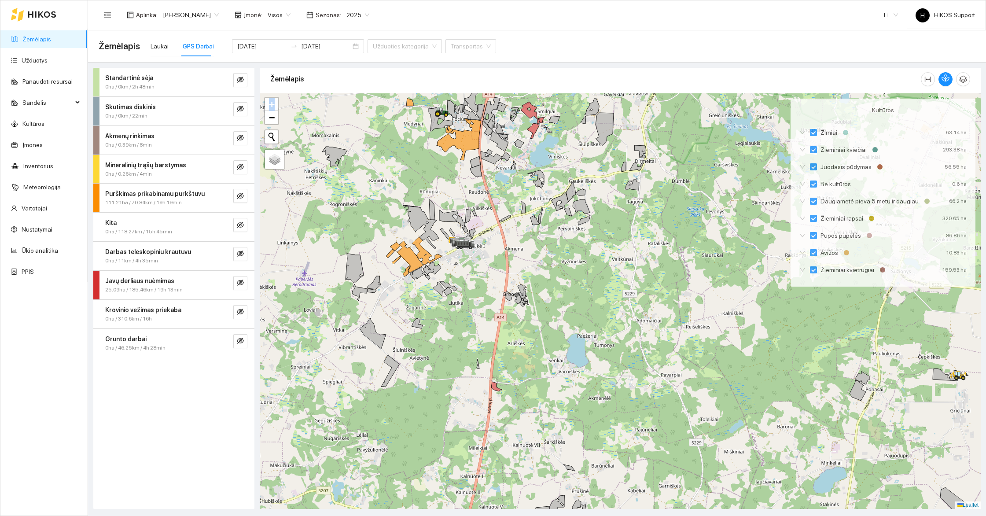
drag, startPoint x: 514, startPoint y: 252, endPoint x: 528, endPoint y: 301, distance: 50.8
click at [528, 300] on div at bounding box center [620, 300] width 721 height 415
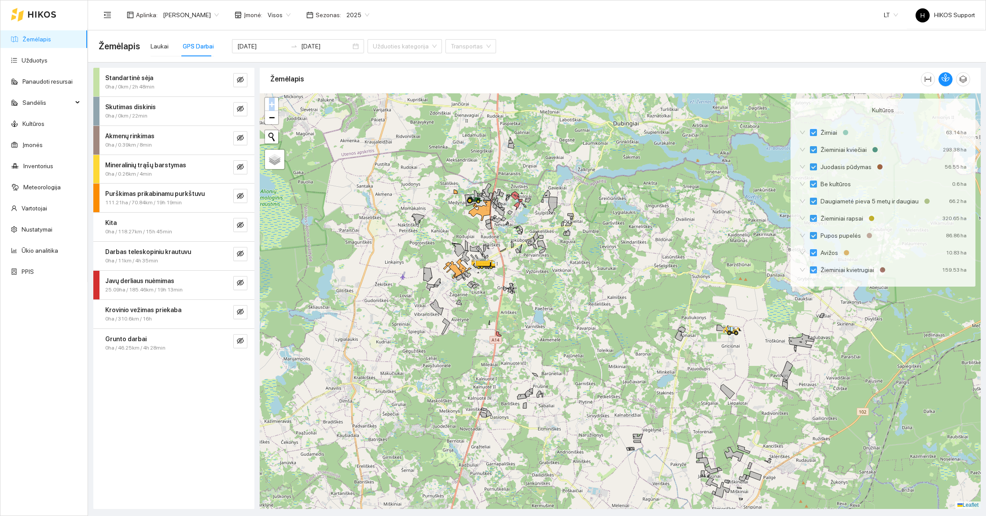
drag, startPoint x: 565, startPoint y: 348, endPoint x: 533, endPoint y: 298, distance: 59.7
click at [534, 298] on div at bounding box center [620, 300] width 721 height 415
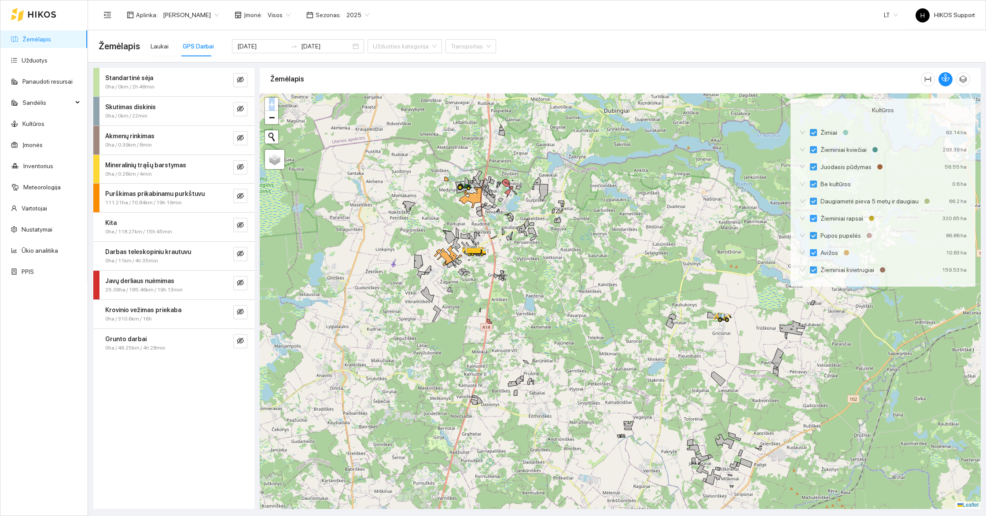
click at [450, 168] on div at bounding box center [620, 300] width 721 height 415
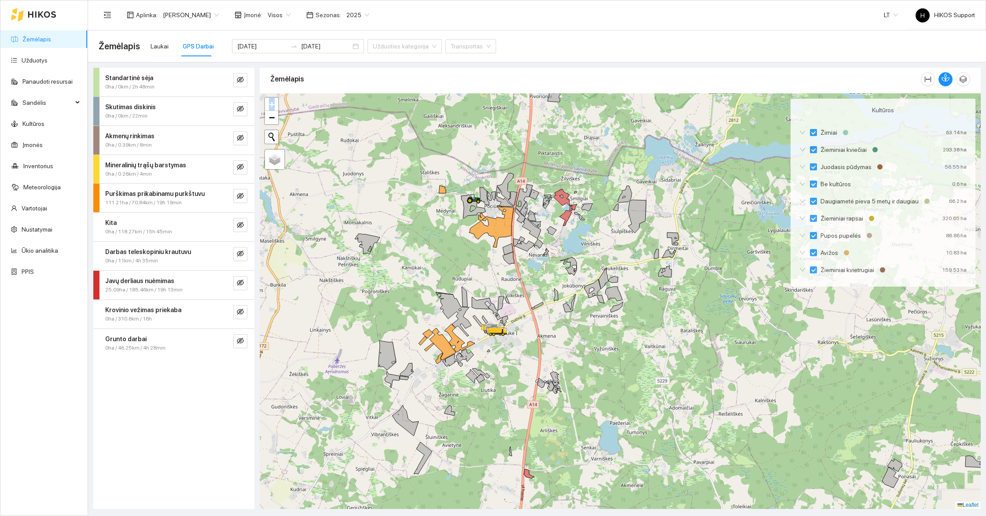
click at [529, 165] on div at bounding box center [620, 300] width 721 height 415
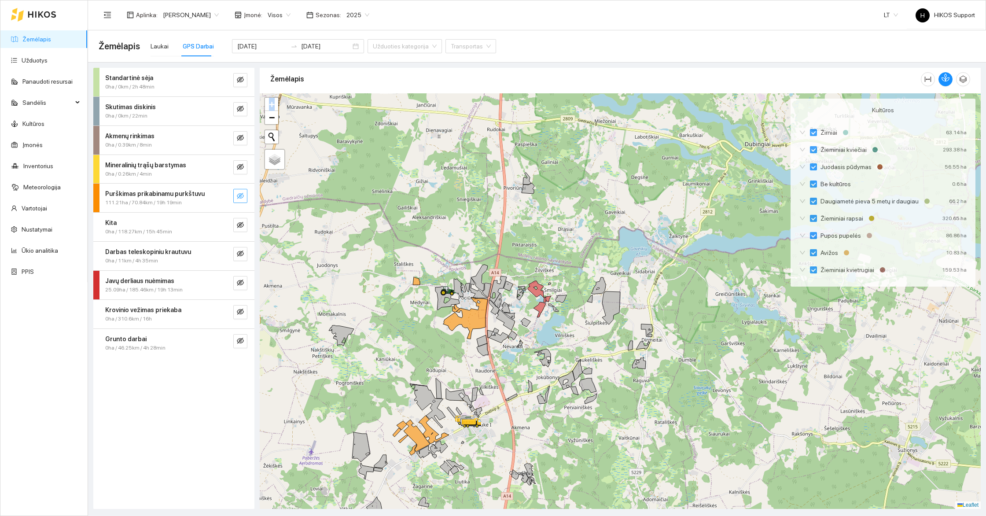
click at [244, 196] on button "button" at bounding box center [240, 196] width 14 height 14
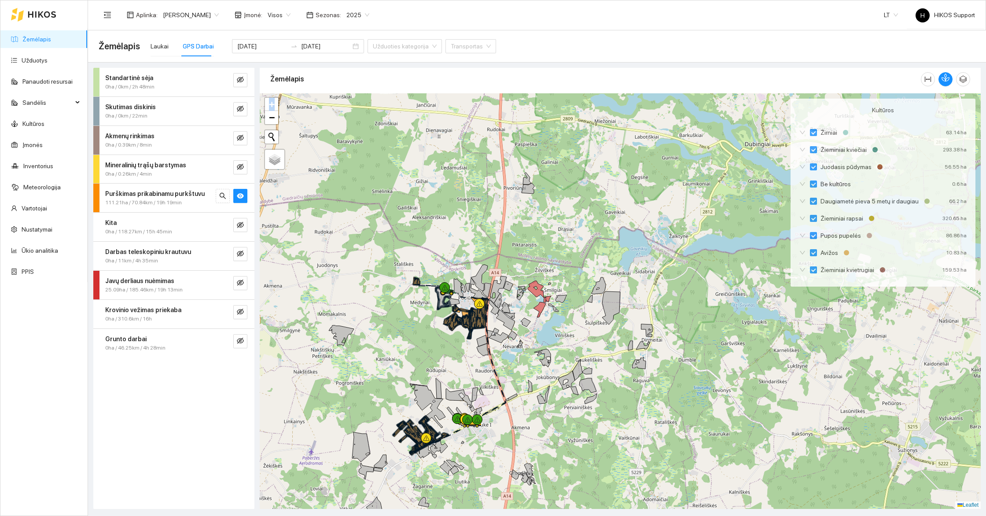
click at [479, 456] on div at bounding box center [620, 300] width 721 height 415
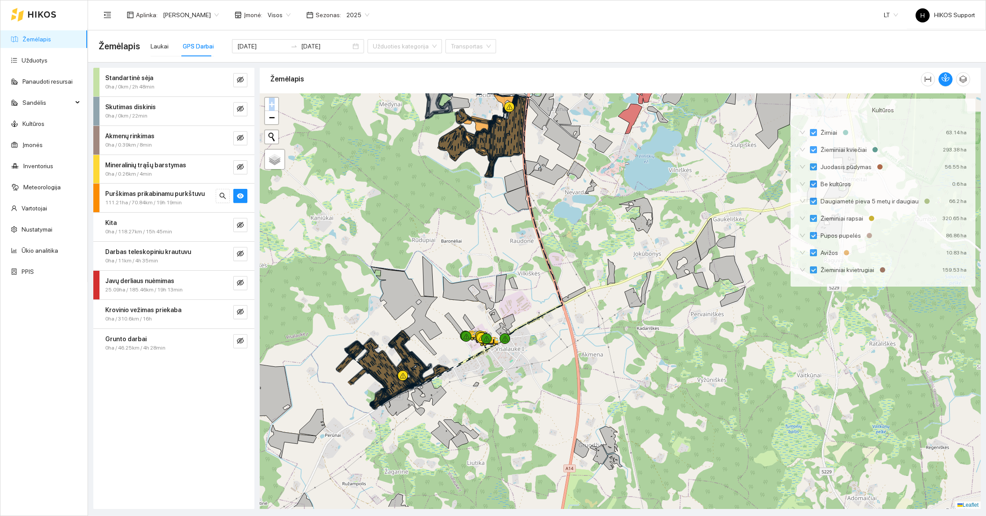
drag, startPoint x: 451, startPoint y: 444, endPoint x: 507, endPoint y: 356, distance: 103.9
click at [507, 355] on div at bounding box center [620, 300] width 721 height 415
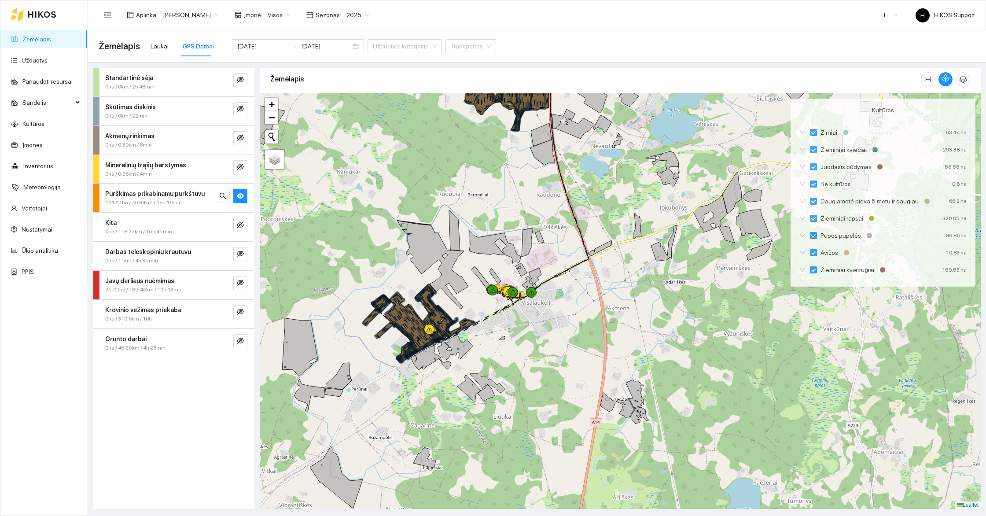
click at [163, 195] on strong "Purškimas prikabinamu purkštuvu" at bounding box center [154, 193] width 99 height 7
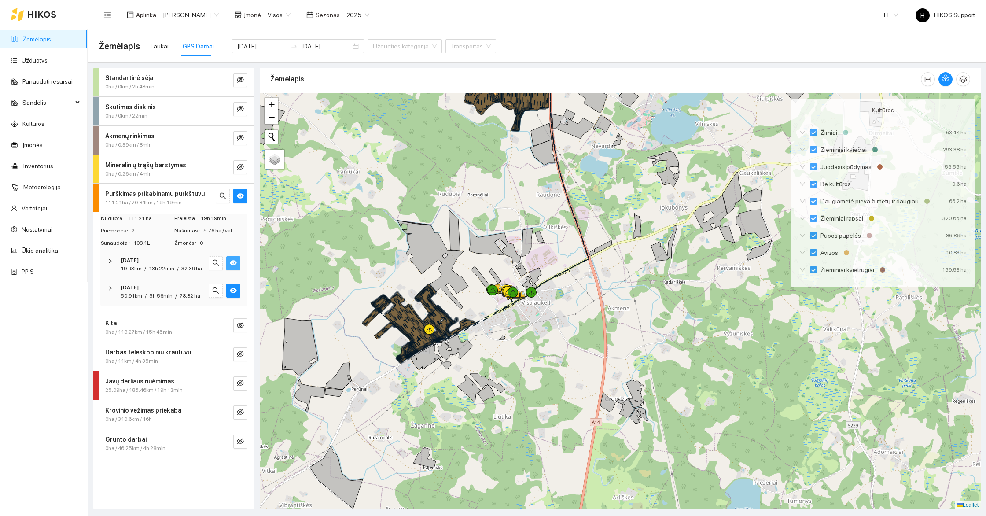
click at [233, 264] on icon "eye" at bounding box center [233, 262] width 7 height 5
click at [235, 290] on icon "eye" at bounding box center [233, 290] width 7 height 5
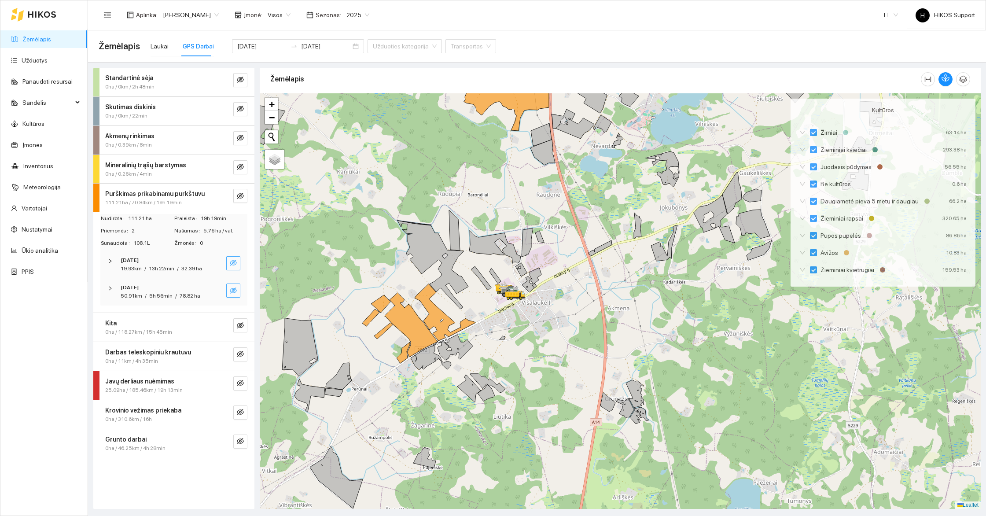
click at [235, 290] on icon "eye-invisible" at bounding box center [233, 290] width 7 height 6
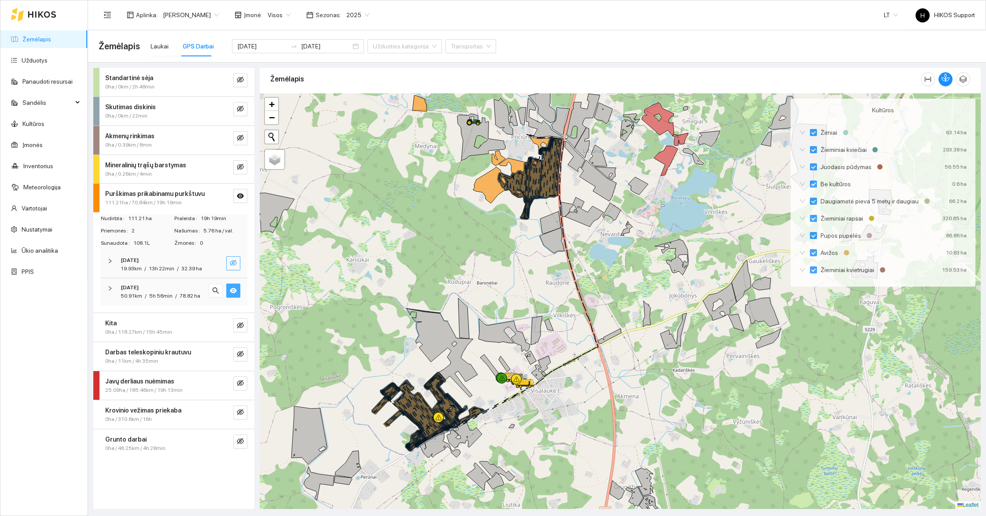
drag, startPoint x: 522, startPoint y: 206, endPoint x: 520, endPoint y: 258, distance: 52.0
click at [522, 219] on icon at bounding box center [540, 178] width 41 height 81
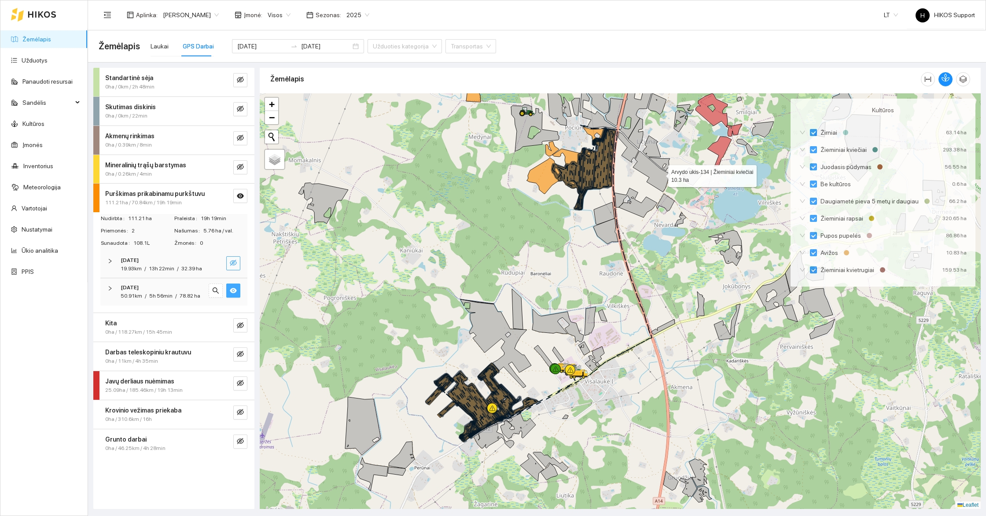
drag, startPoint x: 660, startPoint y: 173, endPoint x: 575, endPoint y: 299, distance: 151.2
click at [633, 192] on icon at bounding box center [651, 171] width 37 height 41
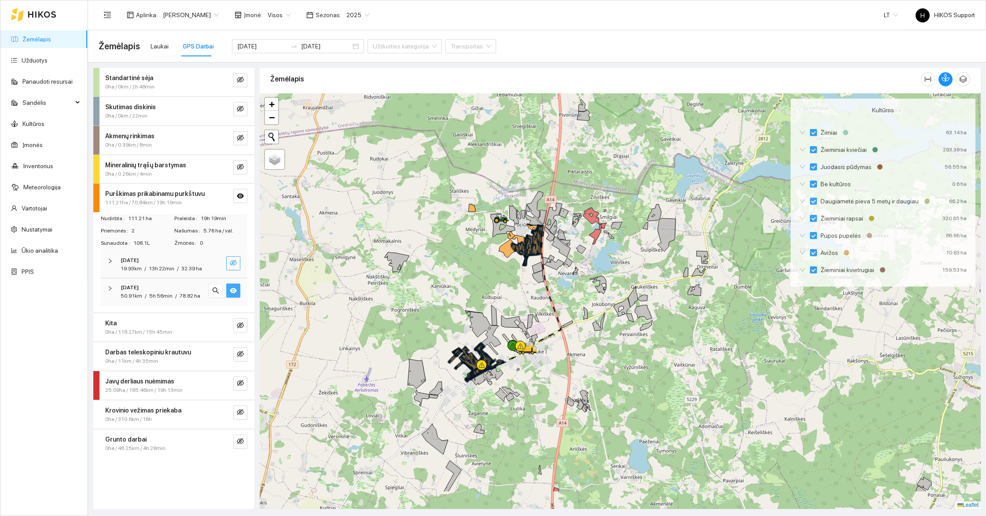
drag, startPoint x: 515, startPoint y: 391, endPoint x: 515, endPoint y: 313, distance: 77.9
click at [515, 313] on div at bounding box center [620, 300] width 721 height 415
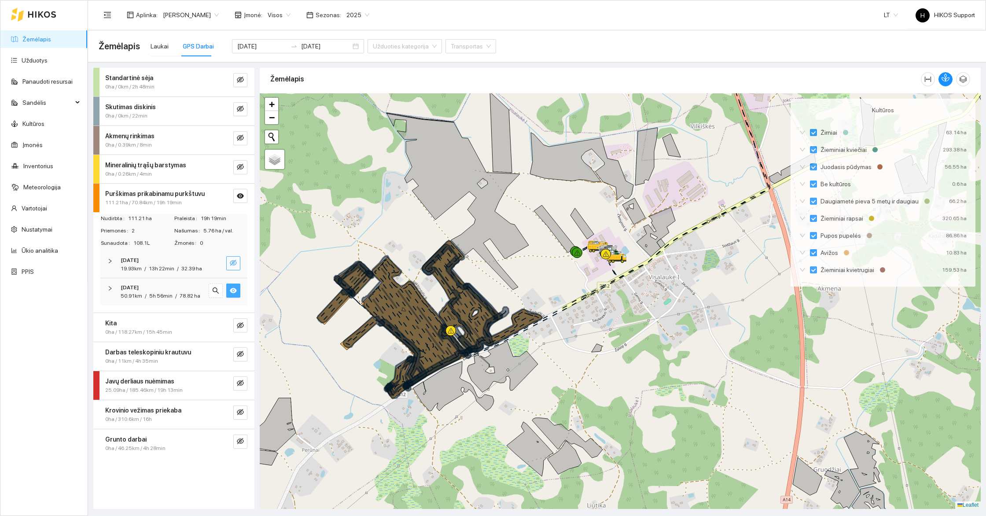
click at [139, 193] on strong "Purškimas prikabinamu purkštuvu" at bounding box center [154, 193] width 99 height 7
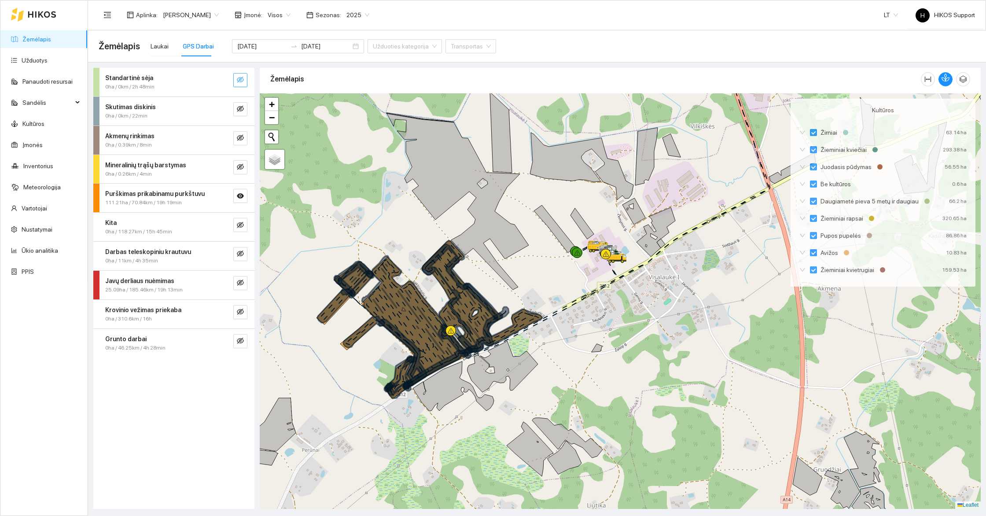
click at [240, 78] on icon "eye-invisible" at bounding box center [240, 80] width 7 height 6
click at [221, 78] on icon "search" at bounding box center [222, 79] width 7 height 7
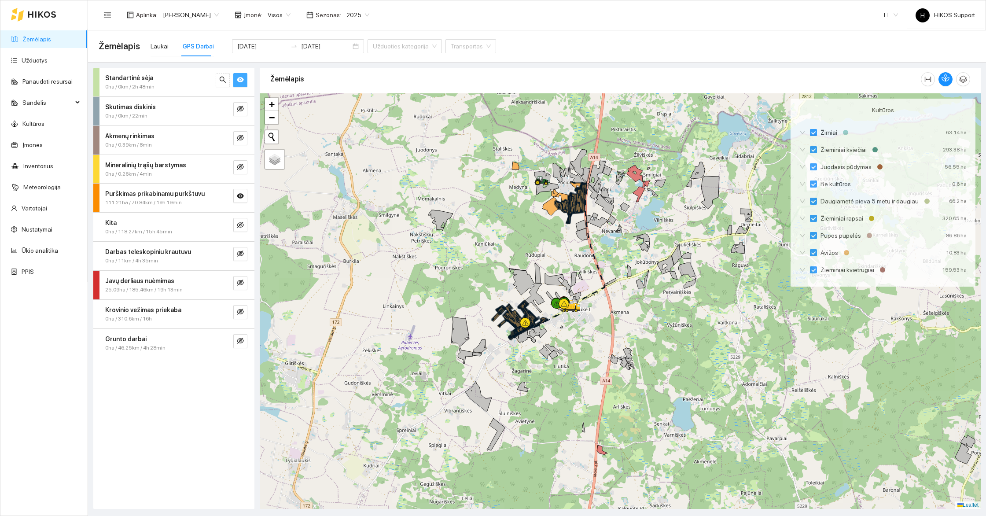
drag, startPoint x: 623, startPoint y: 342, endPoint x: 576, endPoint y: 270, distance: 85.9
click at [576, 270] on div at bounding box center [620, 300] width 721 height 415
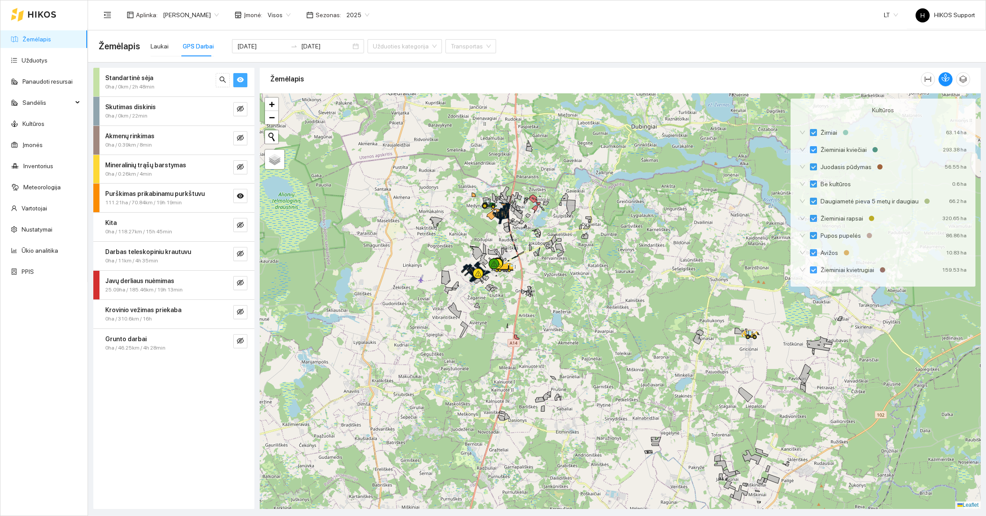
drag, startPoint x: 583, startPoint y: 252, endPoint x: 531, endPoint y: 286, distance: 62.2
click at [531, 286] on div at bounding box center [620, 300] width 721 height 415
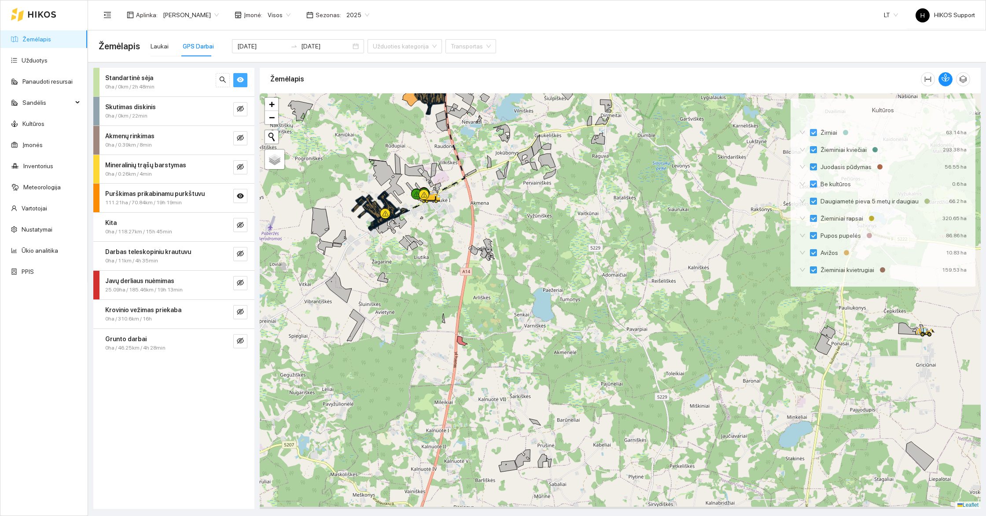
drag, startPoint x: 586, startPoint y: 375, endPoint x: 567, endPoint y: 294, distance: 83.6
click at [567, 294] on div at bounding box center [620, 300] width 721 height 415
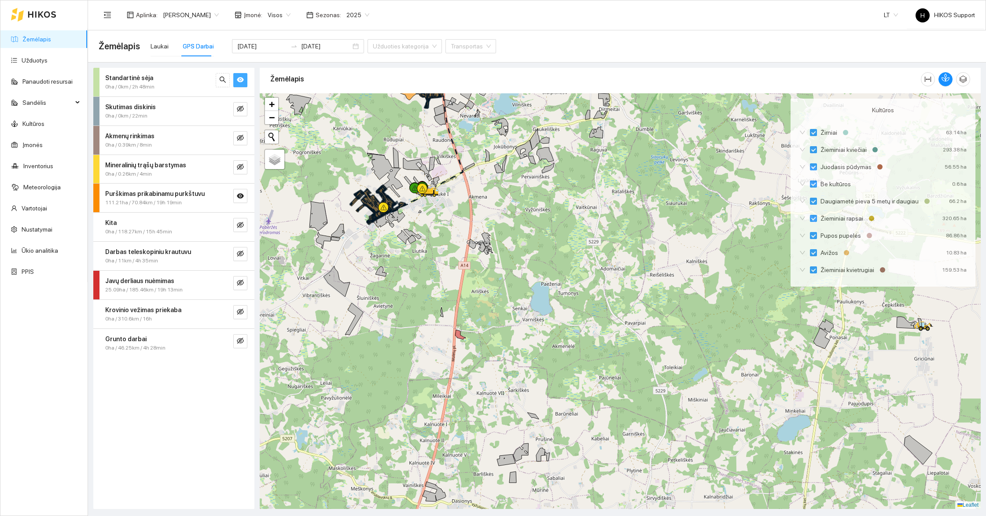
click at [238, 77] on icon "eye" at bounding box center [240, 79] width 7 height 7
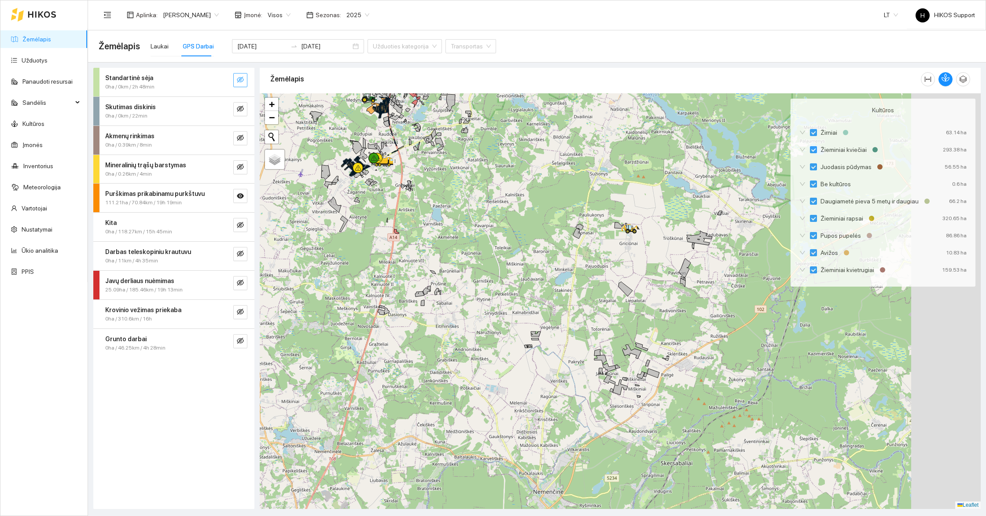
drag, startPoint x: 615, startPoint y: 379, endPoint x: 519, endPoint y: 281, distance: 137.5
click at [519, 281] on div at bounding box center [620, 300] width 721 height 415
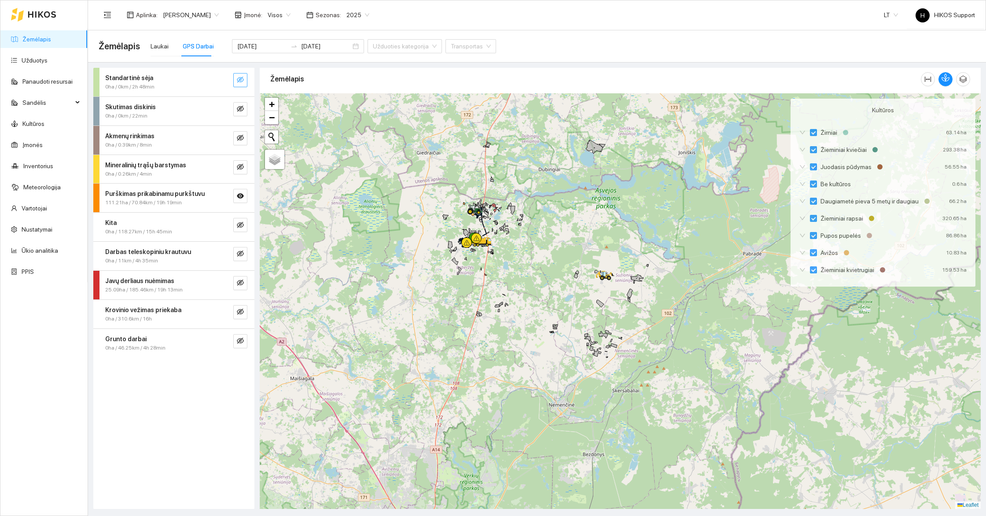
click at [518, 253] on div at bounding box center [620, 300] width 721 height 415
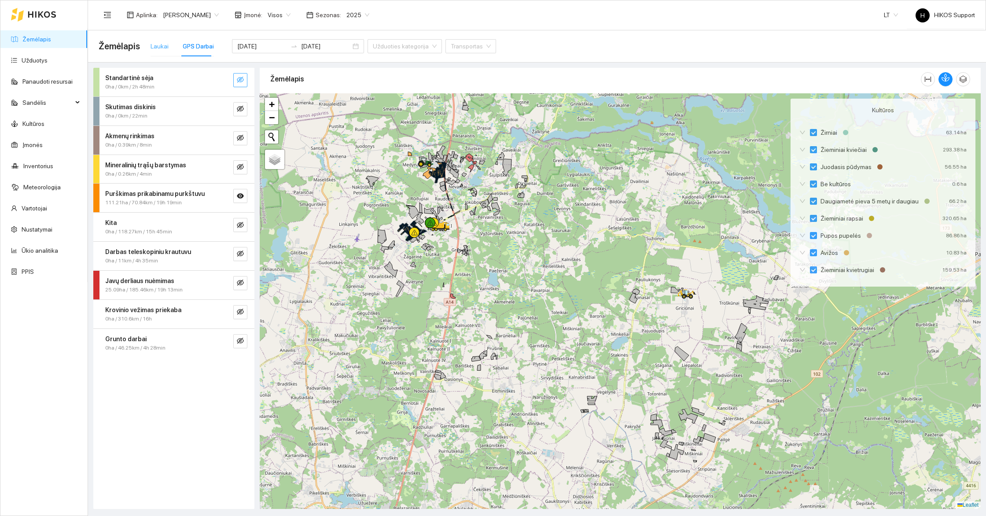
click at [153, 39] on div "Laukai" at bounding box center [159, 46] width 18 height 20
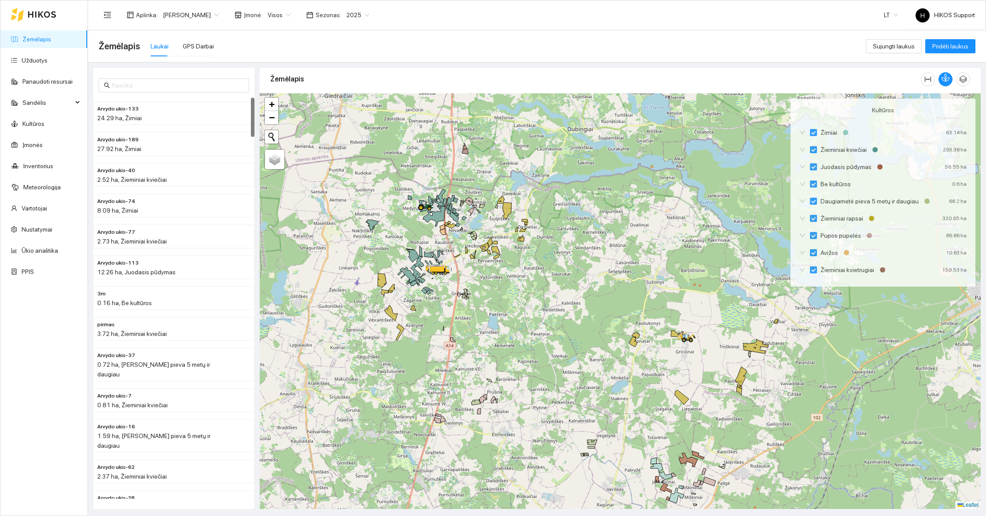
drag, startPoint x: 513, startPoint y: 221, endPoint x: 513, endPoint y: 273, distance: 52.4
click at [513, 273] on div at bounding box center [620, 300] width 721 height 415
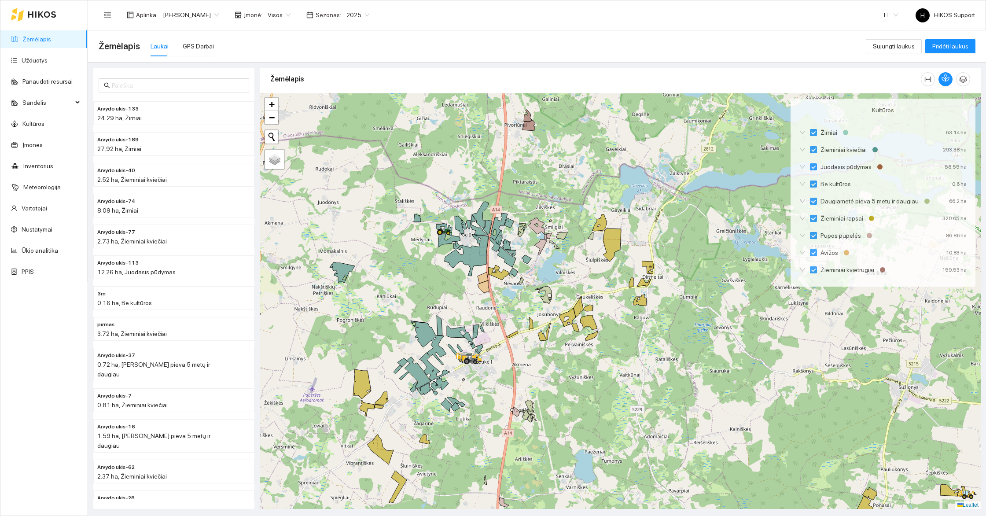
click at [351, 16] on span "2025" at bounding box center [357, 14] width 23 height 13
click at [349, 114] on div "2026" at bounding box center [349, 117] width 22 height 10
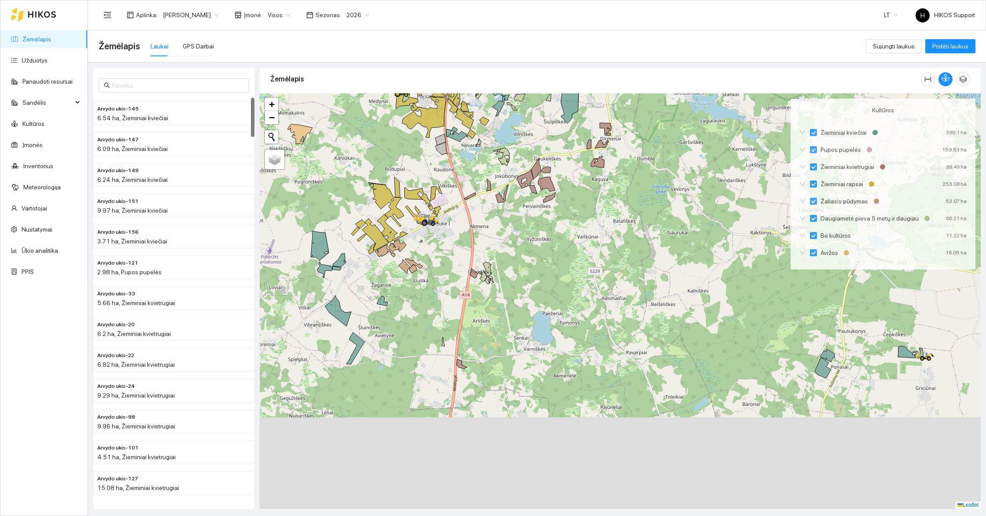
drag, startPoint x: 539, startPoint y: 379, endPoint x: 484, endPoint y: 216, distance: 172.2
click at [484, 216] on div at bounding box center [620, 300] width 721 height 415
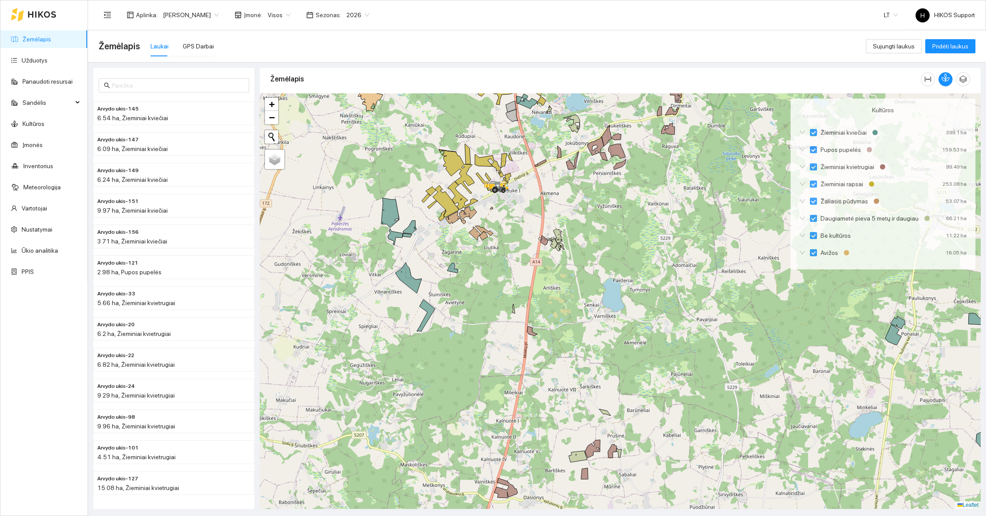
drag, startPoint x: 513, startPoint y: 187, endPoint x: 427, endPoint y: 253, distance: 108.6
click at [427, 253] on div at bounding box center [620, 300] width 721 height 415
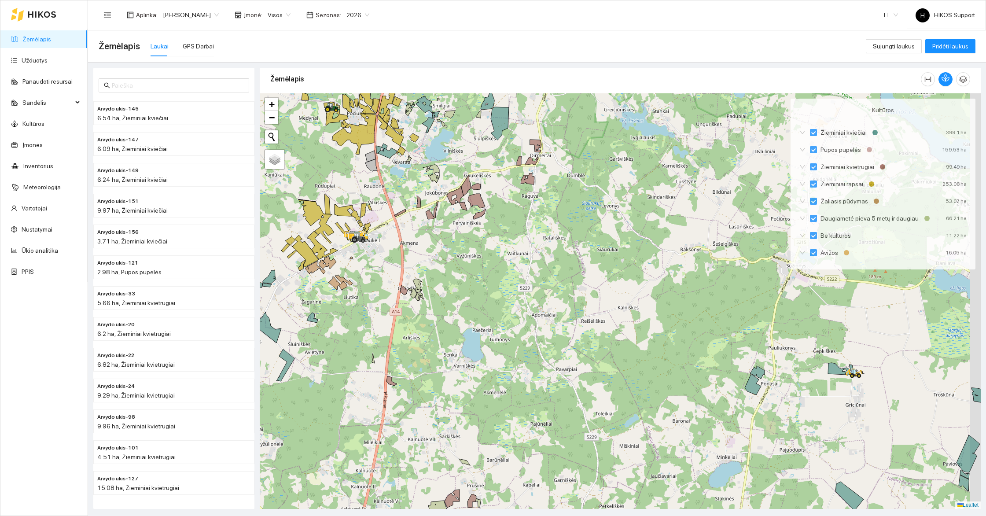
drag, startPoint x: 627, startPoint y: 196, endPoint x: 567, endPoint y: 177, distance: 63.3
click at [567, 177] on div at bounding box center [620, 300] width 721 height 415
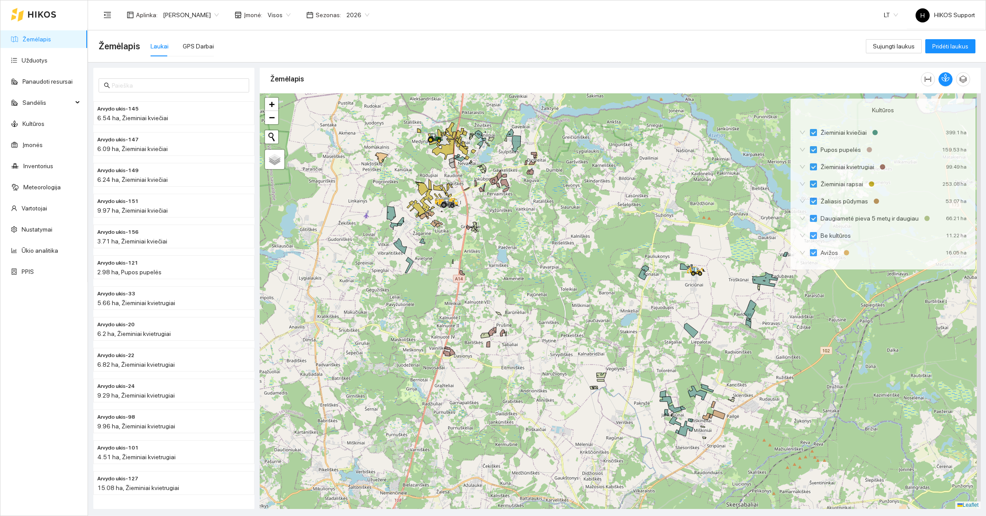
drag, startPoint x: 722, startPoint y: 315, endPoint x: 628, endPoint y: 272, distance: 102.4
click at [628, 272] on div at bounding box center [620, 300] width 721 height 415
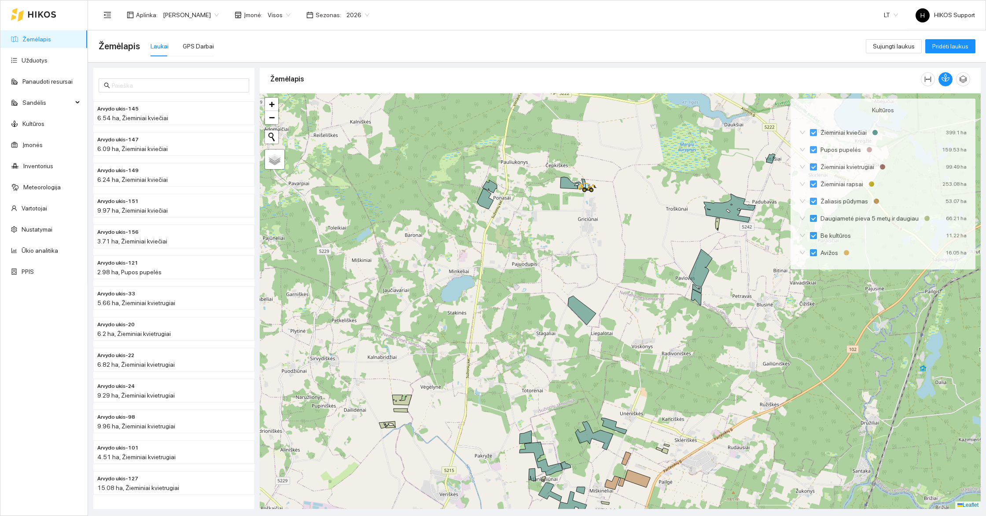
drag, startPoint x: 731, startPoint y: 347, endPoint x: 707, endPoint y: 271, distance: 80.0
click at [707, 271] on div at bounding box center [620, 300] width 721 height 415
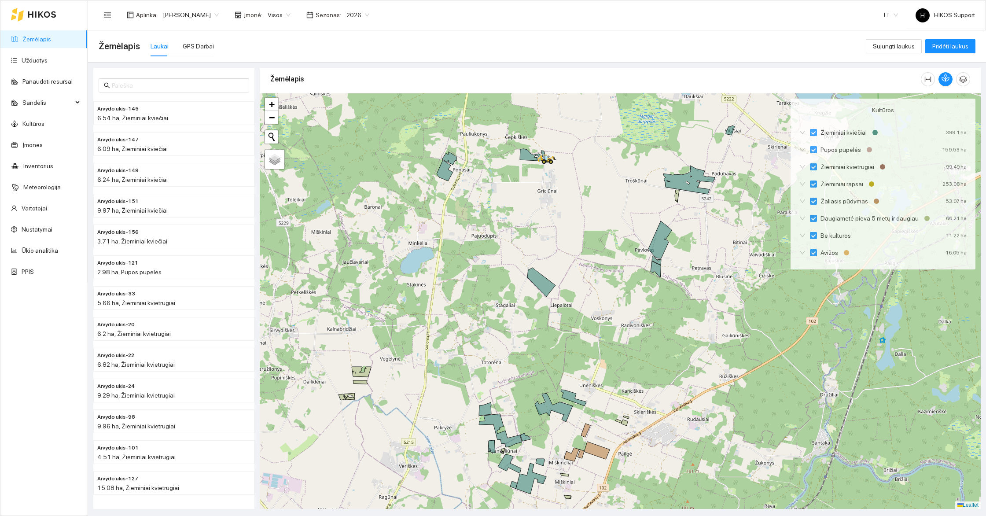
drag, startPoint x: 648, startPoint y: 222, endPoint x: 623, endPoint y: 324, distance: 105.3
click at [623, 324] on div at bounding box center [620, 300] width 721 height 415
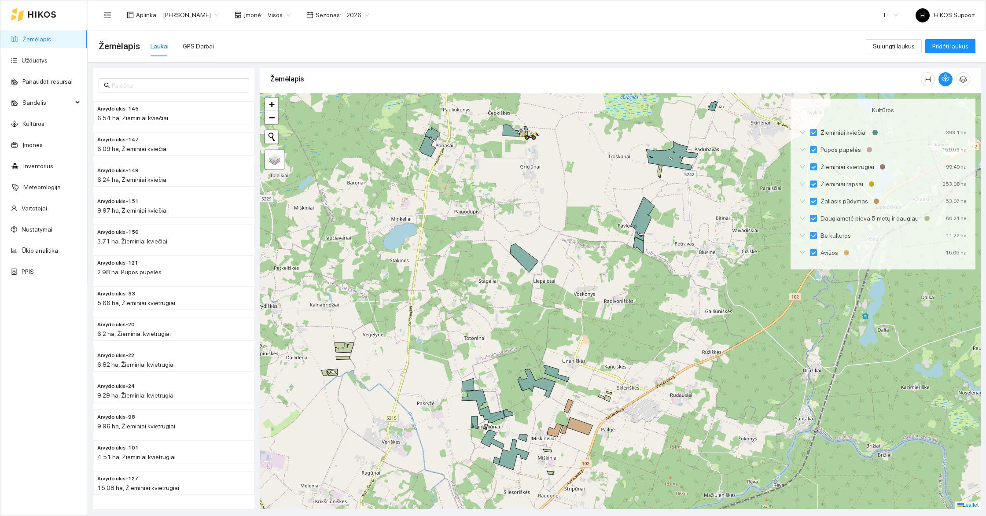
drag, startPoint x: 623, startPoint y: 316, endPoint x: 602, endPoint y: 180, distance: 137.6
click at [602, 180] on div at bounding box center [620, 300] width 721 height 415
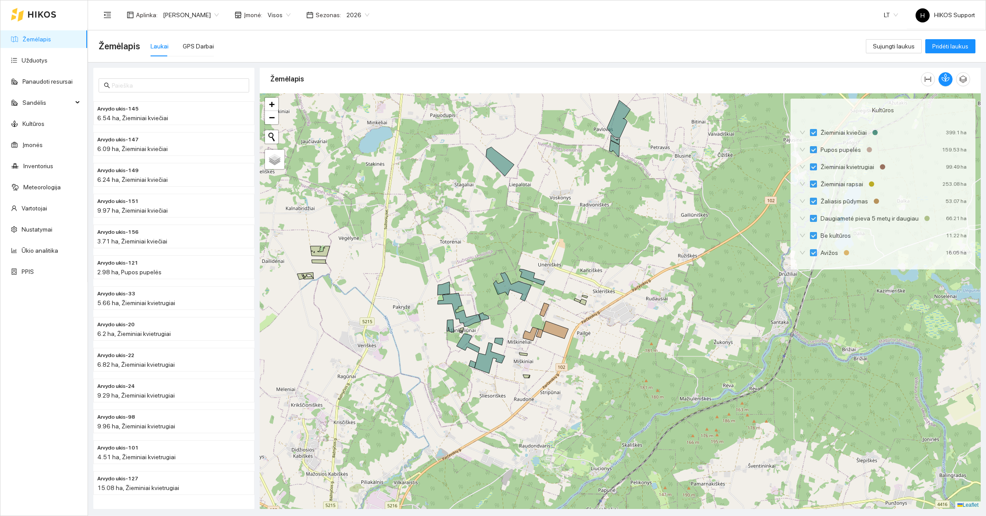
drag, startPoint x: 578, startPoint y: 229, endPoint x: 549, endPoint y: 306, distance: 82.4
click at [549, 306] on div at bounding box center [620, 300] width 721 height 415
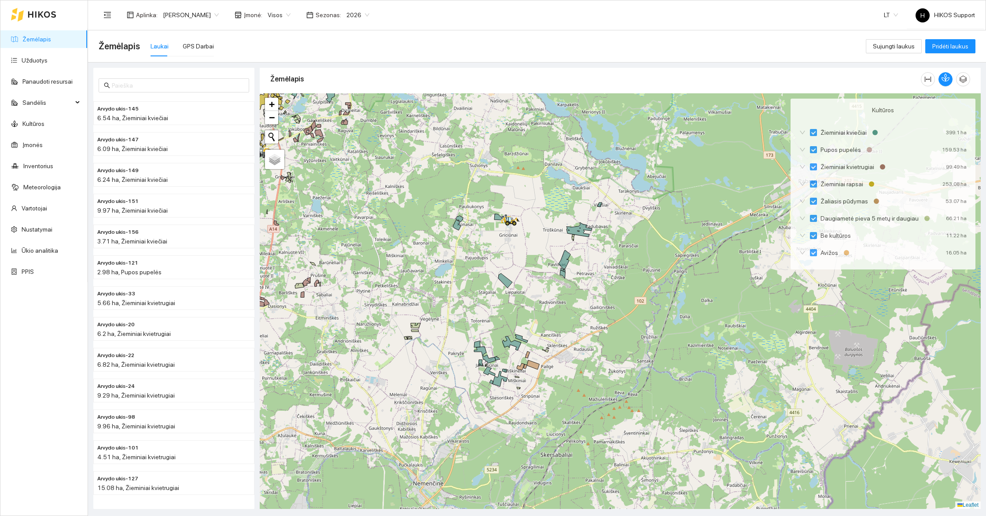
drag, startPoint x: 477, startPoint y: 233, endPoint x: 569, endPoint y: 269, distance: 98.8
click at [569, 269] on div at bounding box center [620, 300] width 721 height 415
